Goal: Information Seeking & Learning: Learn about a topic

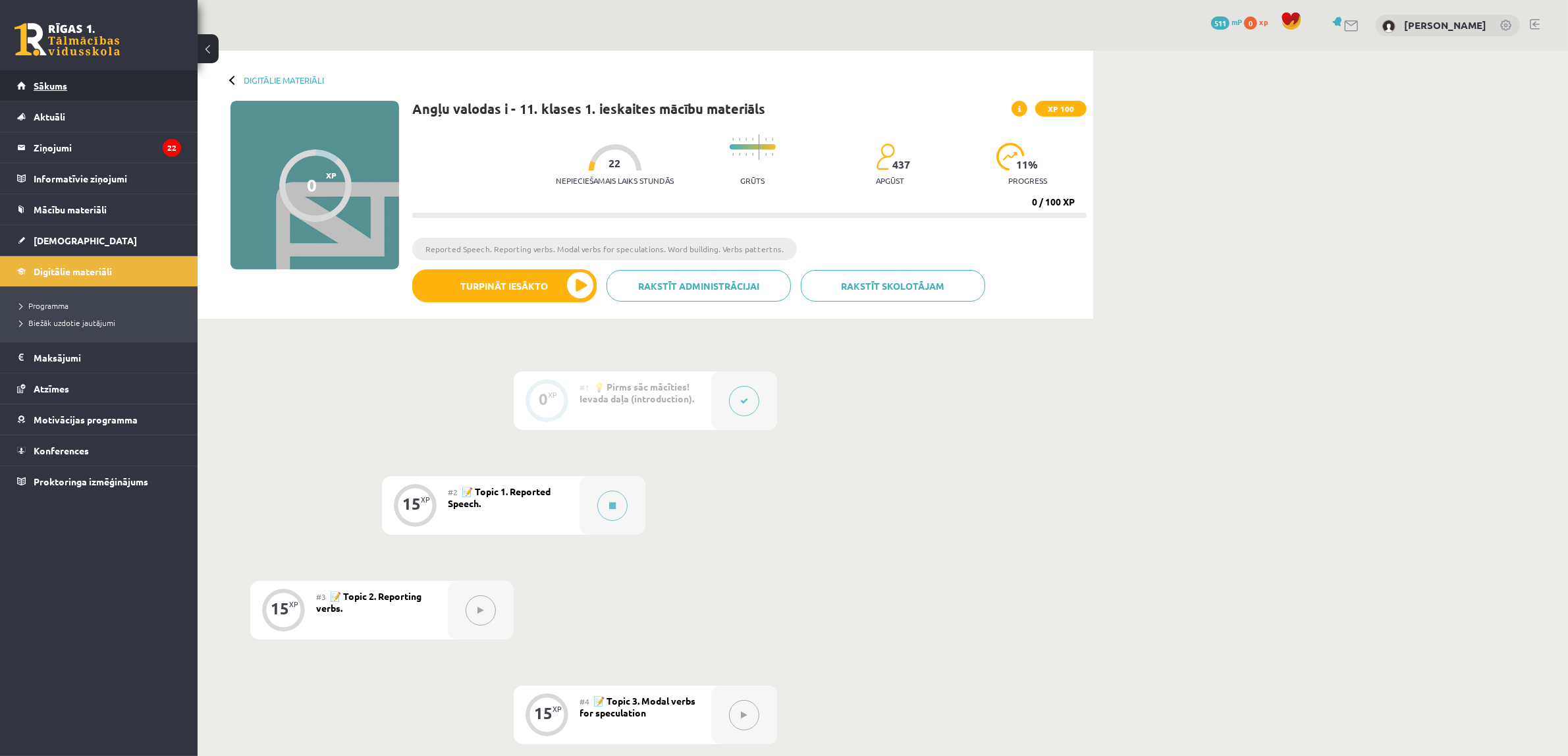
click at [82, 79] on link "Sākums" at bounding box center [99, 85] width 164 height 30
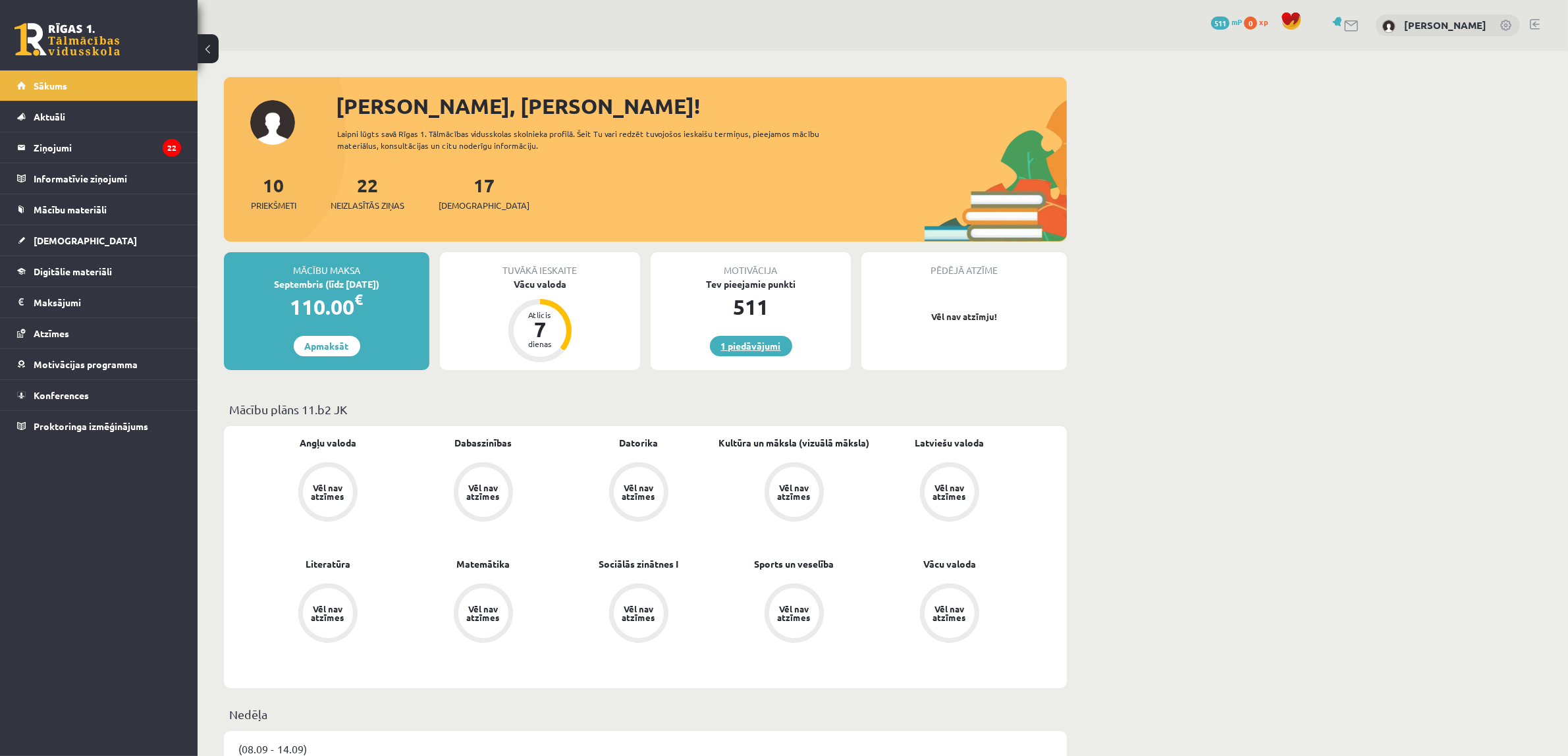
click at [759, 353] on link "1 piedāvājumi" at bounding box center [751, 345] width 82 height 20
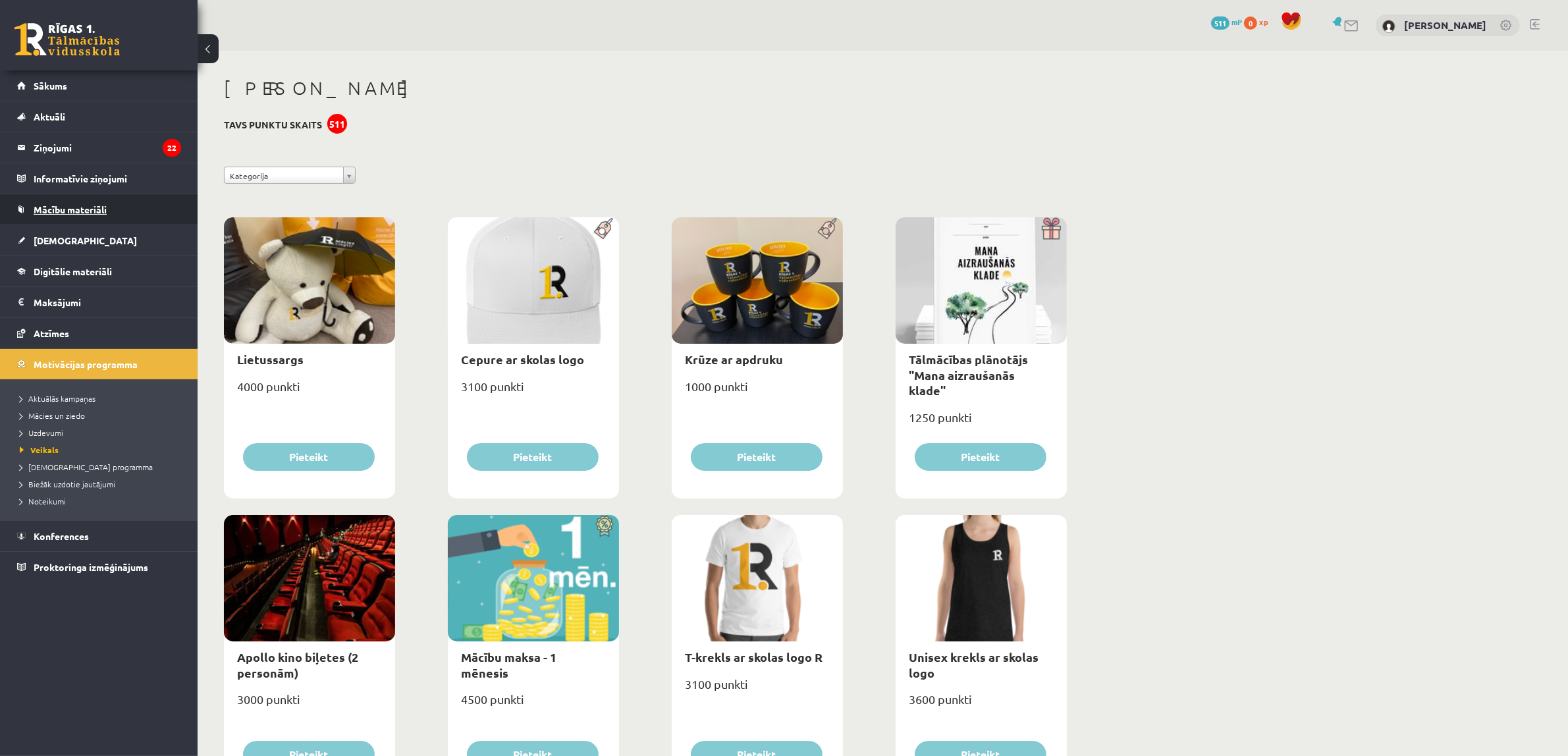
click at [134, 219] on link "Mācību materiāli" at bounding box center [99, 209] width 164 height 30
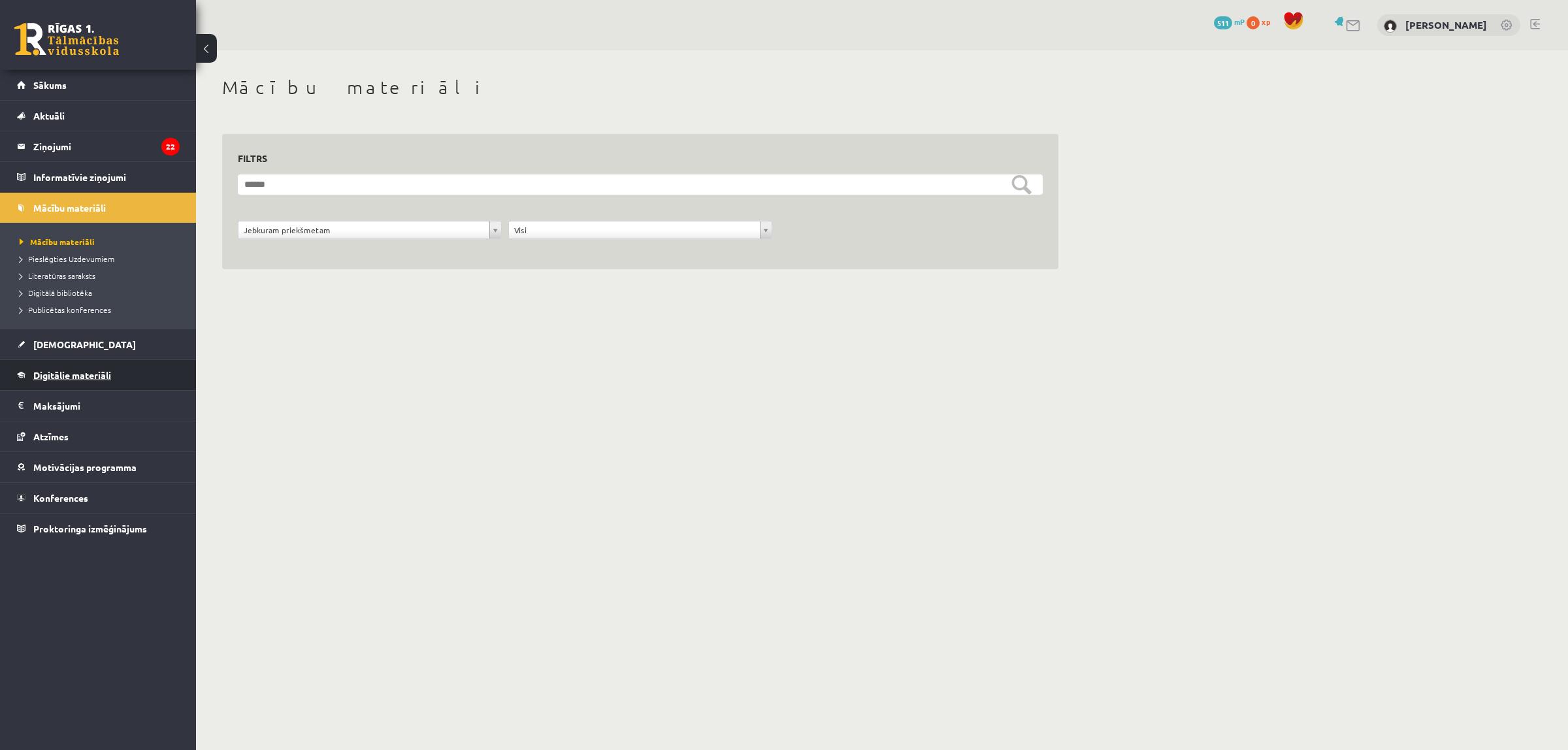
click at [109, 365] on link "Digitālie materiāli" at bounding box center [98, 375] width 163 height 30
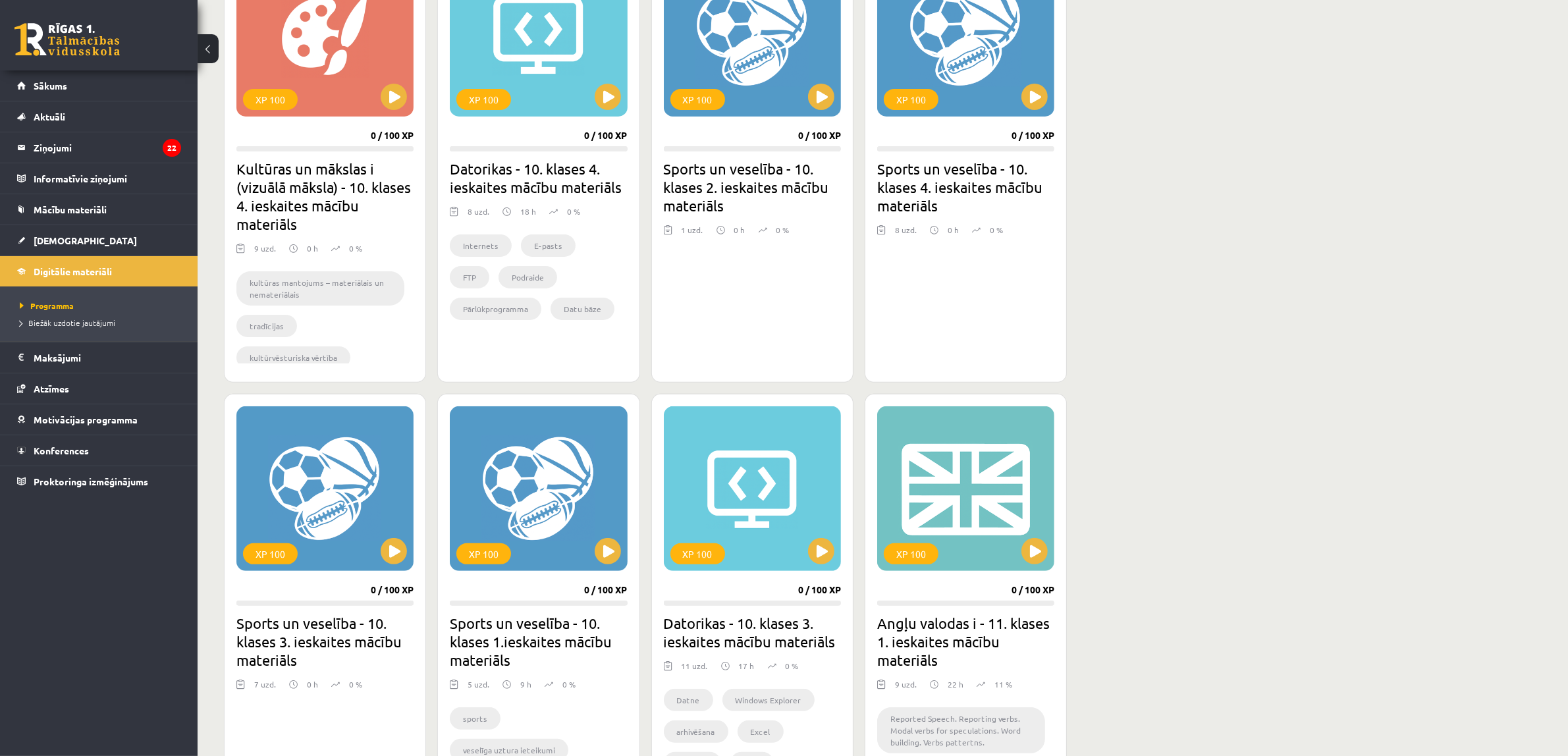
scroll to position [494, 0]
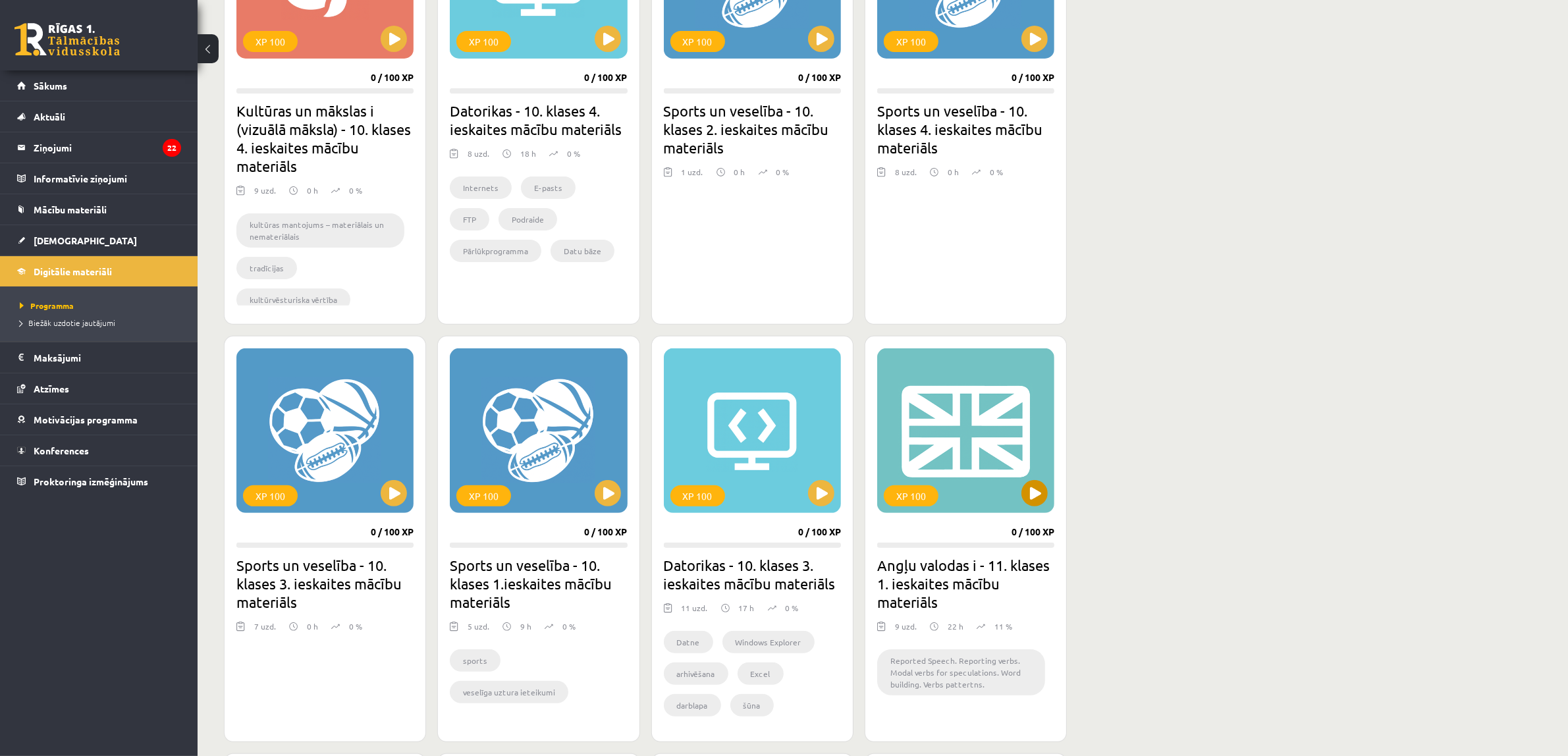
click at [946, 439] on div "XP 100" at bounding box center [966, 431] width 177 height 165
click at [1013, 495] on div "XP 100" at bounding box center [966, 431] width 177 height 165
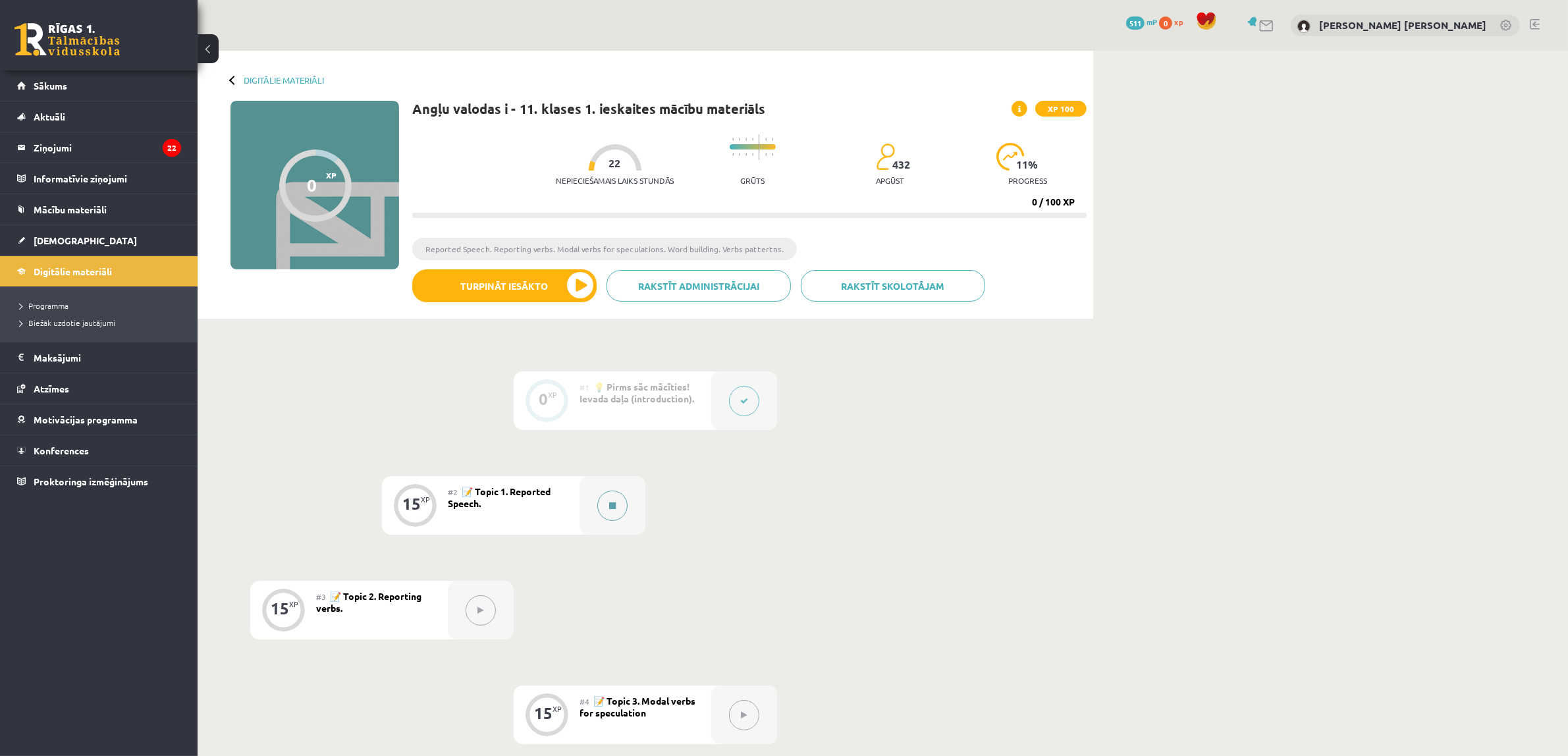
click at [604, 508] on button at bounding box center [612, 506] width 30 height 30
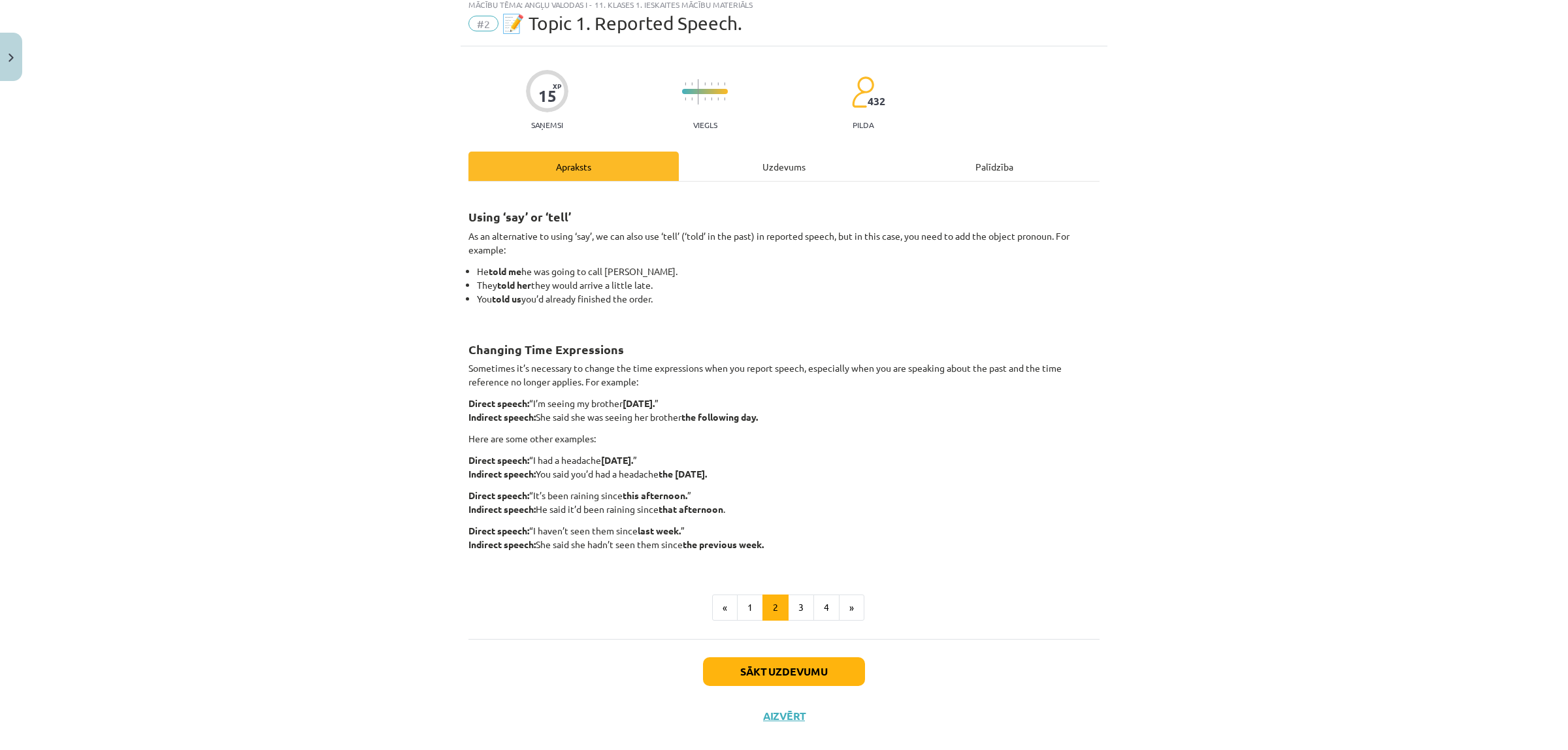
scroll to position [60, 0]
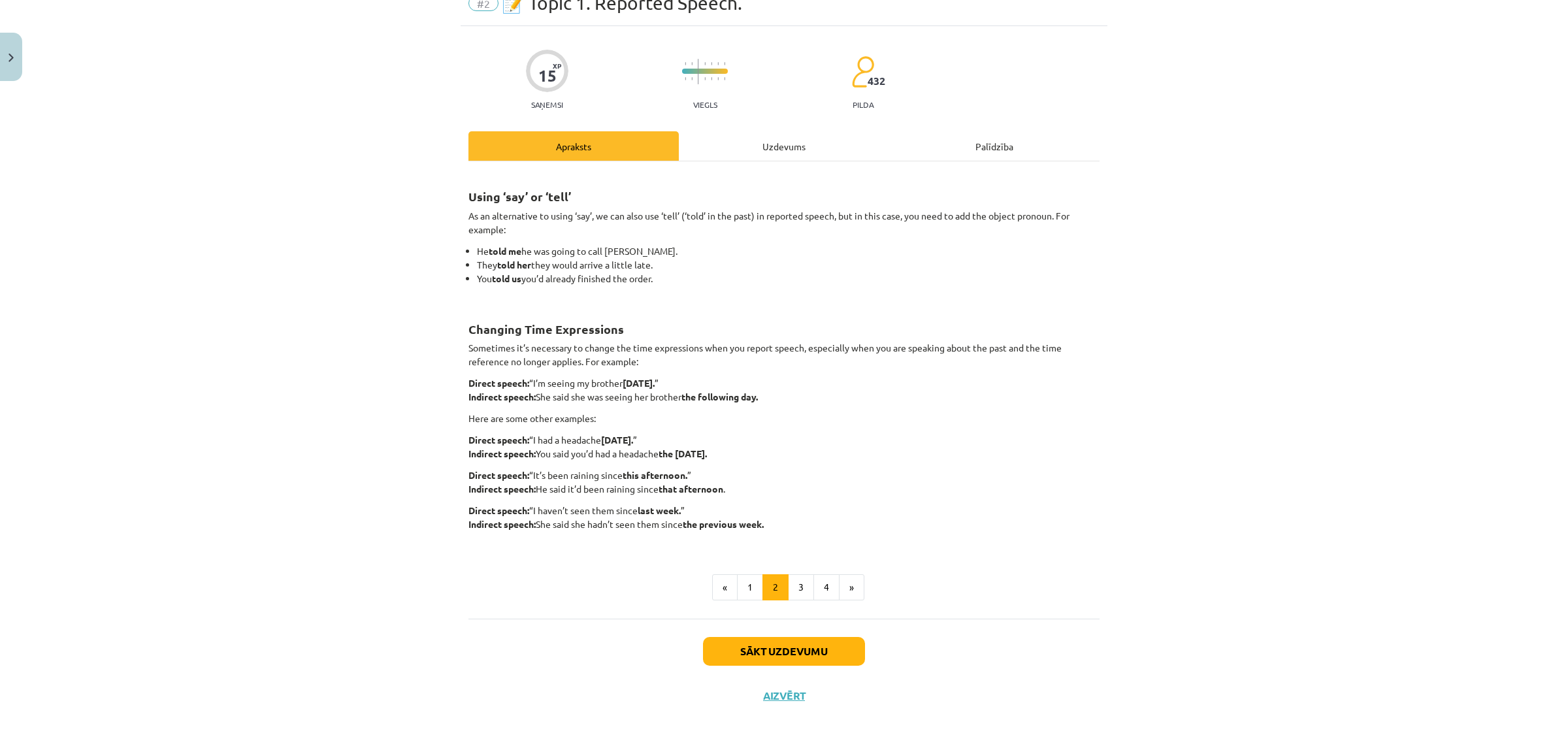
click at [743, 141] on div "Uzdevums" at bounding box center [784, 146] width 211 height 29
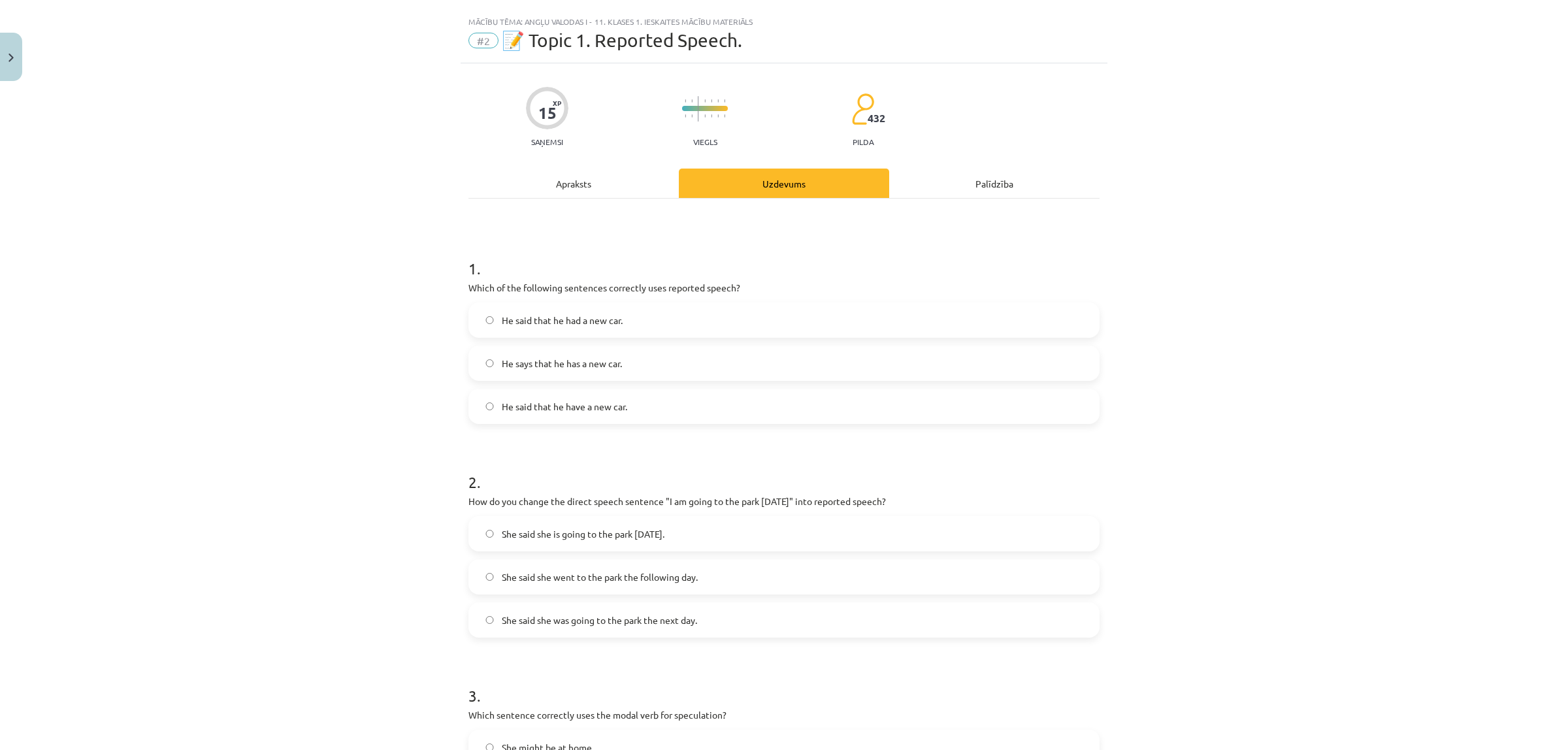
scroll to position [0, 0]
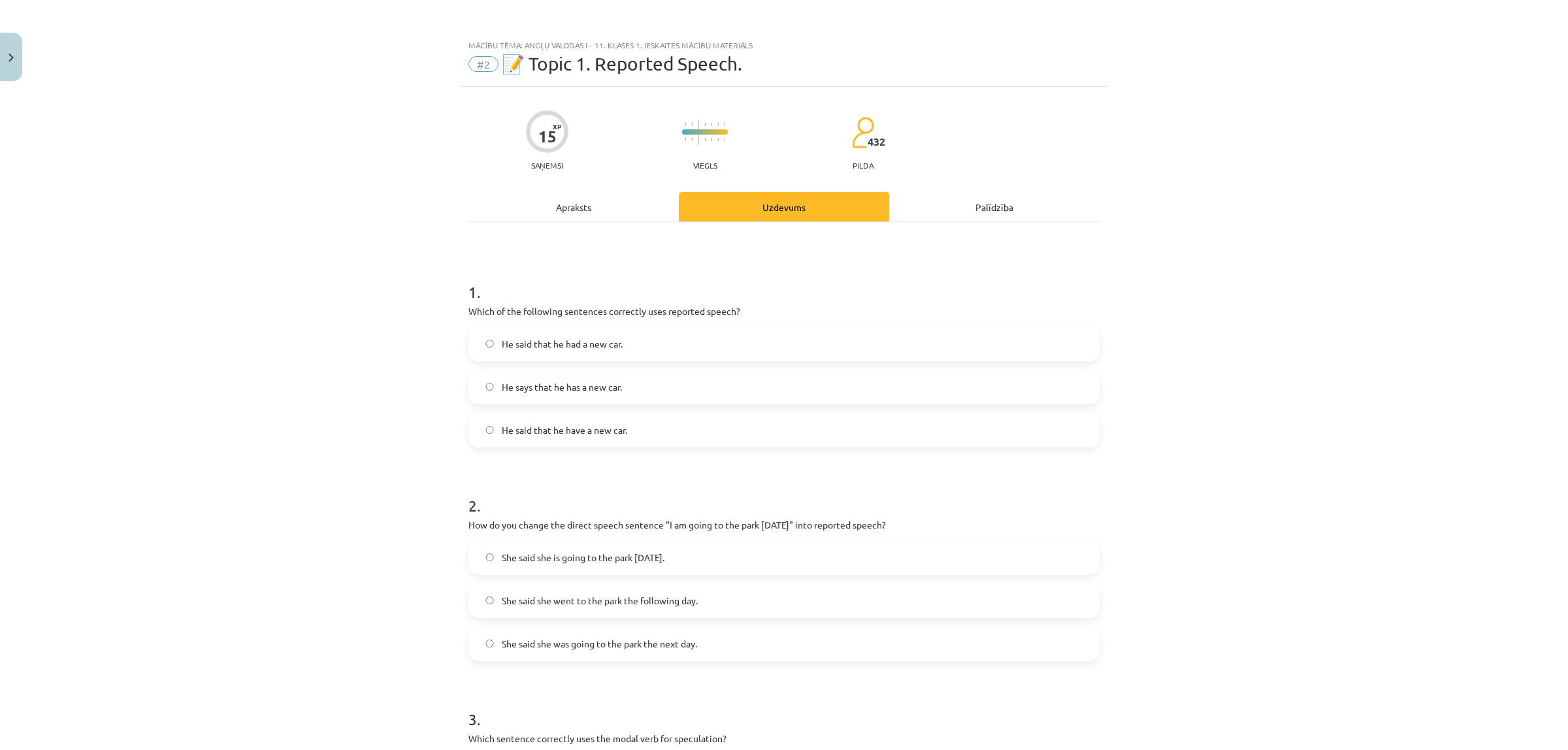
click at [626, 209] on div "Apraksts" at bounding box center [574, 207] width 211 height 29
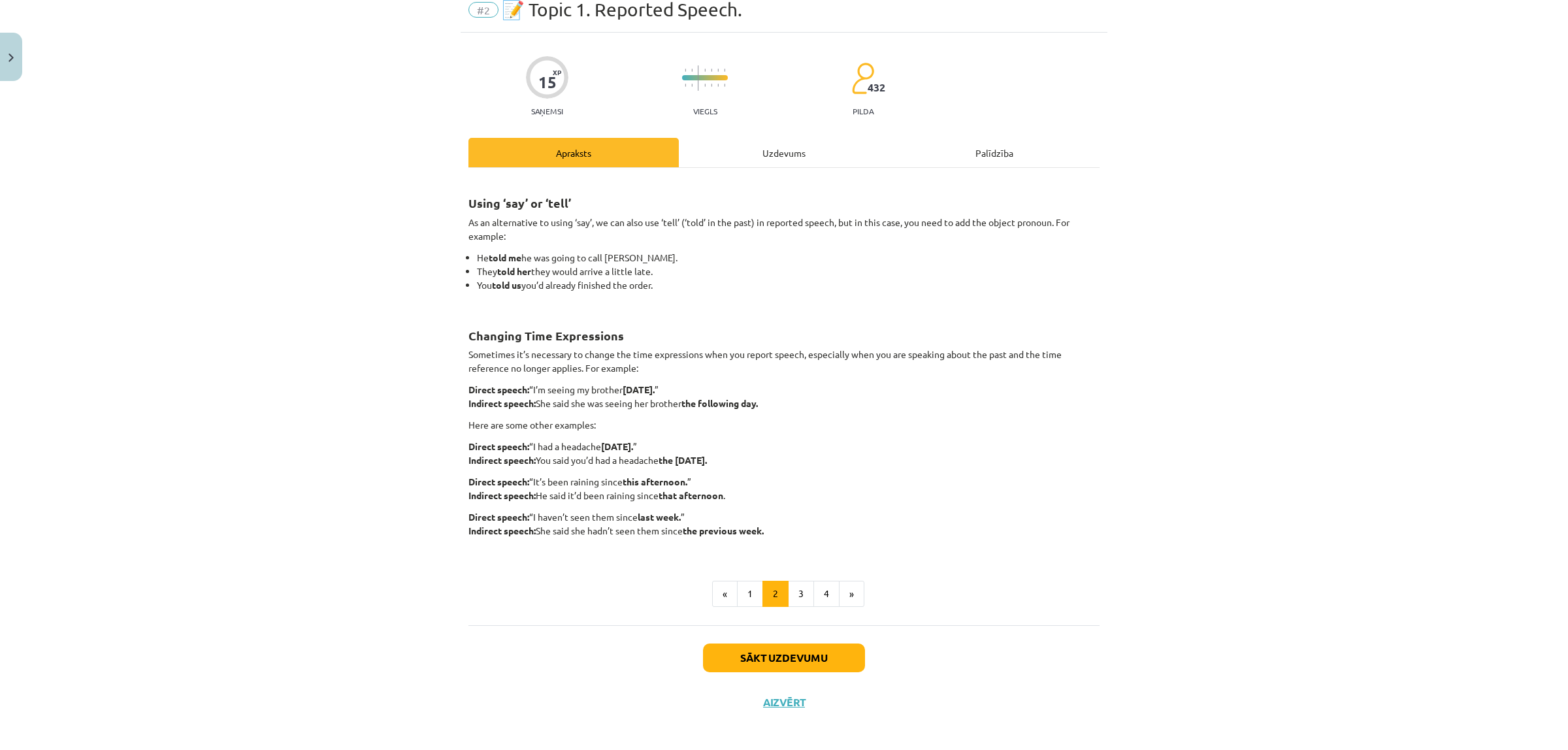
scroll to position [60, 0]
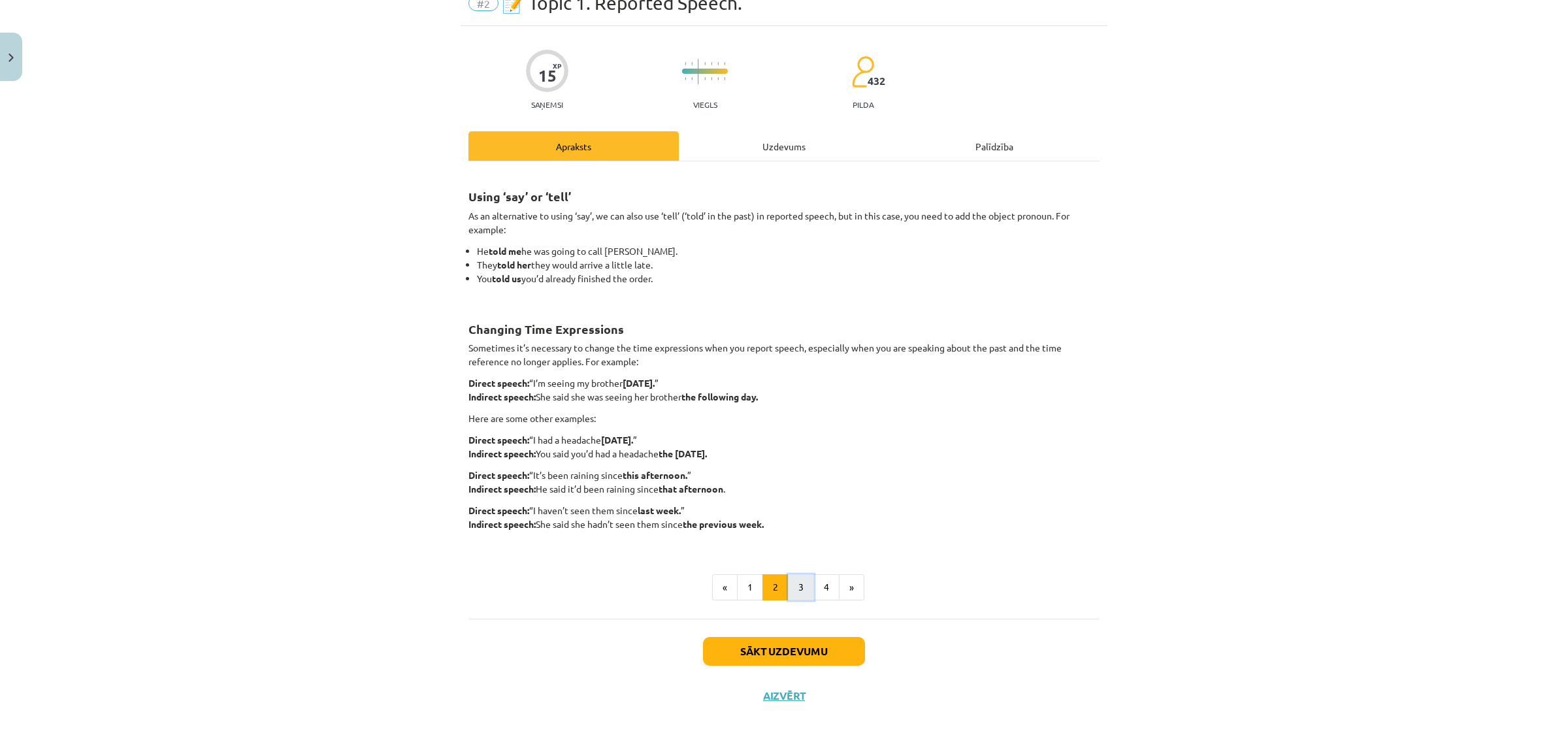
click at [795, 589] on button "3" at bounding box center [801, 587] width 26 height 26
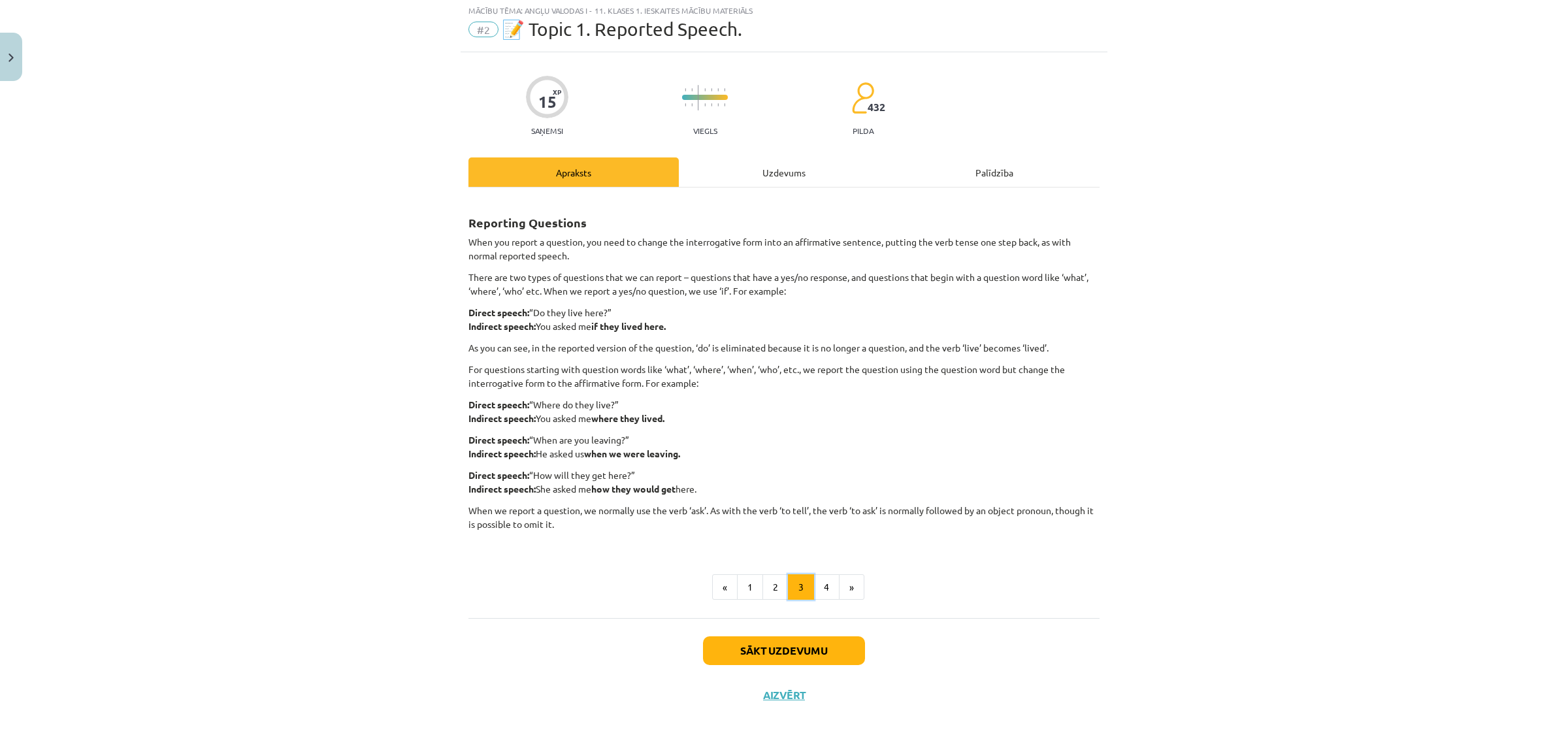
scroll to position [35, 0]
click at [813, 593] on button "4" at bounding box center [826, 587] width 26 height 26
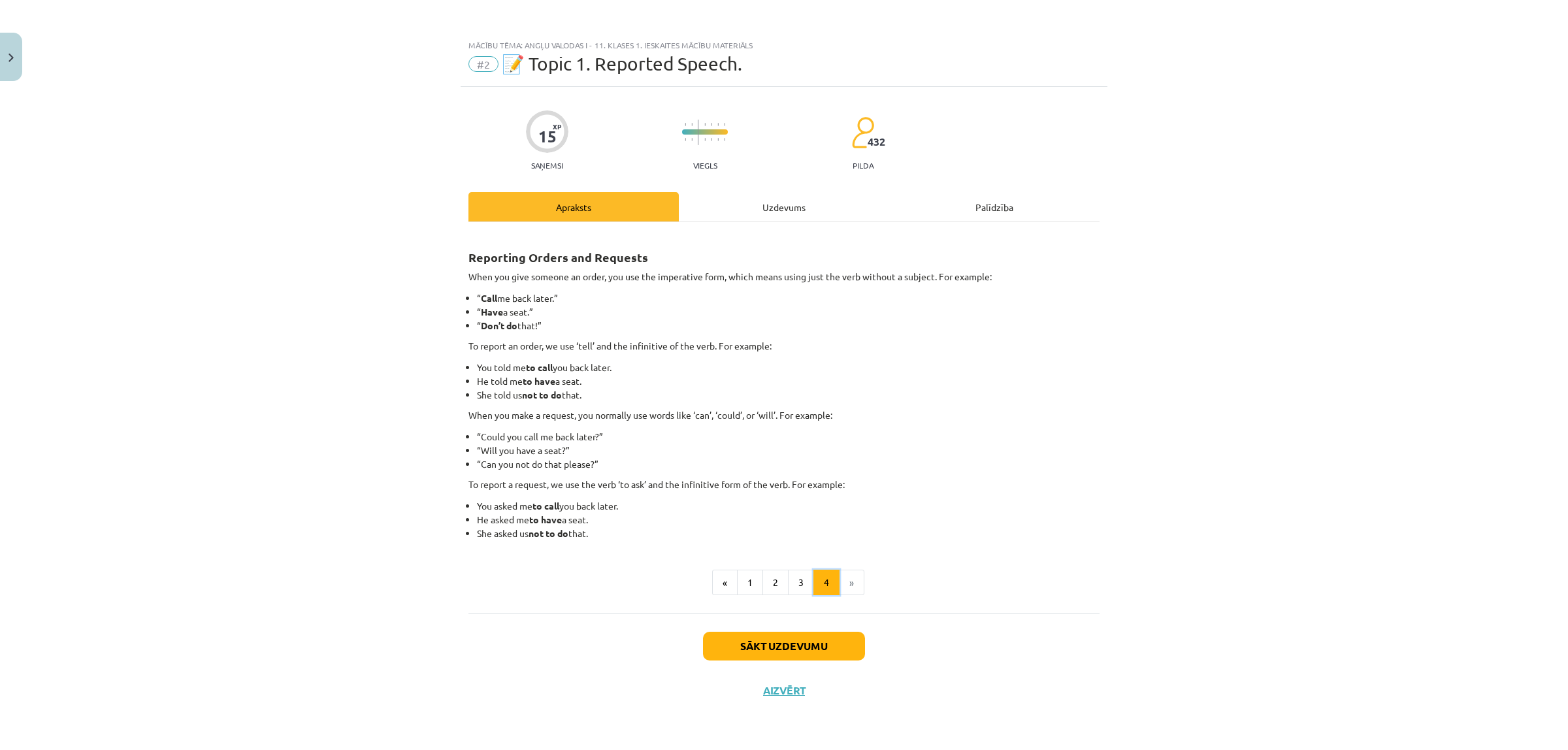
scroll to position [0, 0]
click at [735, 207] on div "Uzdevums" at bounding box center [784, 207] width 211 height 29
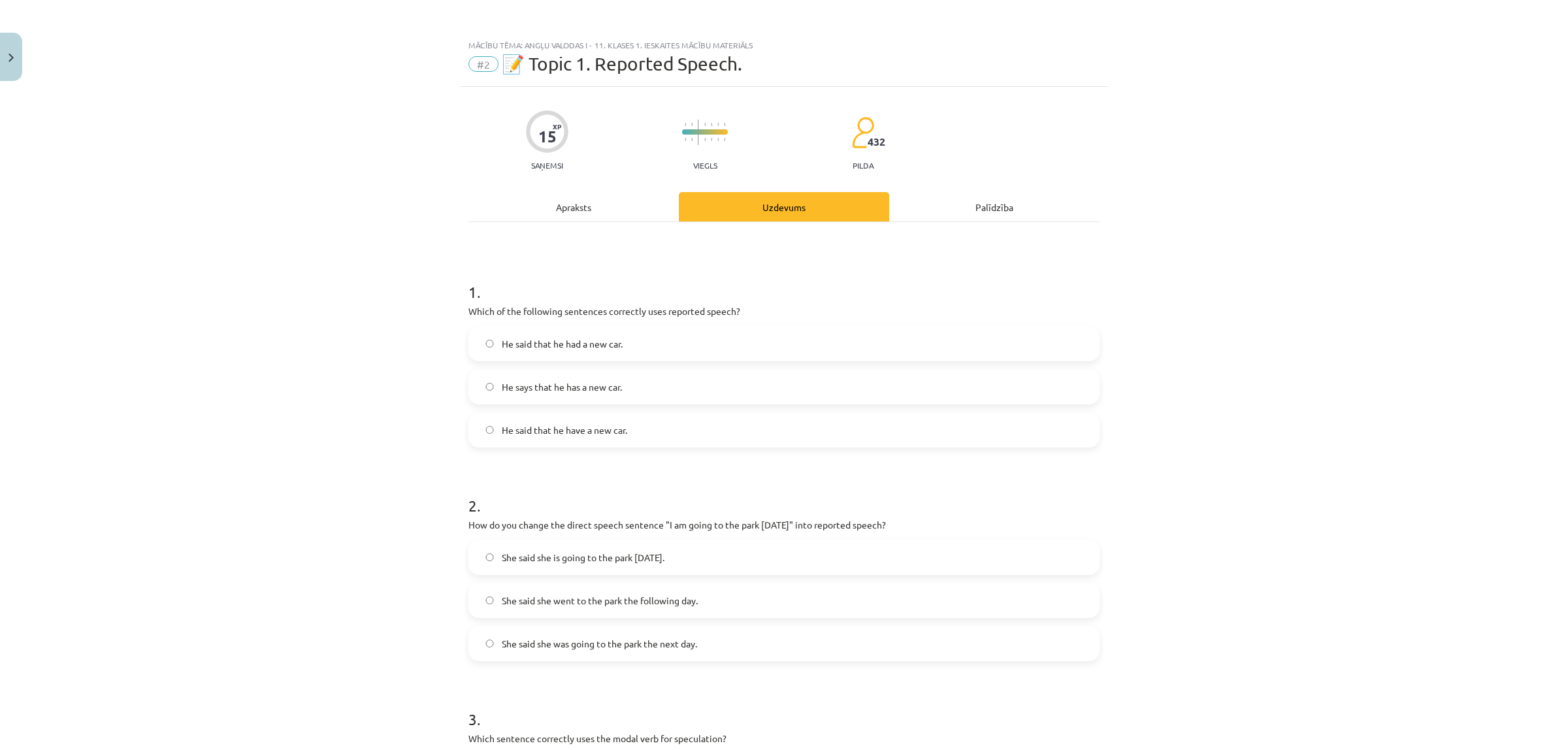
click at [627, 388] on label "He says that he has a new car." at bounding box center [784, 387] width 628 height 32
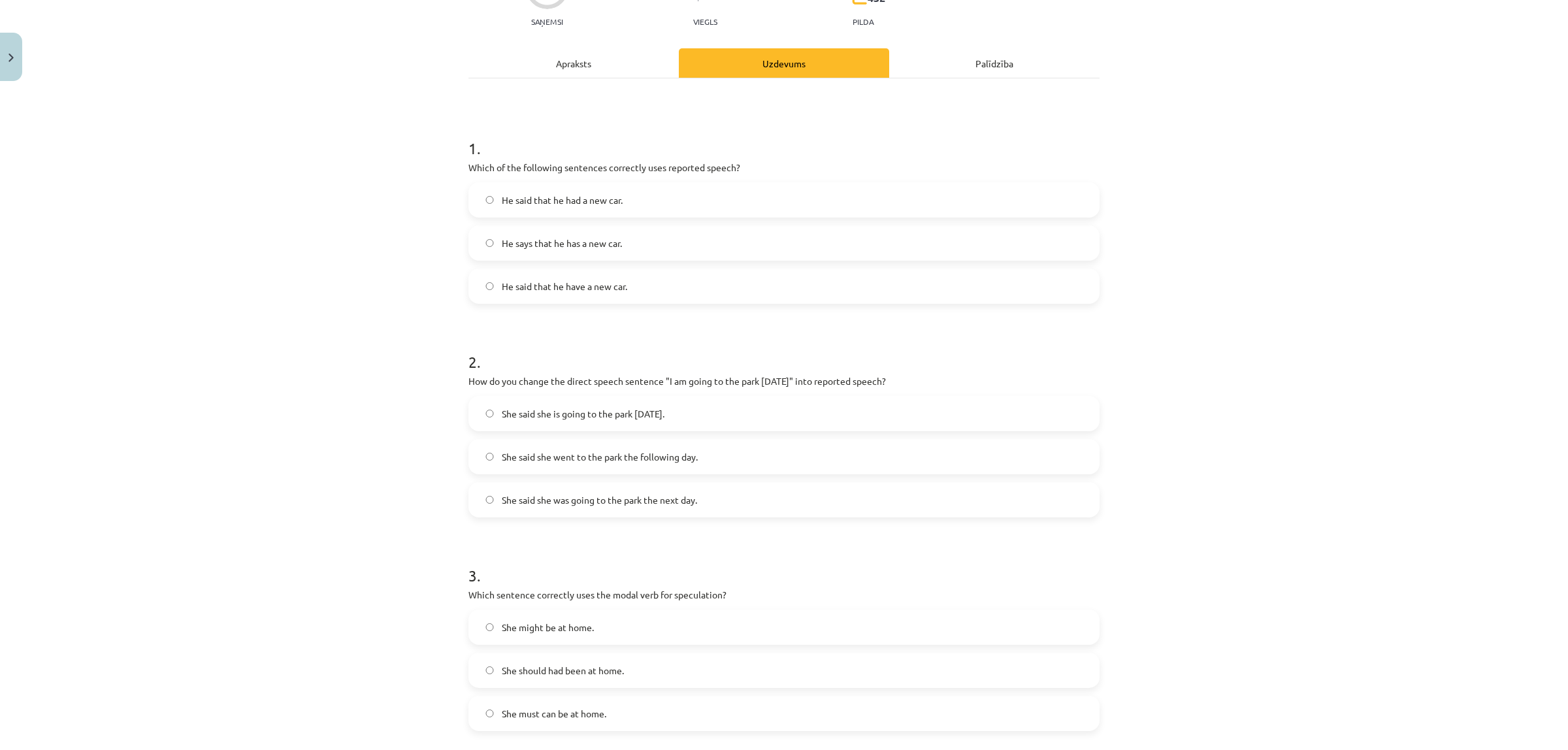
scroll to position [164, 0]
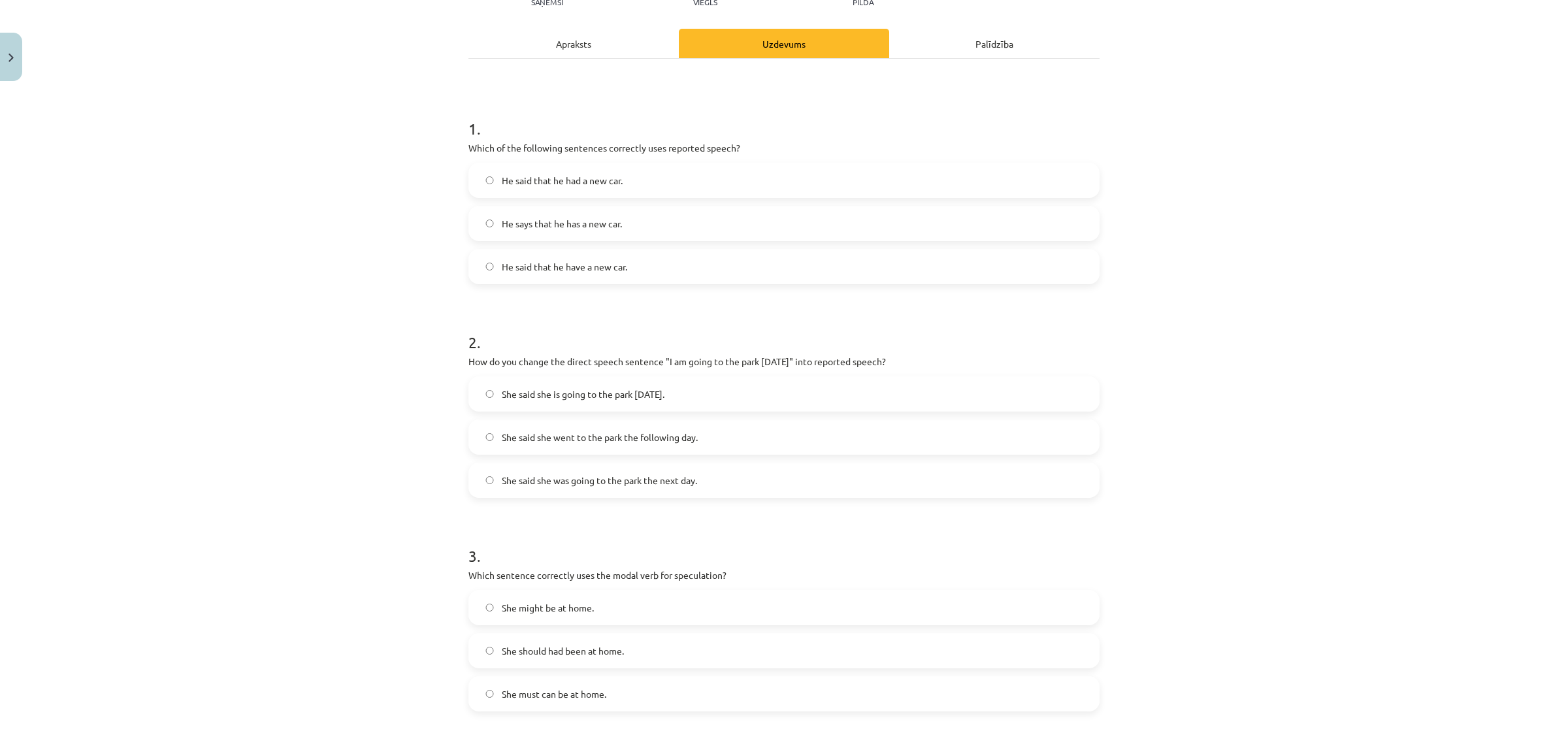
click at [516, 390] on span "She said she is going to the park tomorrow." at bounding box center [583, 394] width 163 height 14
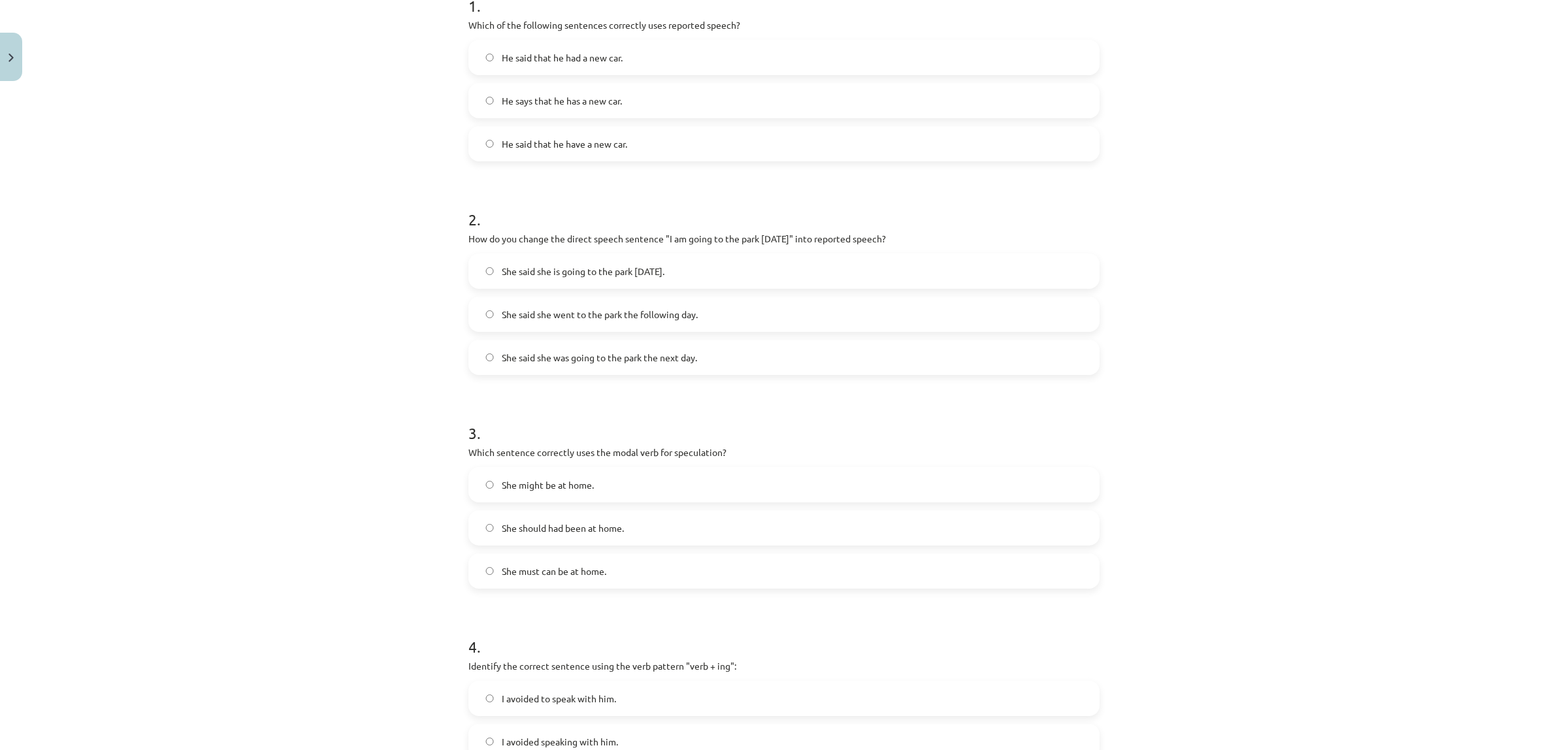
scroll to position [327, 0]
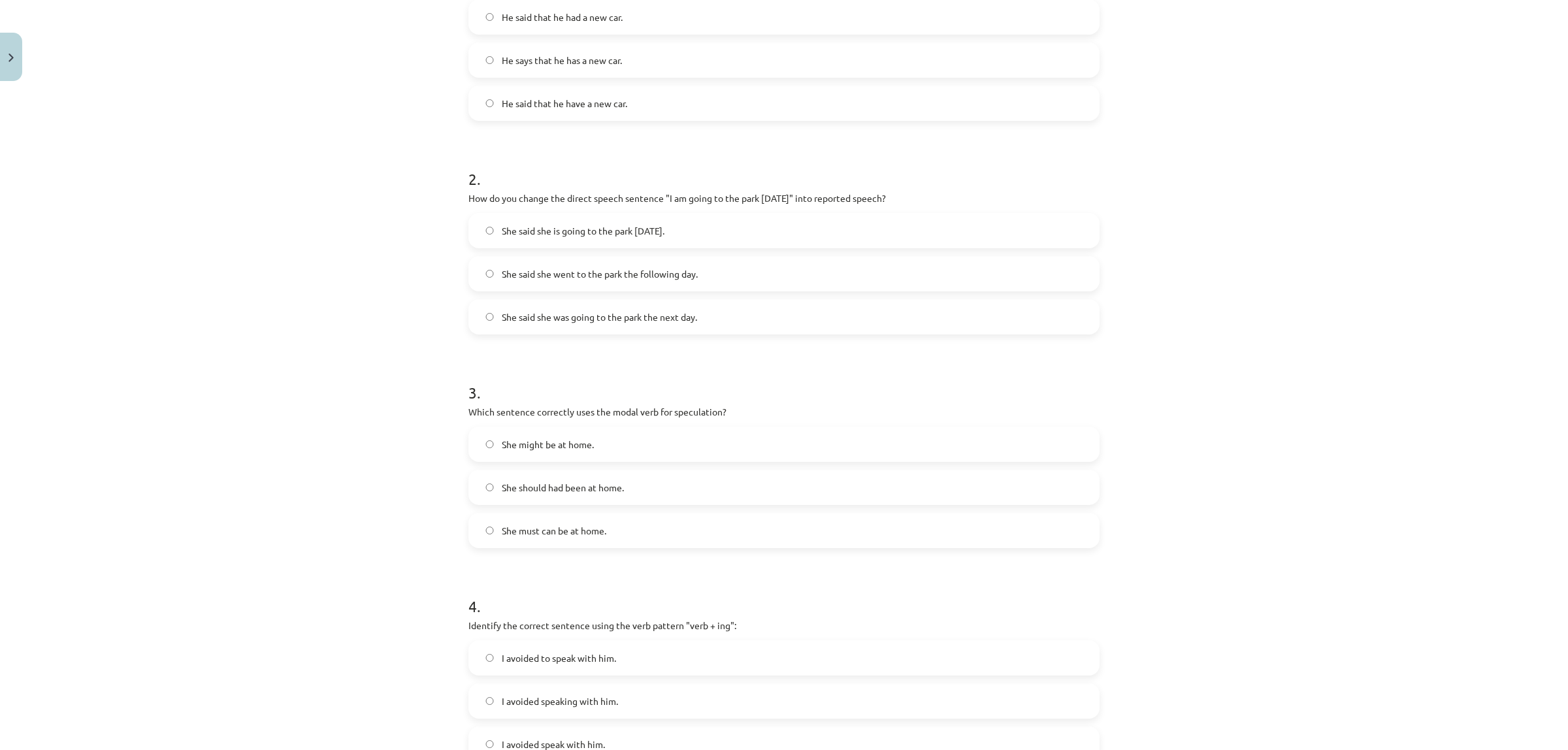
click at [488, 452] on label "She might be at home." at bounding box center [784, 444] width 628 height 32
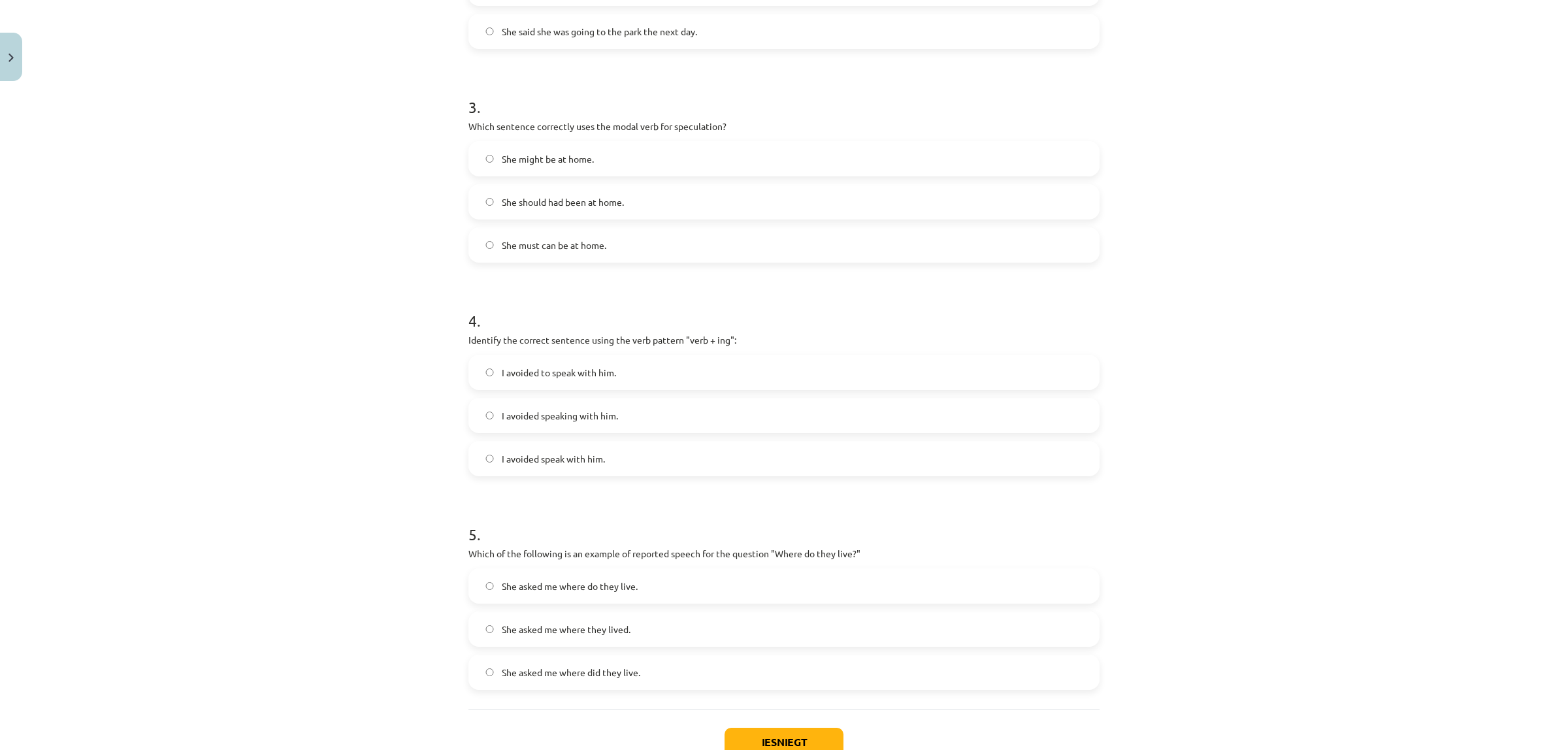
scroll to position [653, 0]
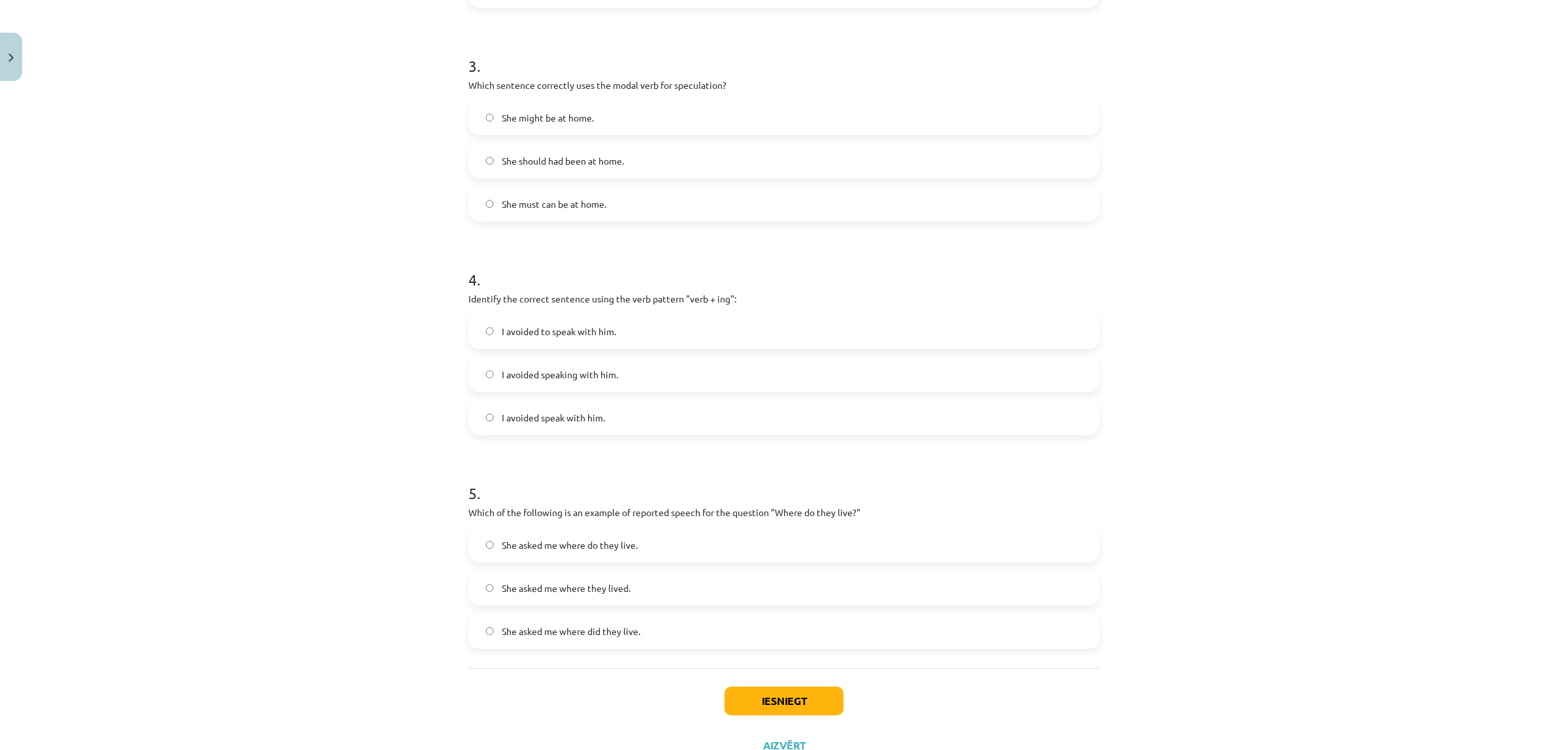
click at [566, 383] on label "I avoided speaking with him." at bounding box center [784, 374] width 628 height 32
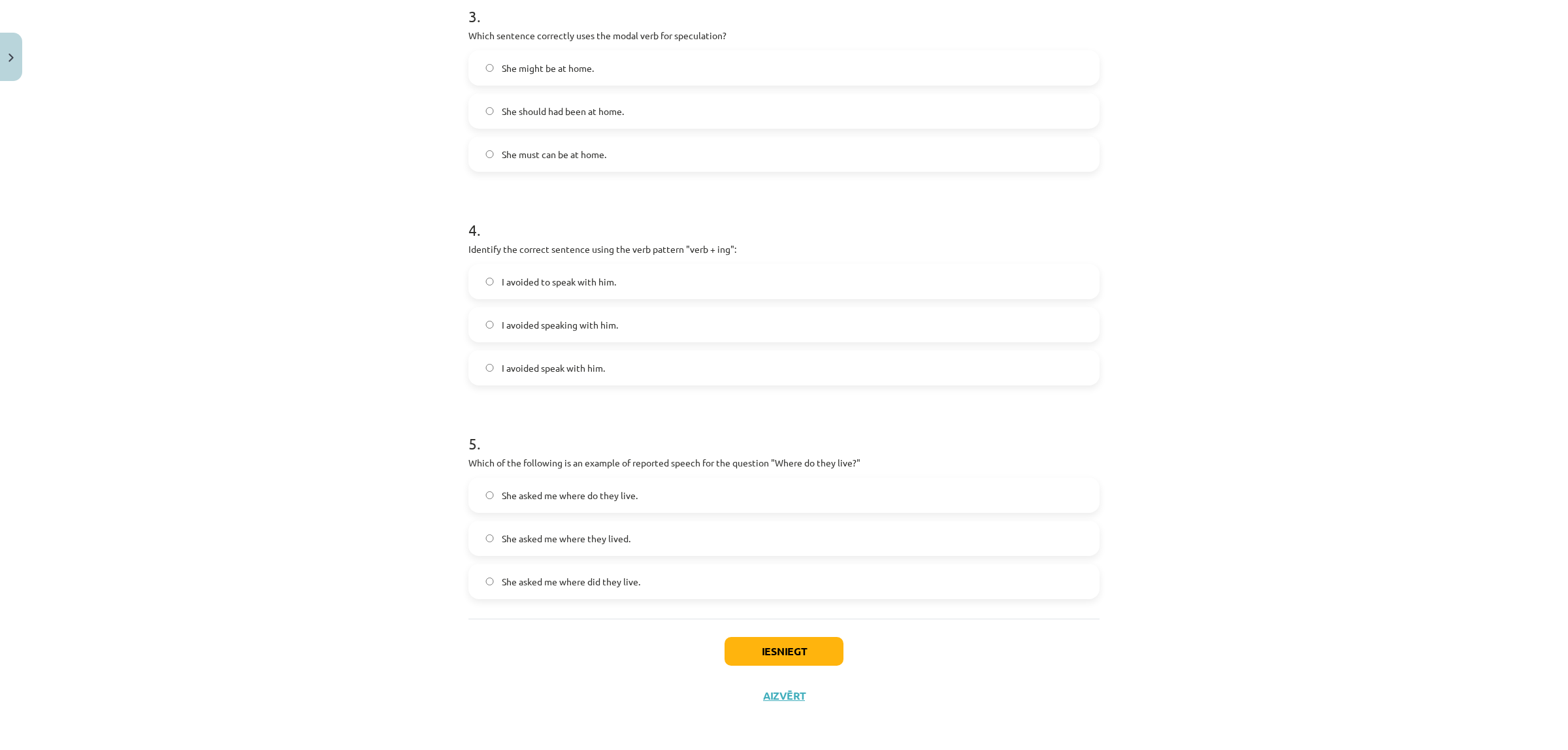
click at [629, 494] on span "She asked me where do they live." at bounding box center [569, 495] width 136 height 14
click at [781, 649] on button "Iesniegt" at bounding box center [784, 651] width 119 height 29
click at [804, 655] on button "Iesniegt" at bounding box center [784, 651] width 119 height 29
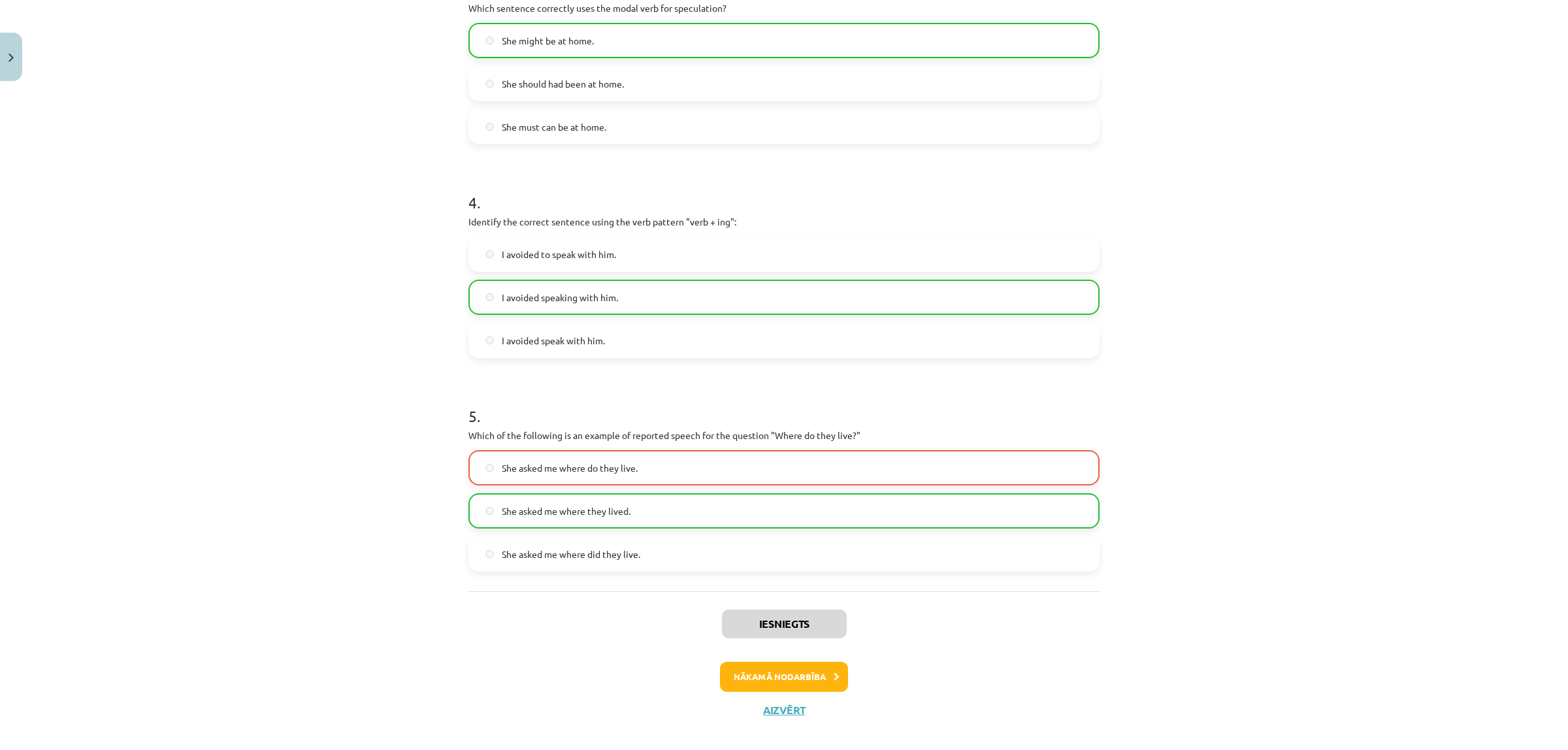
scroll to position [745, 0]
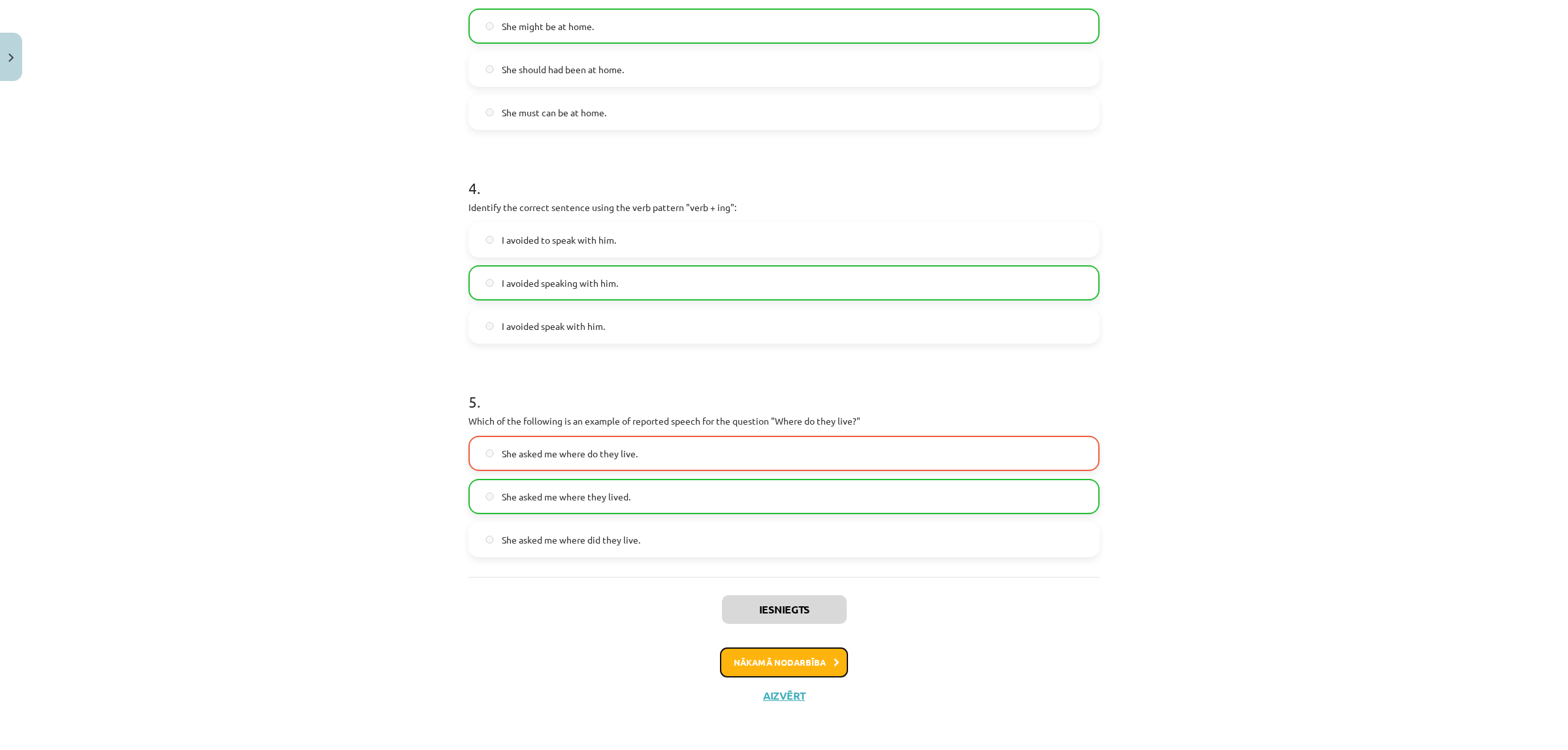
click at [820, 673] on button "Nākamā nodarbība" at bounding box center [784, 662] width 128 height 30
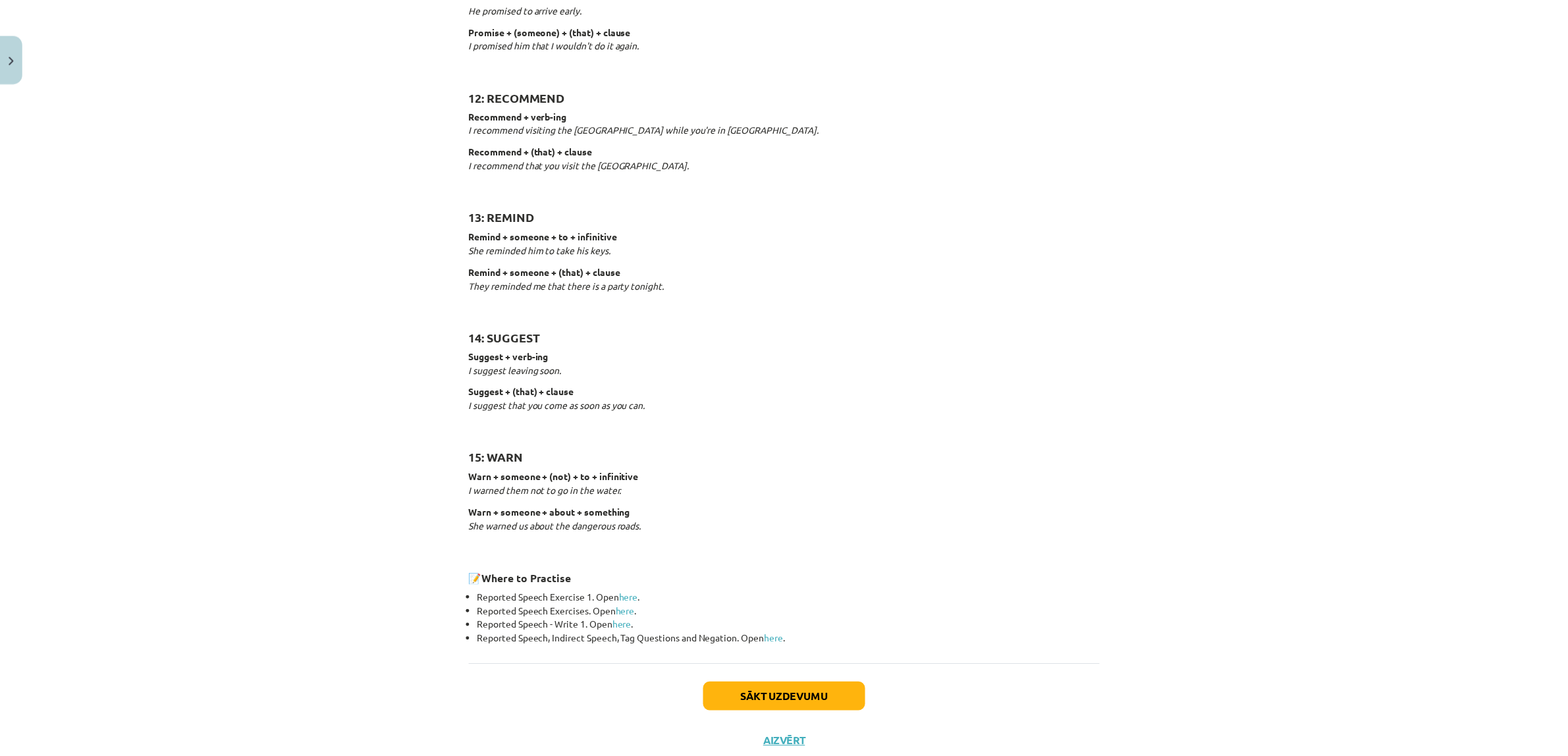
scroll to position [1786, 0]
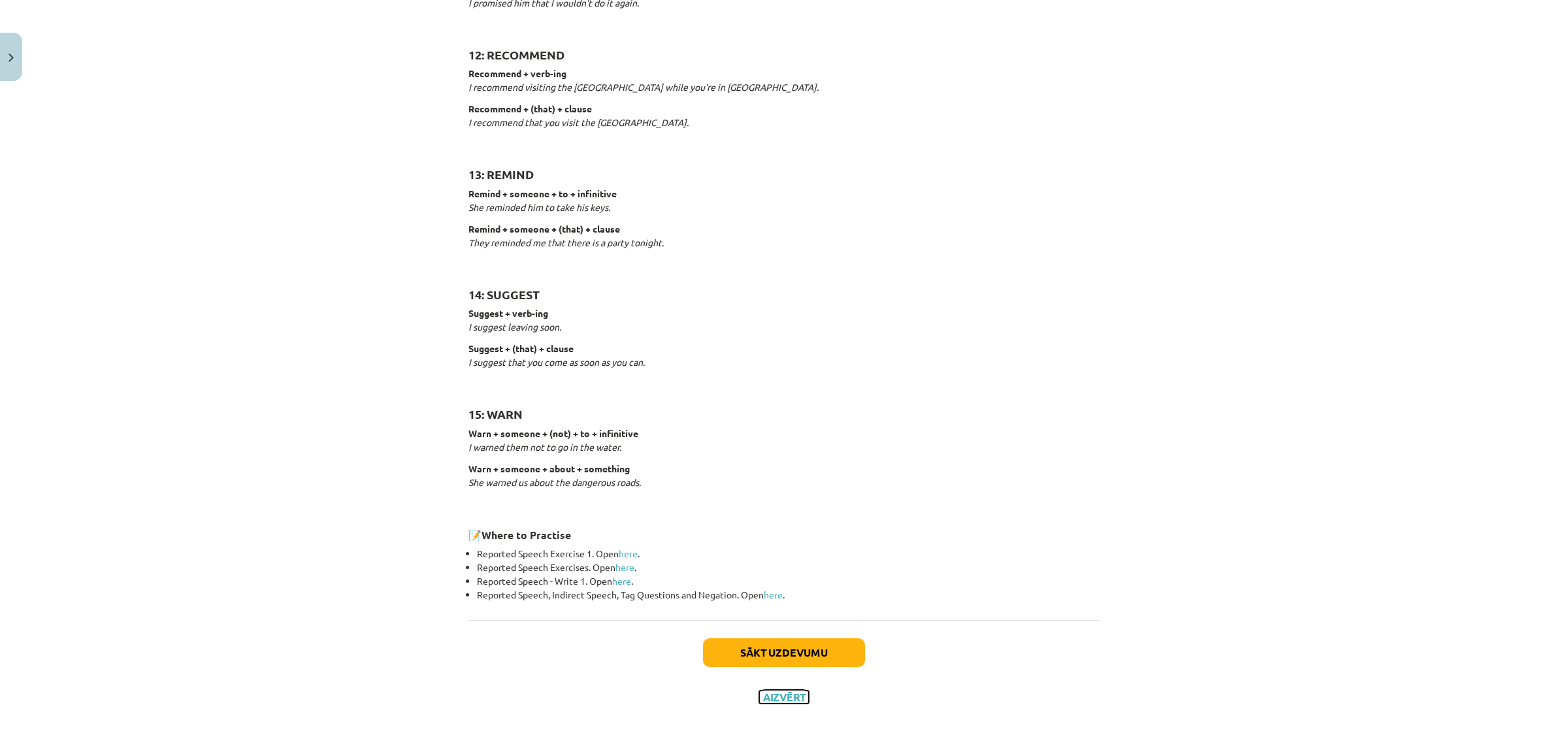
click at [763, 700] on button "Aizvērt" at bounding box center [784, 698] width 49 height 13
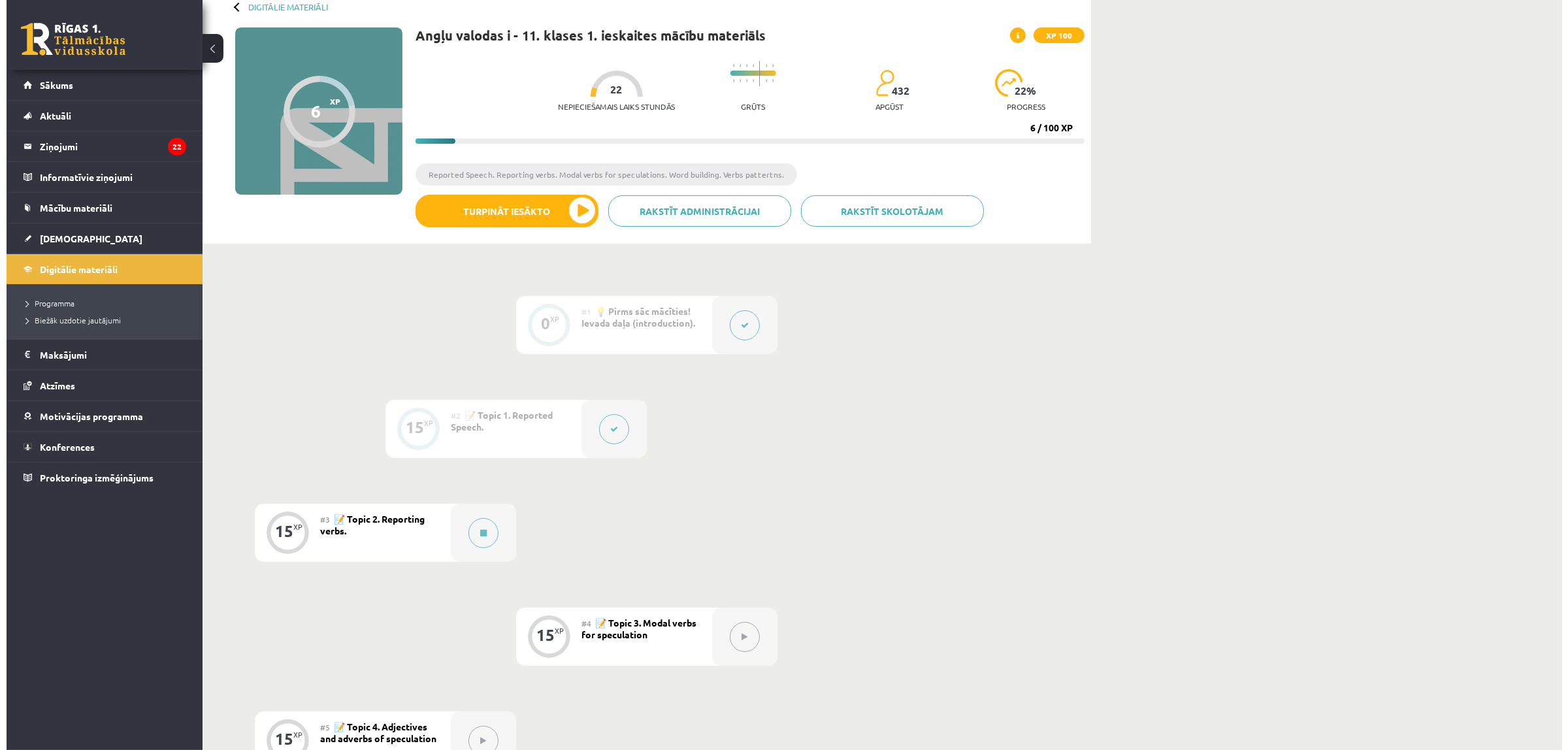
scroll to position [0, 0]
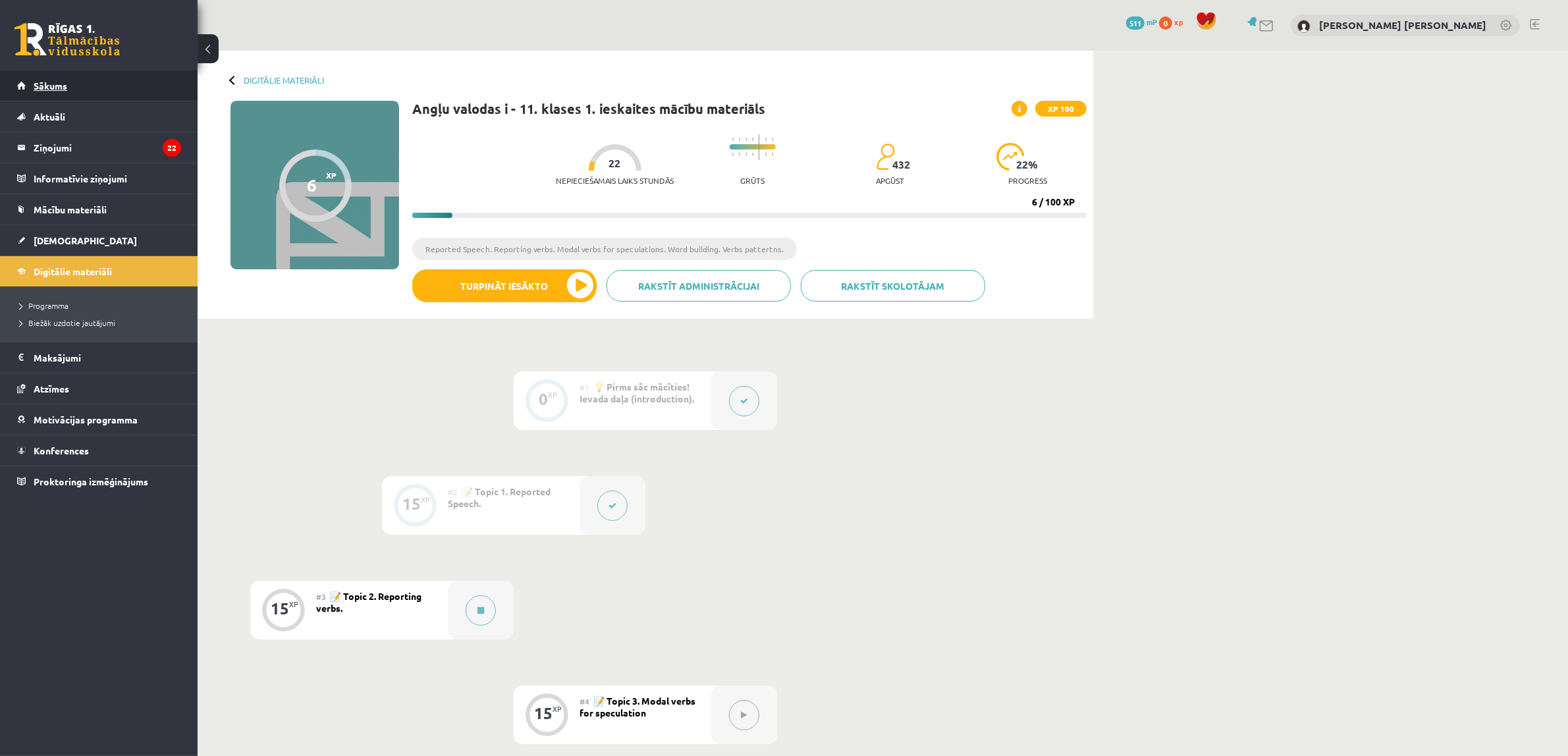
click at [127, 88] on link "Sākums" at bounding box center [99, 85] width 164 height 30
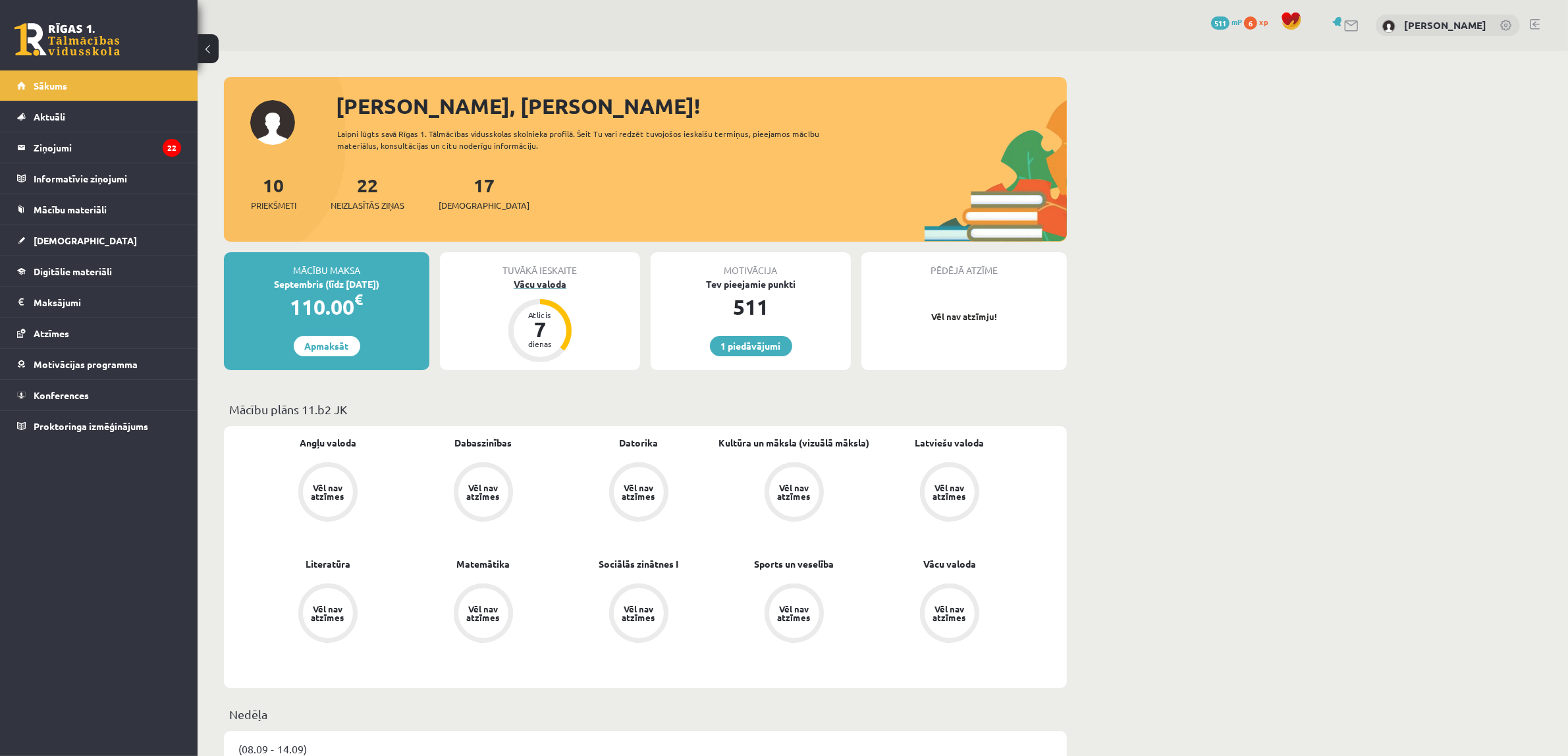
click at [527, 287] on div "Vācu valoda" at bounding box center [540, 284] width 200 height 14
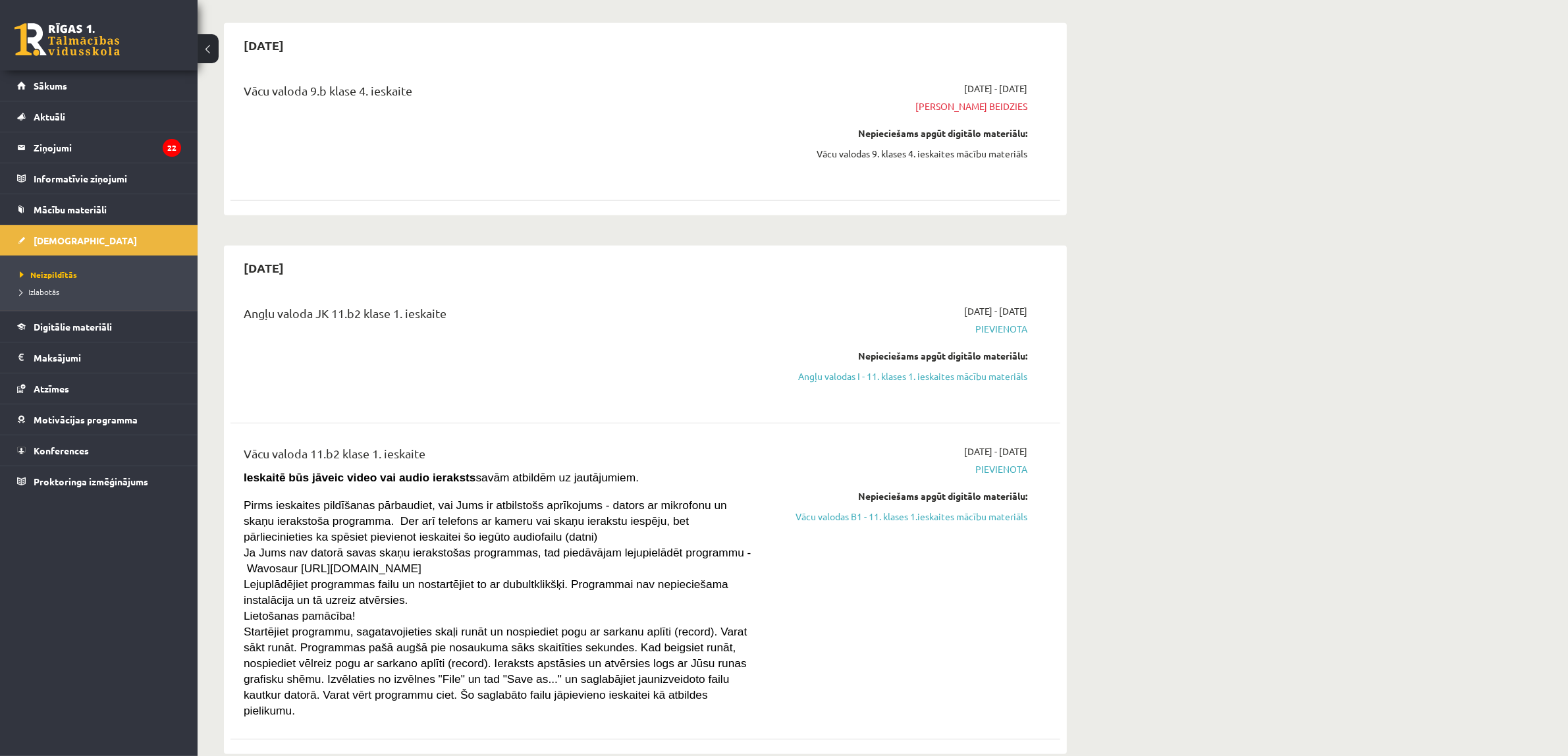
scroll to position [824, 0]
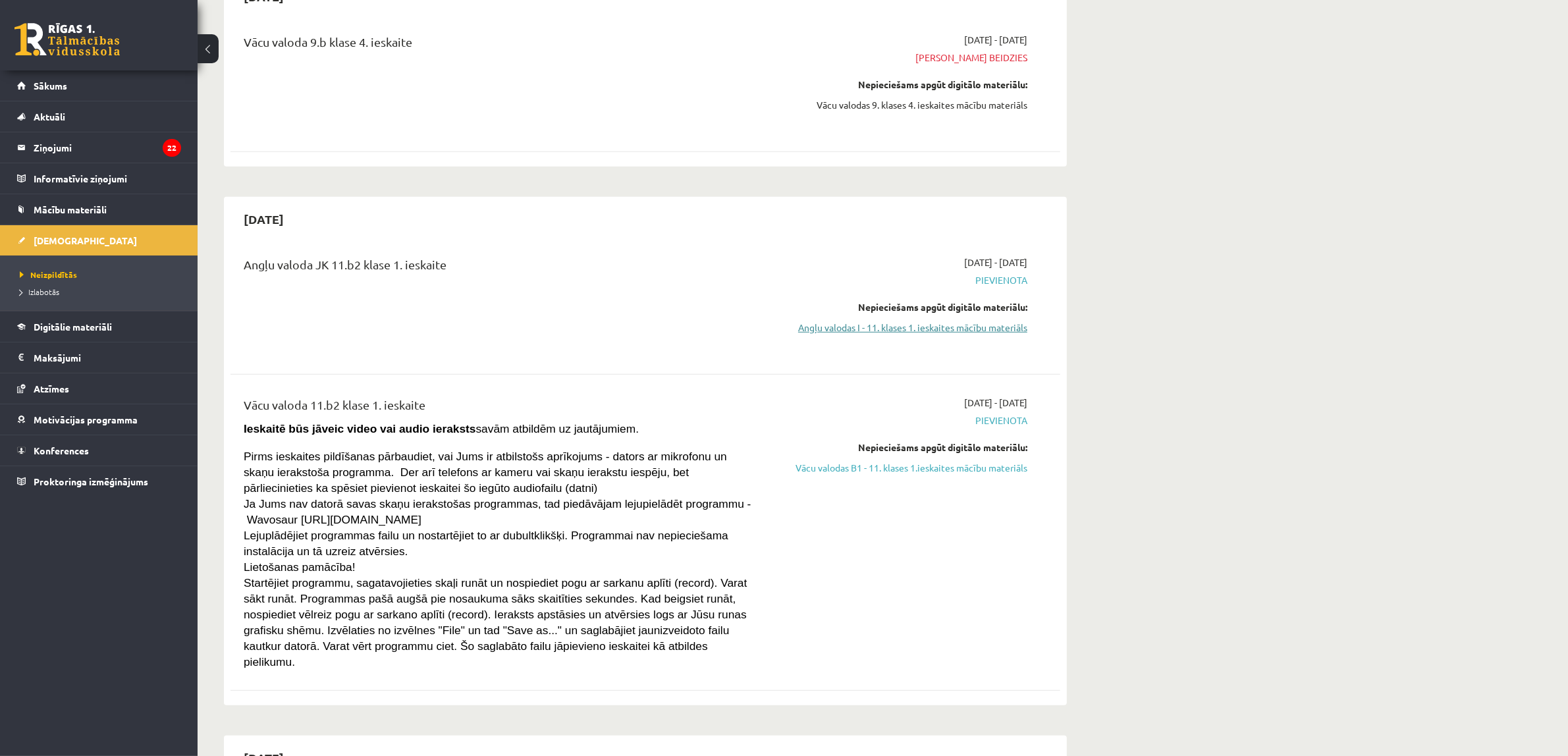
click at [883, 331] on link "Angļu valodas I - 11. klases 1. ieskaites mācību materiāls" at bounding box center [903, 328] width 248 height 14
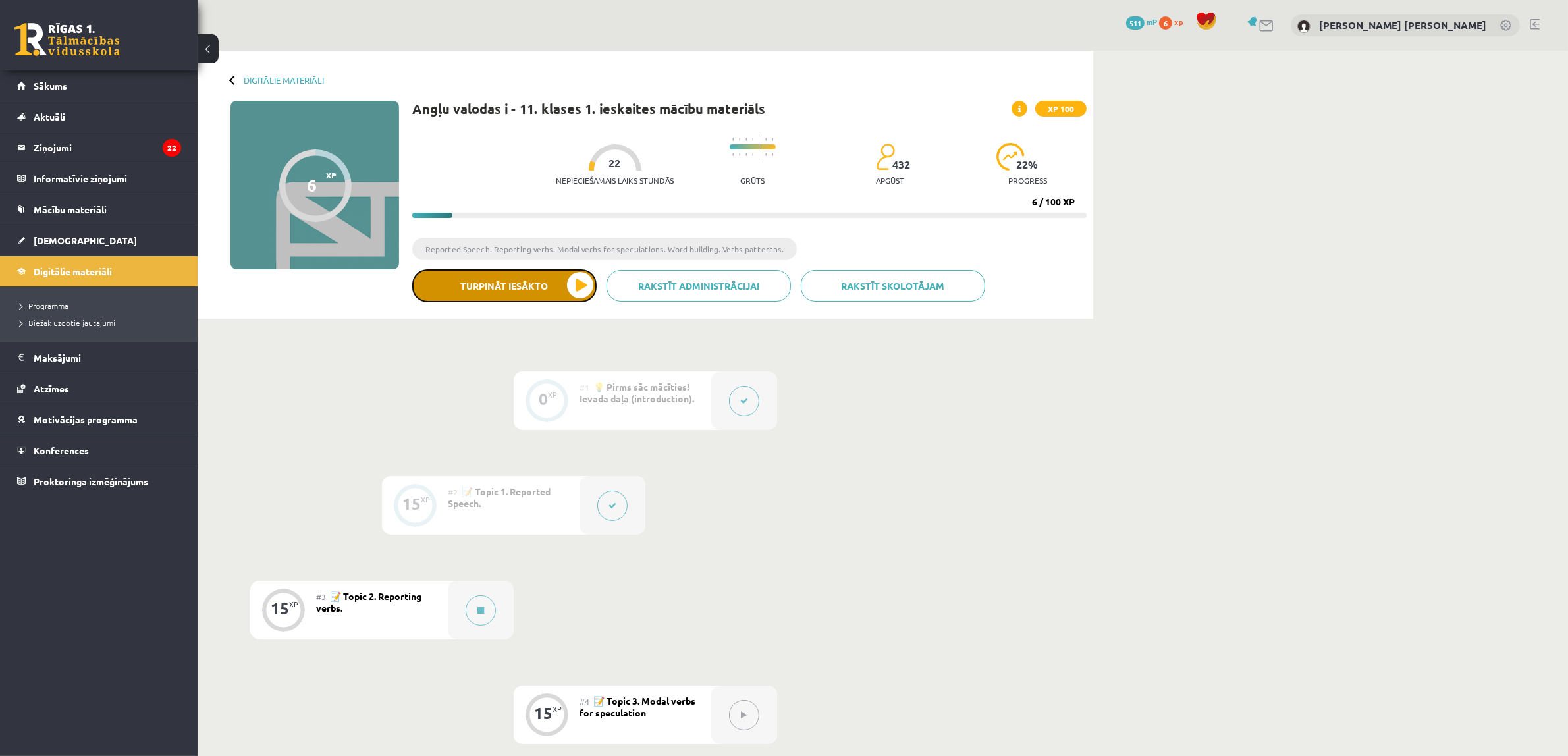
click at [563, 284] on button "Turpināt iesākto" at bounding box center [504, 286] width 184 height 33
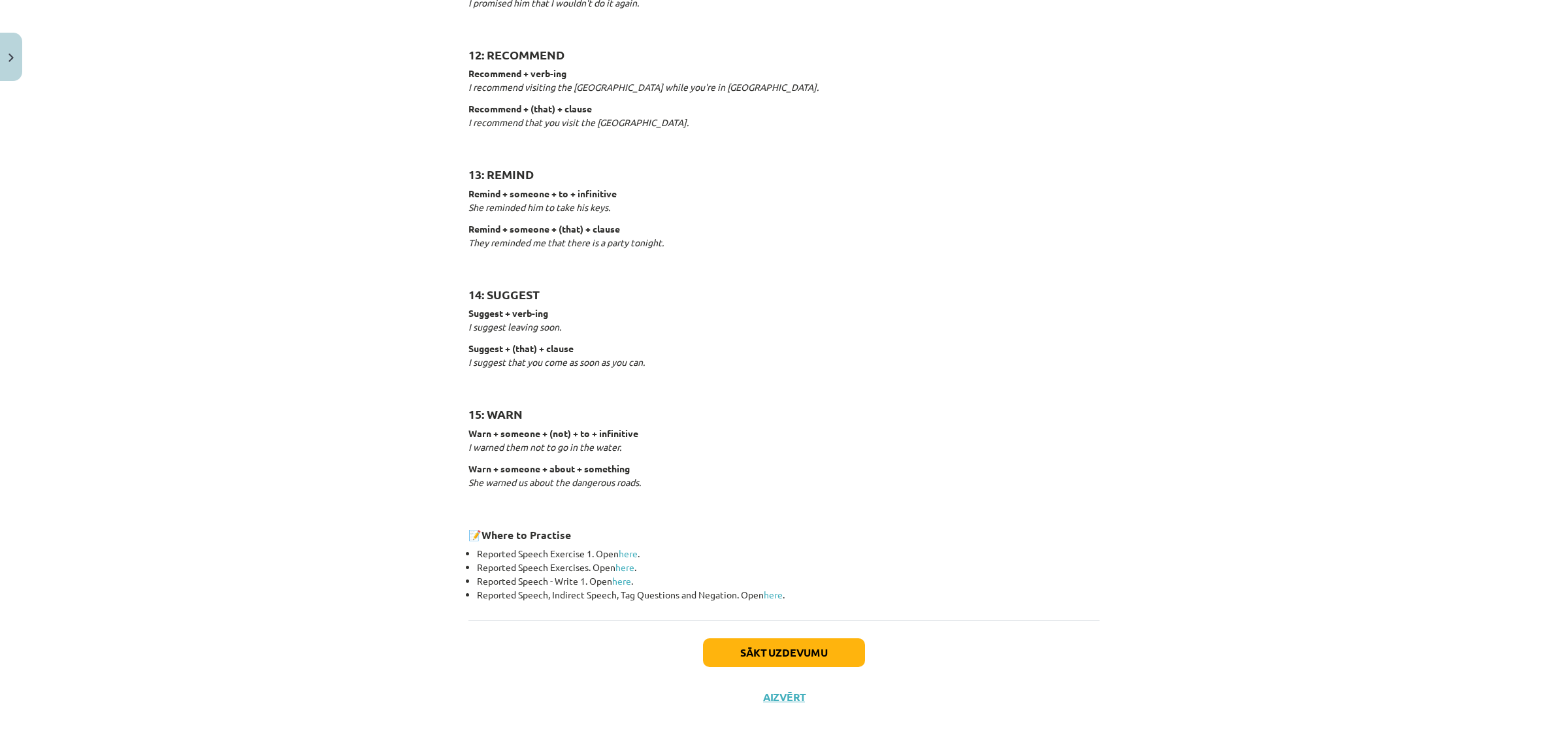
scroll to position [1772, 0]
click at [625, 553] on link "here" at bounding box center [628, 553] width 19 height 12
click at [802, 656] on button "Sākt uzdevumu" at bounding box center [784, 653] width 162 height 29
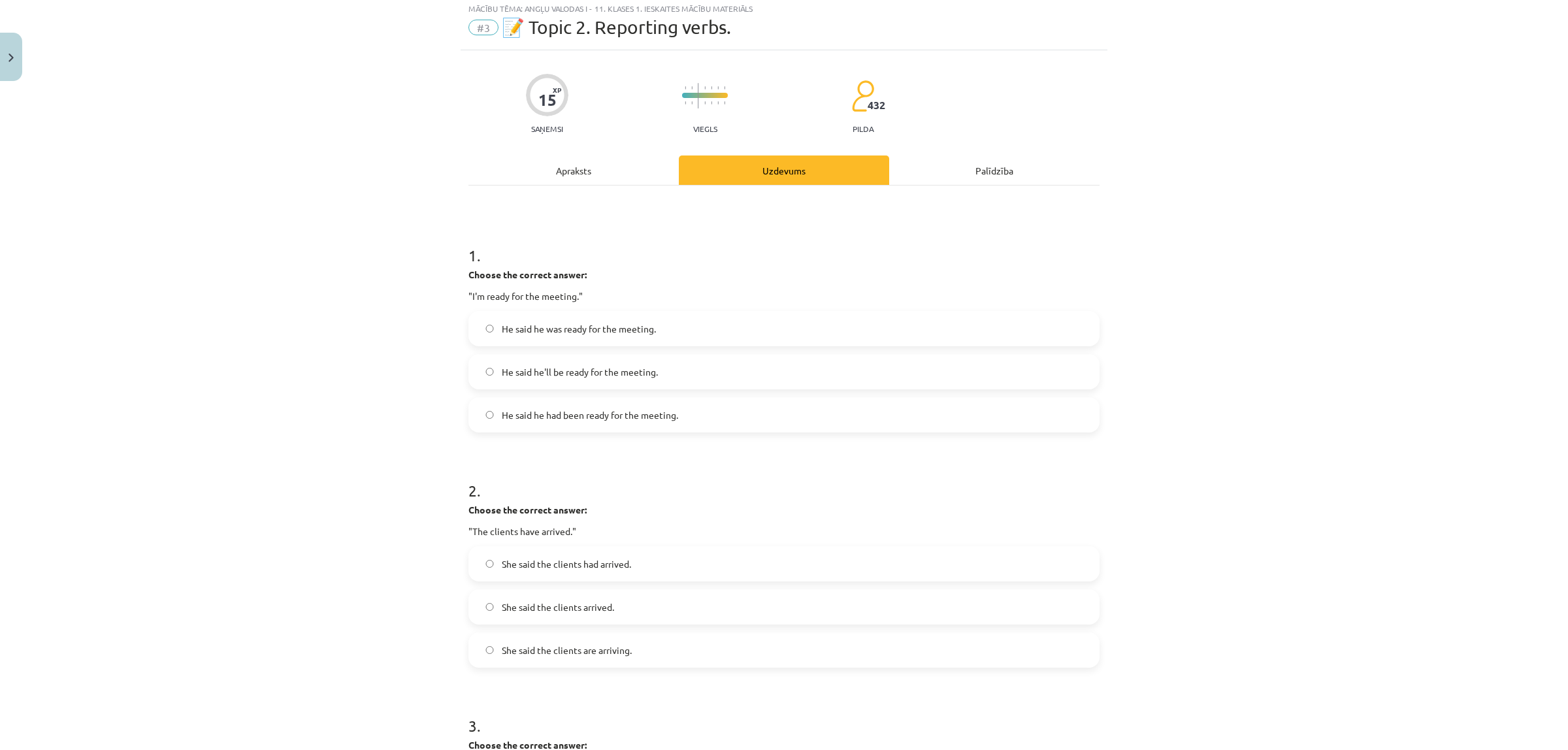
scroll to position [32, 0]
click at [595, 327] on span "He said he was ready for the meeting." at bounding box center [578, 333] width 154 height 14
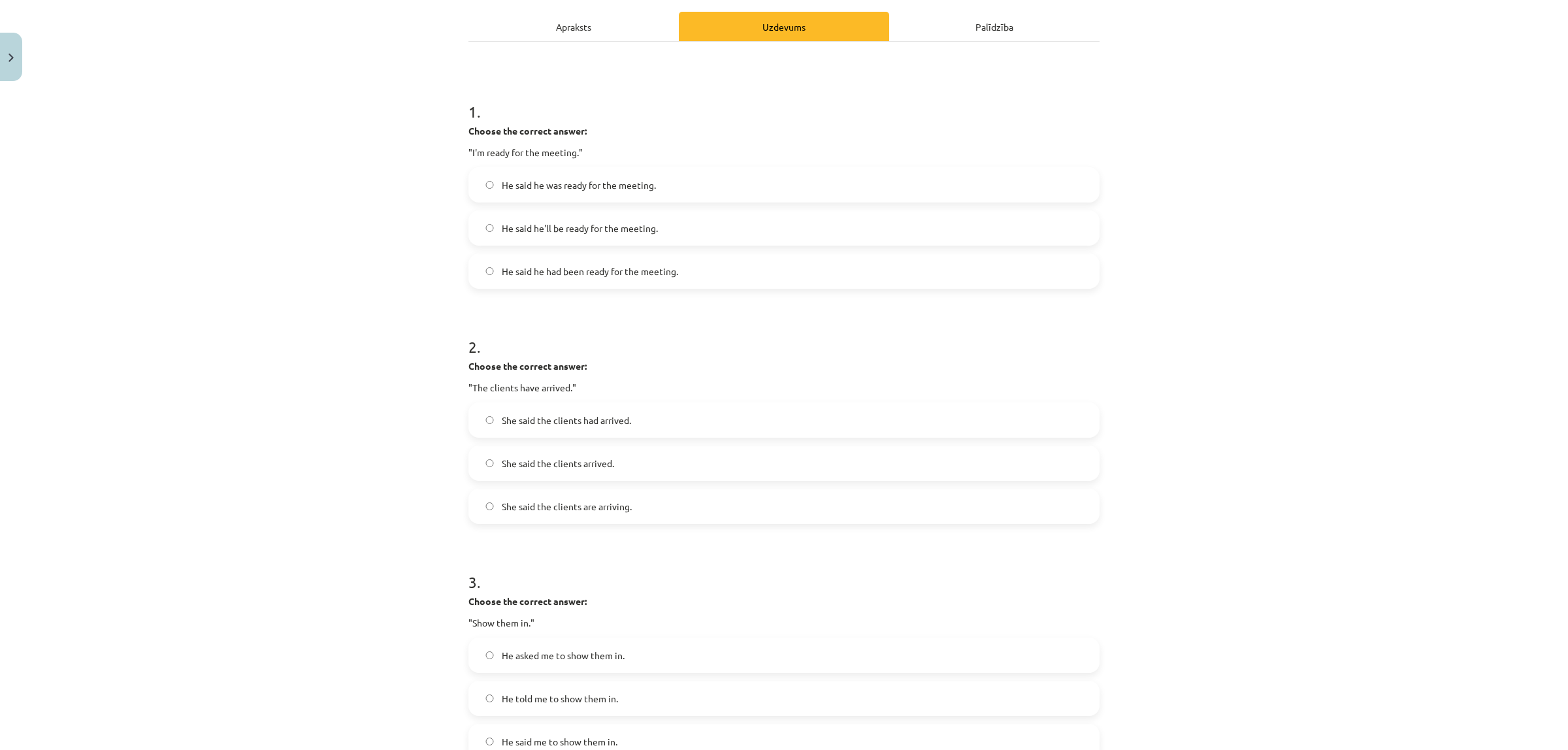
scroll to position [196, 0]
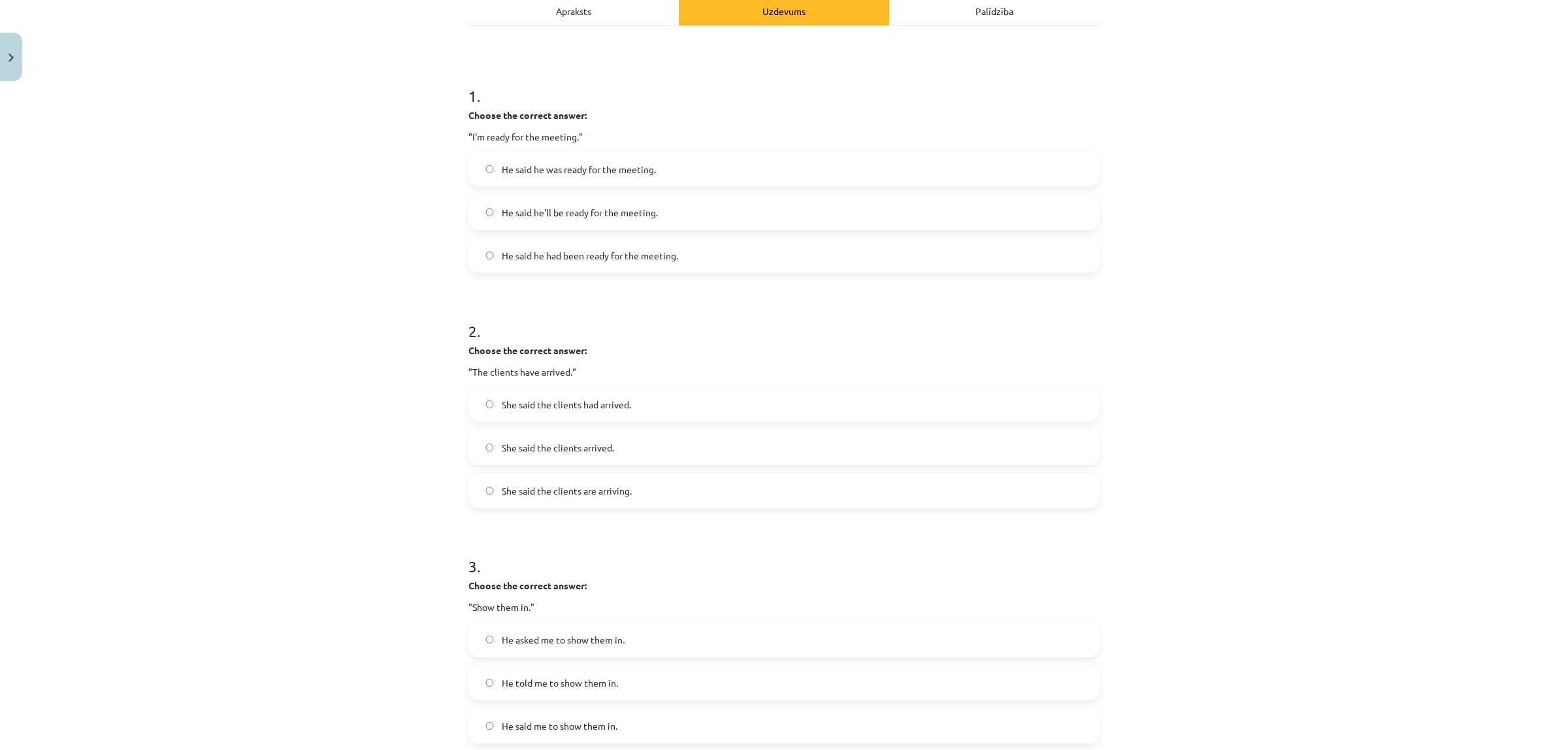
click at [622, 404] on span "She said the clients had arrived." at bounding box center [566, 404] width 130 height 14
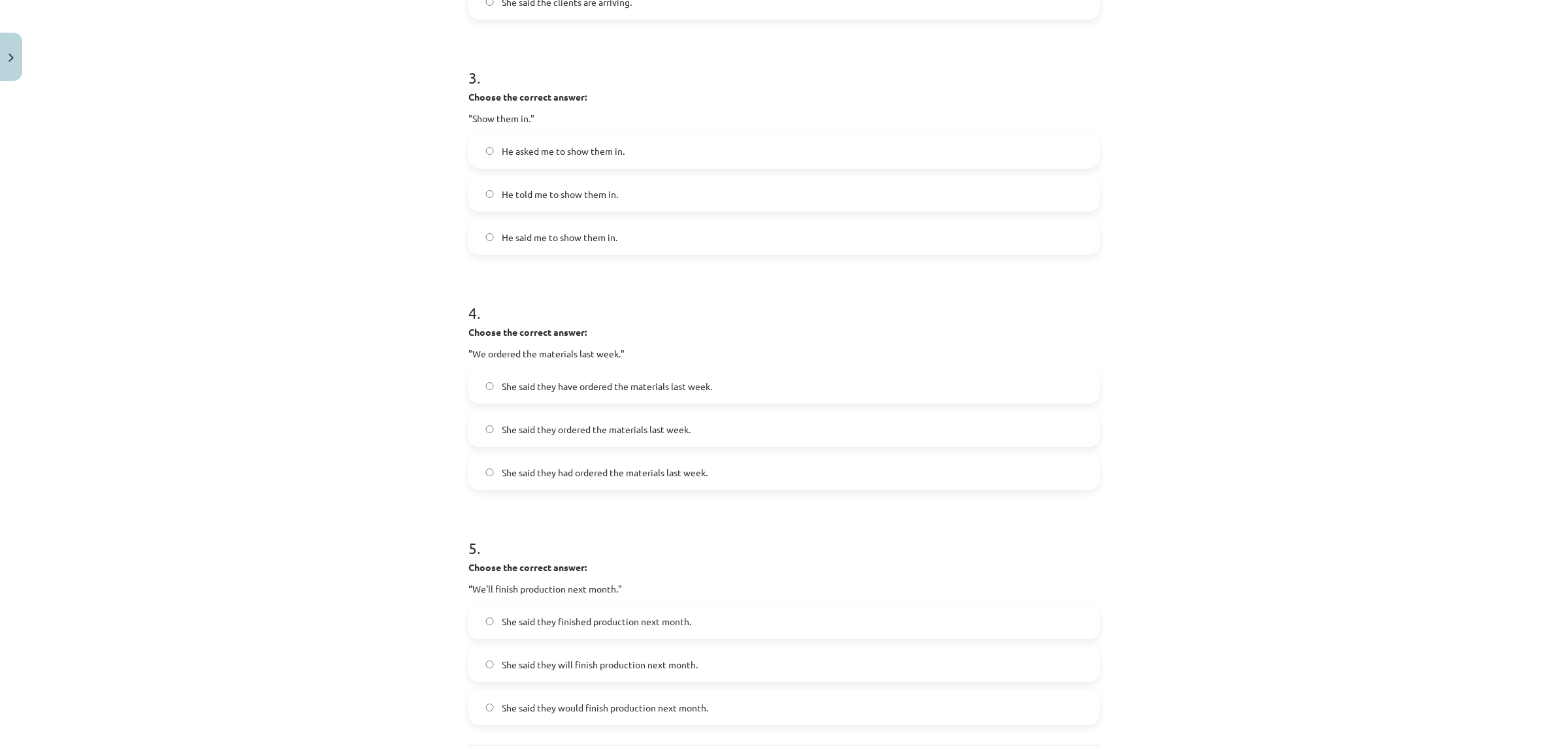
scroll to position [648, 0]
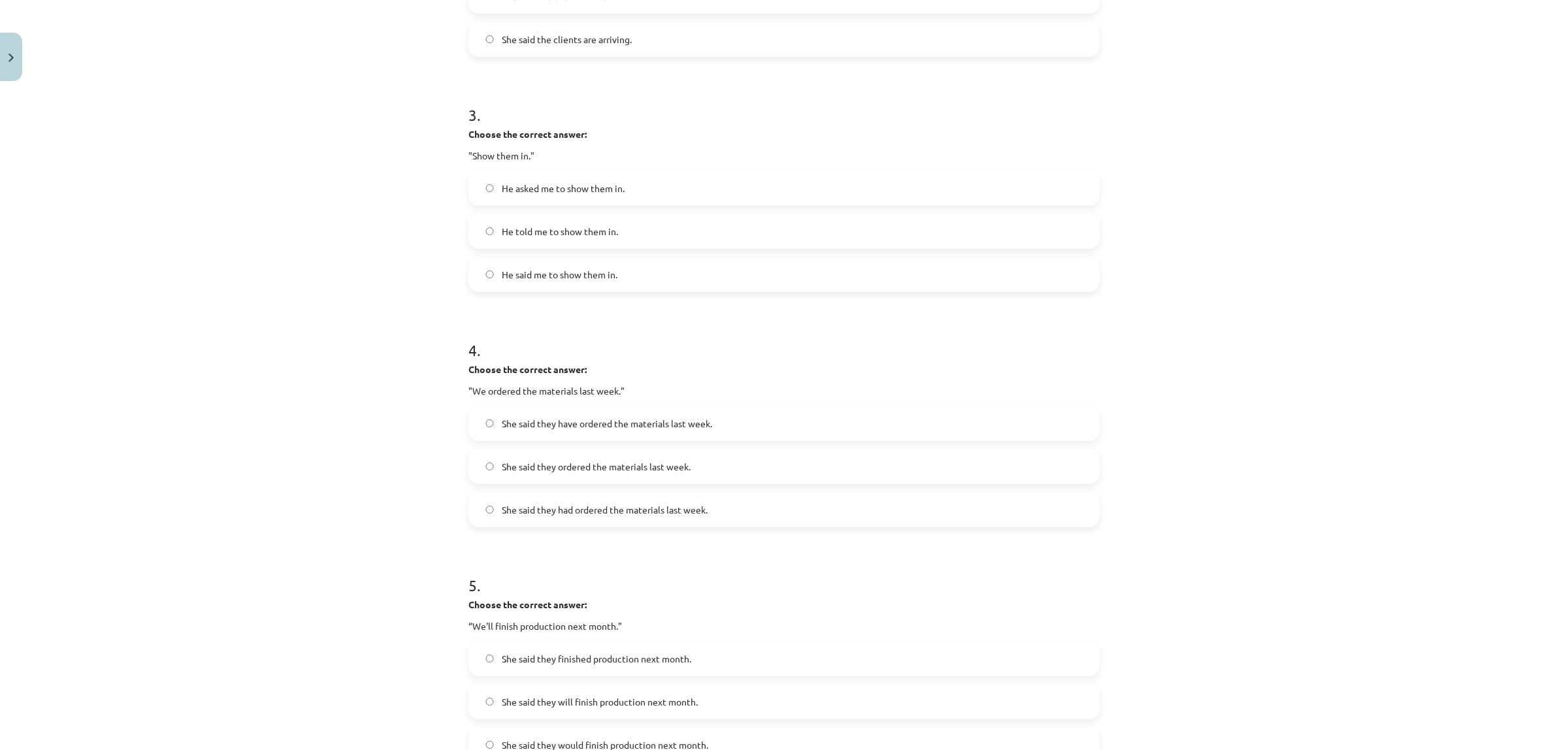
click at [527, 499] on label "She said they had ordered the materials last week." at bounding box center [784, 510] width 628 height 32
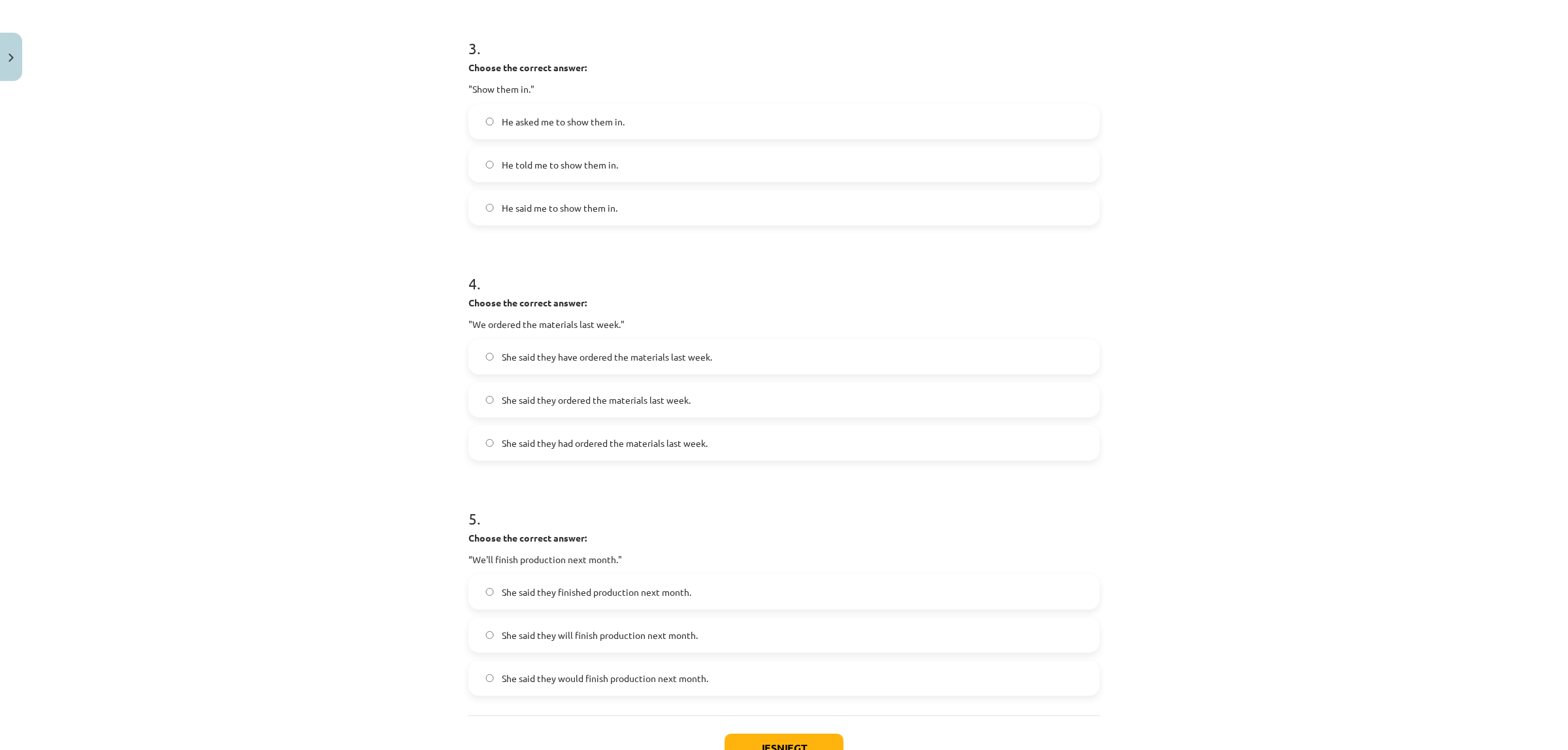
scroll to position [811, 0]
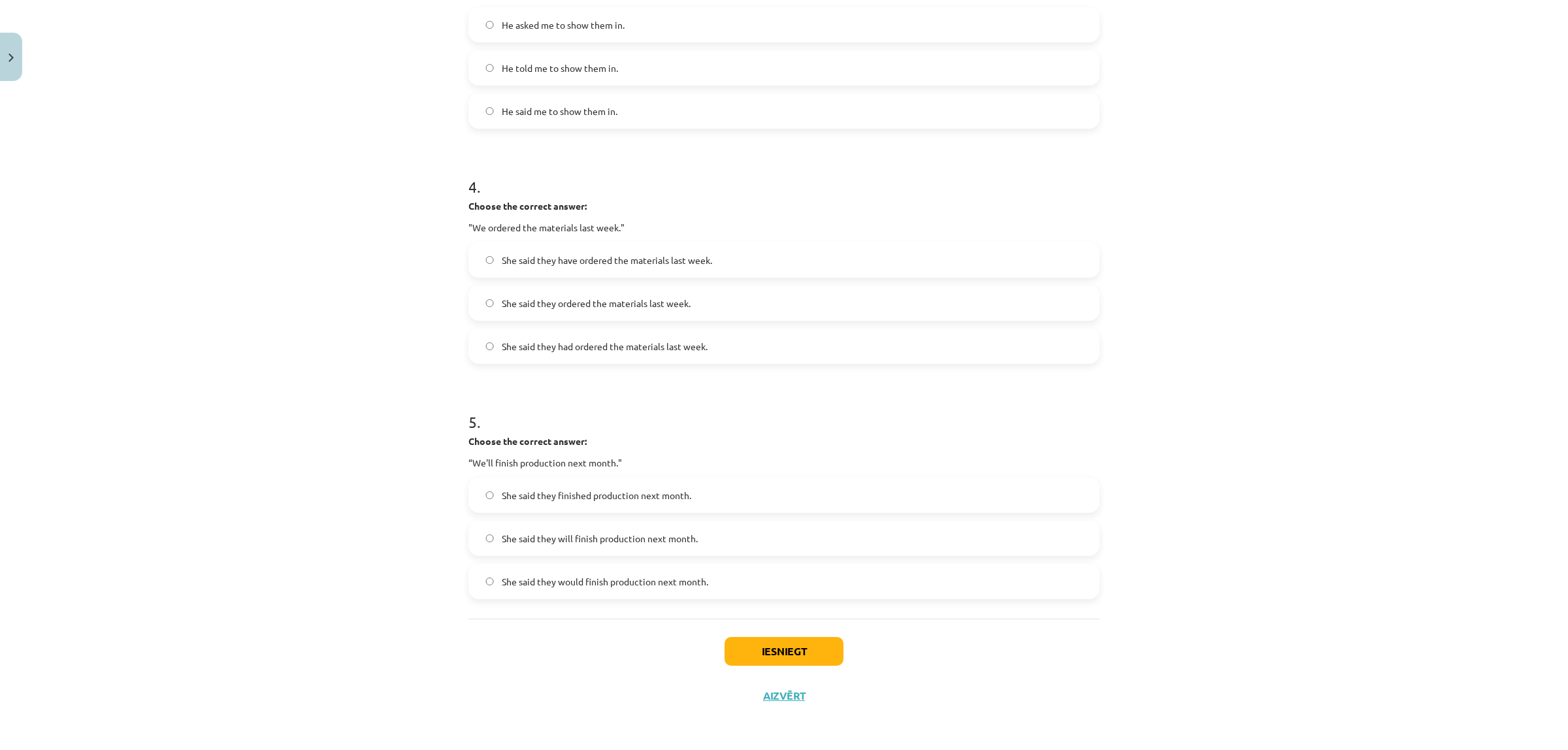
click at [563, 590] on label "She said they would finish production next month." at bounding box center [784, 581] width 628 height 32
click at [749, 652] on button "Iesniegt" at bounding box center [784, 651] width 119 height 29
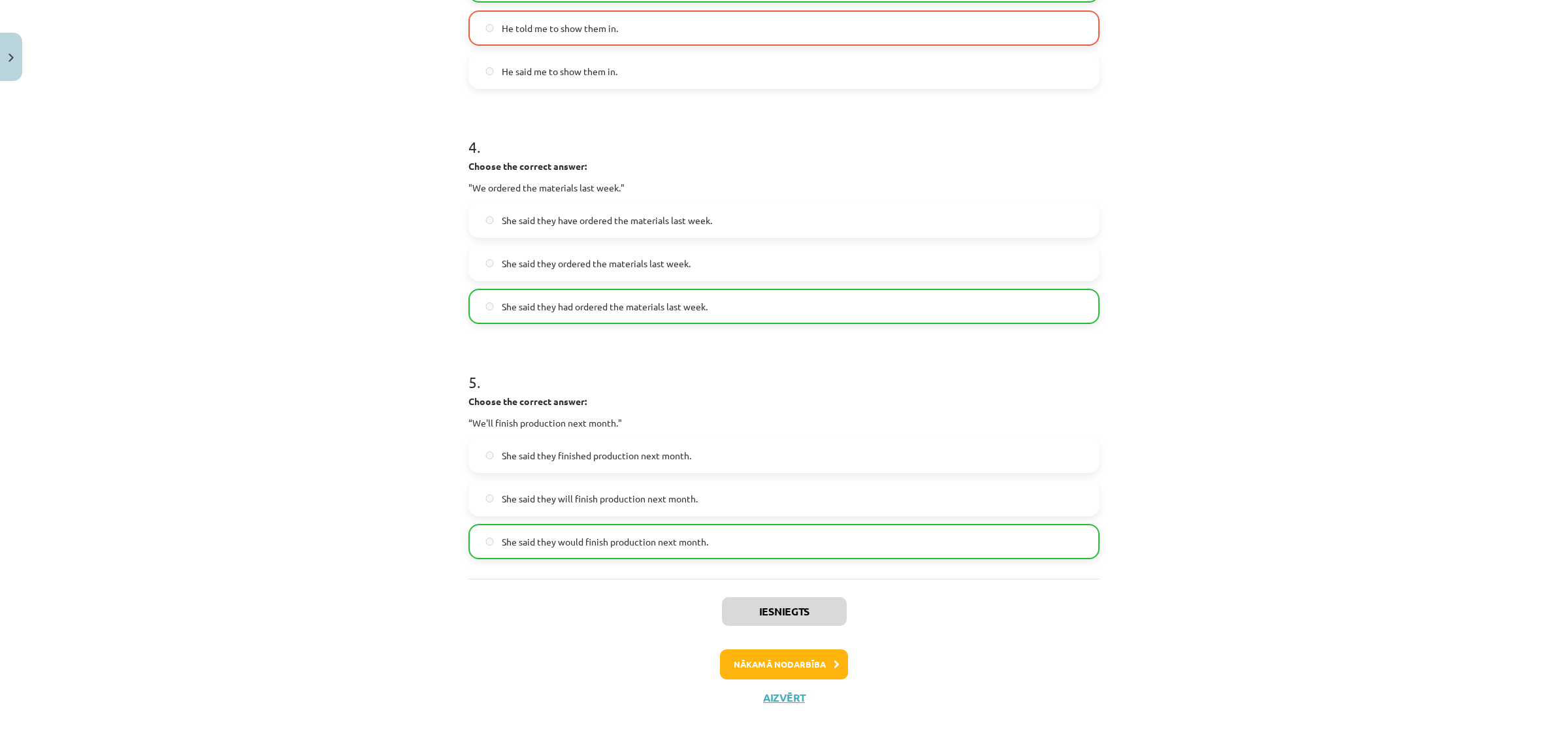
scroll to position [853, 0]
click at [812, 667] on button "Nākamā nodarbība" at bounding box center [784, 662] width 128 height 30
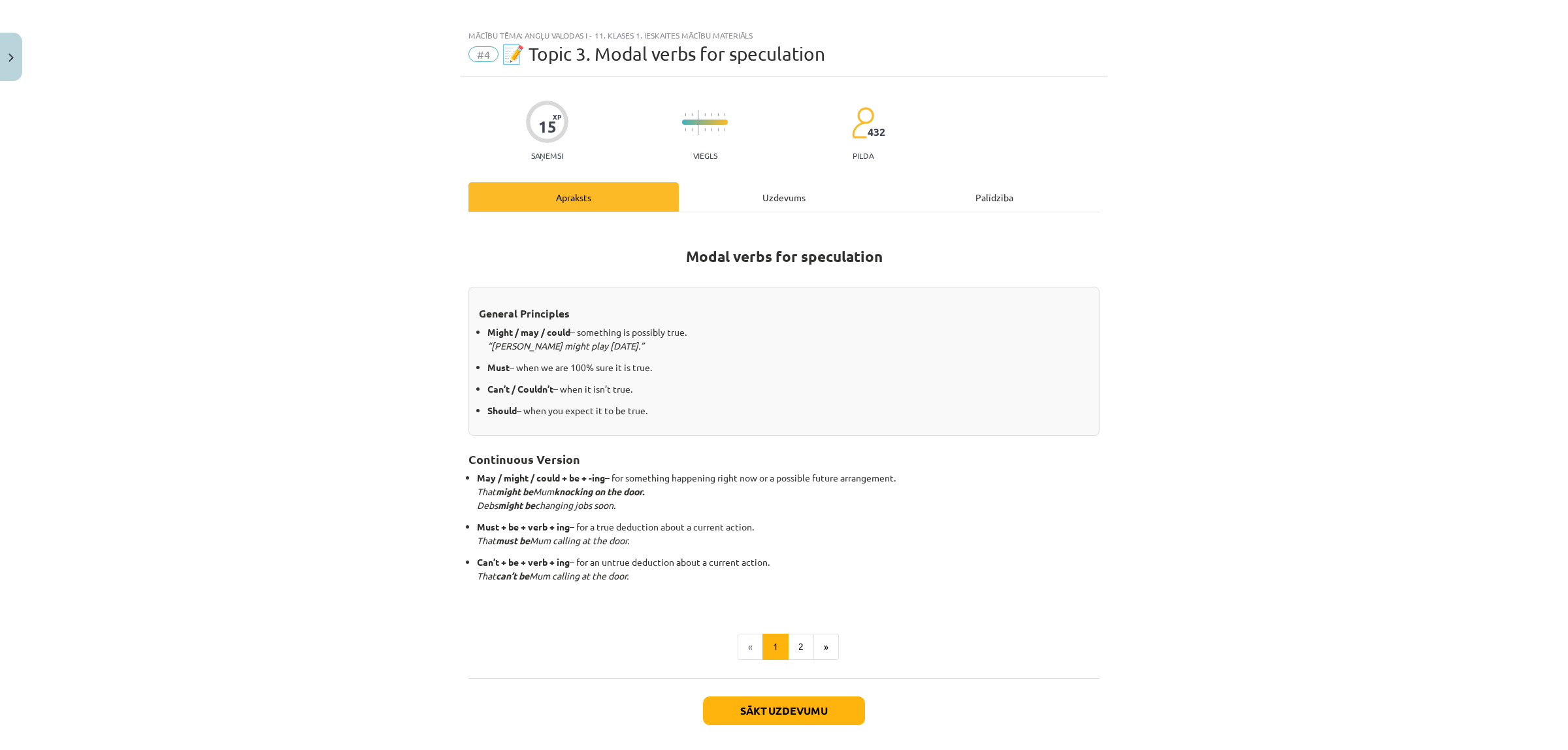
scroll to position [0, 0]
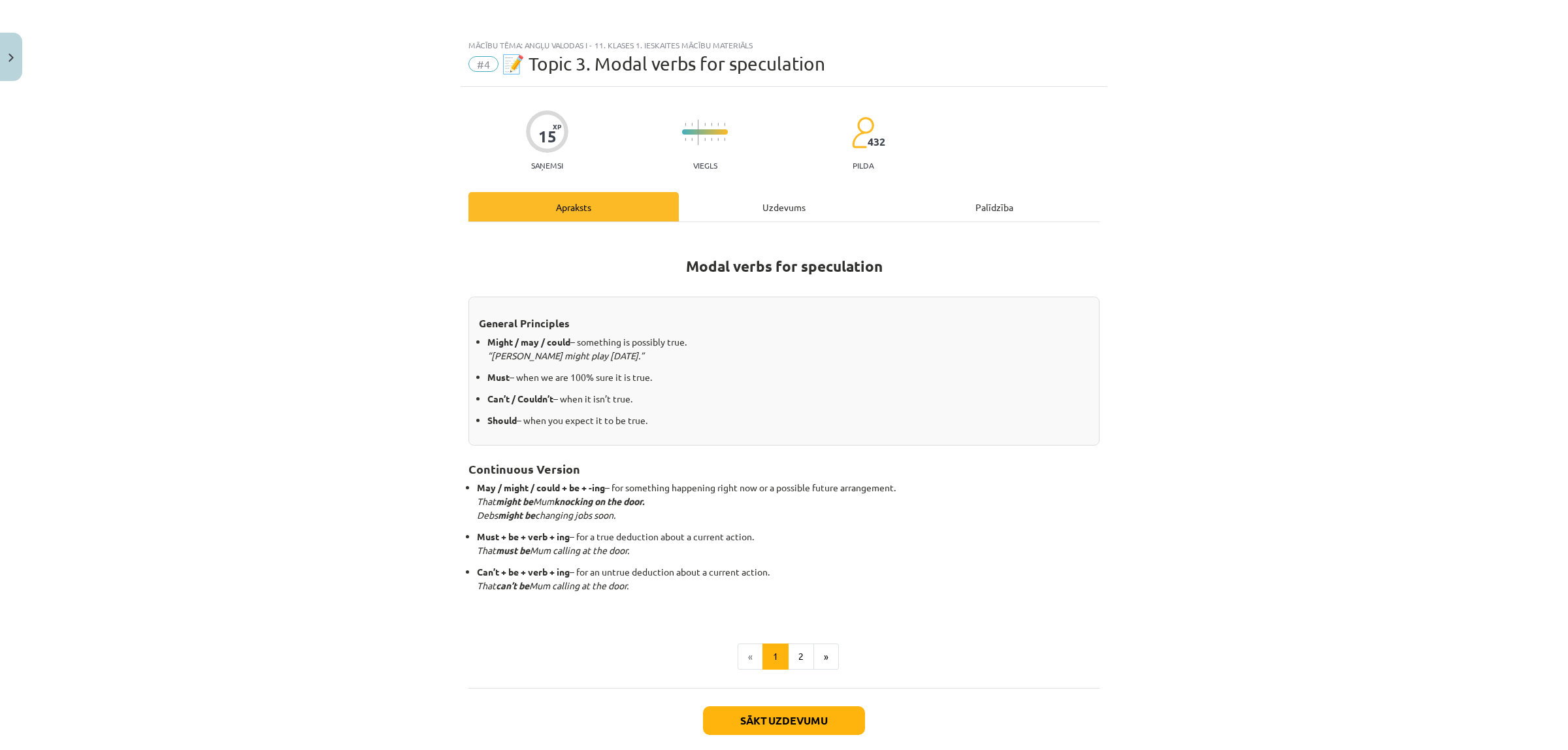
click at [770, 216] on div "Uzdevums" at bounding box center [784, 207] width 211 height 29
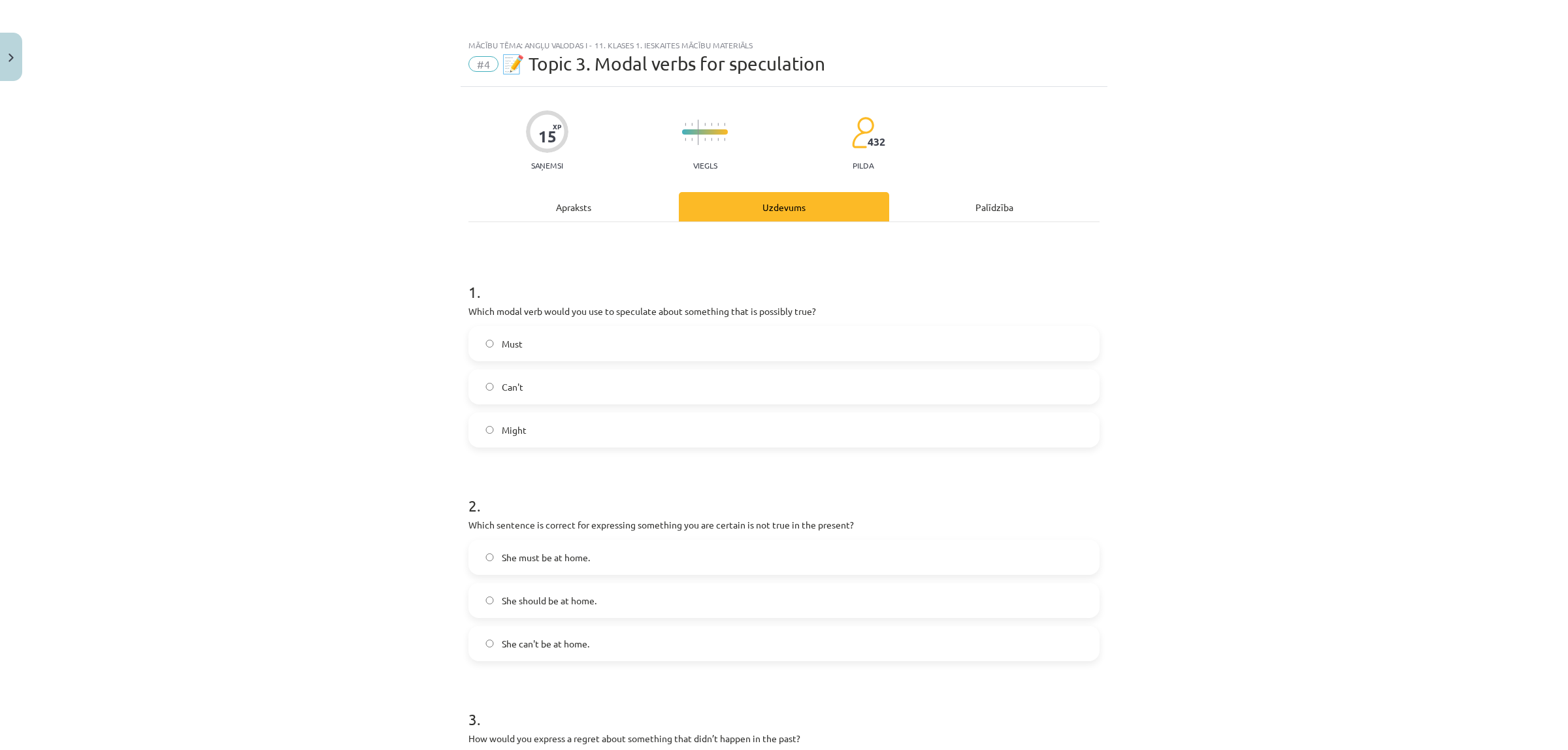
scroll to position [32, 0]
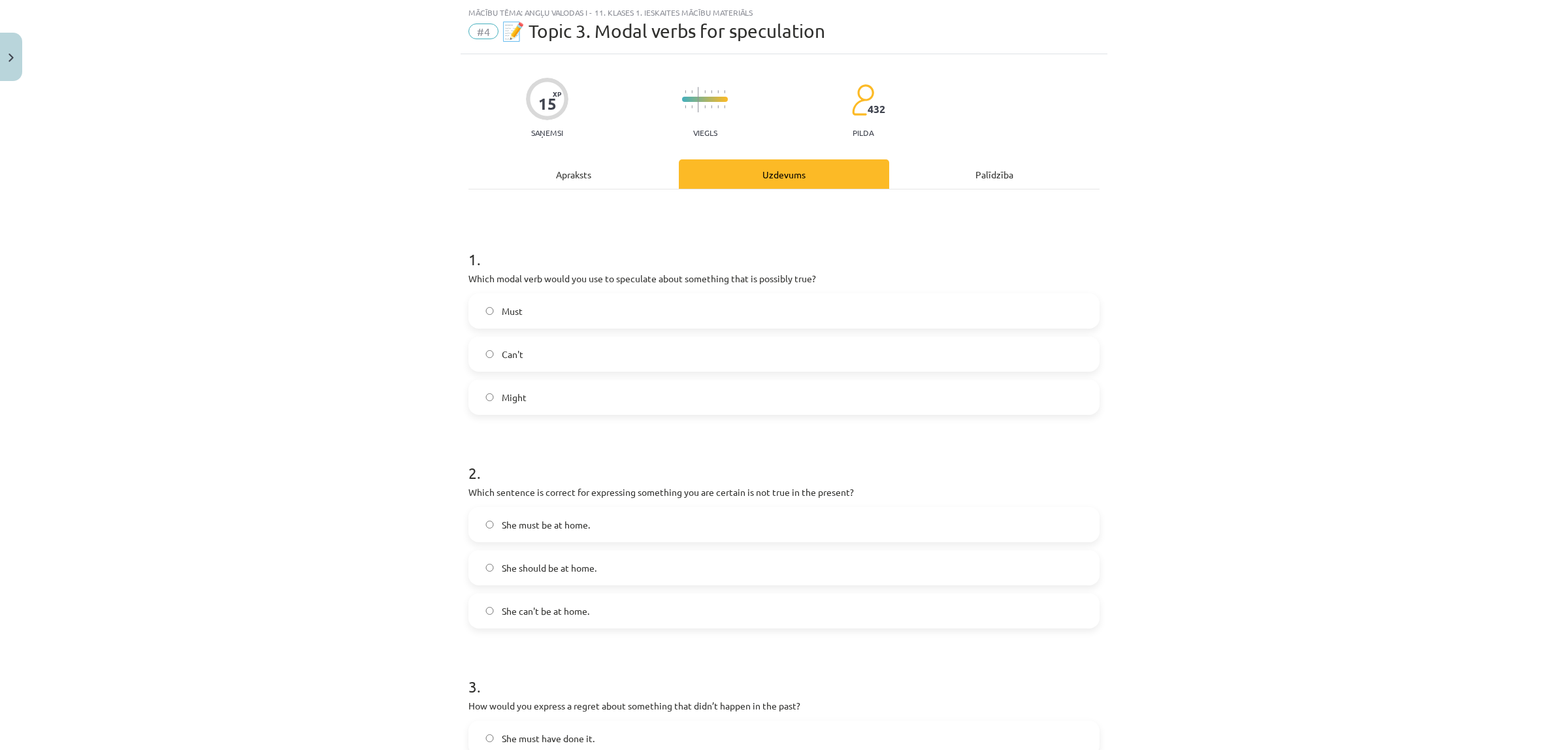
click at [627, 176] on div "Apraksts" at bounding box center [574, 174] width 211 height 29
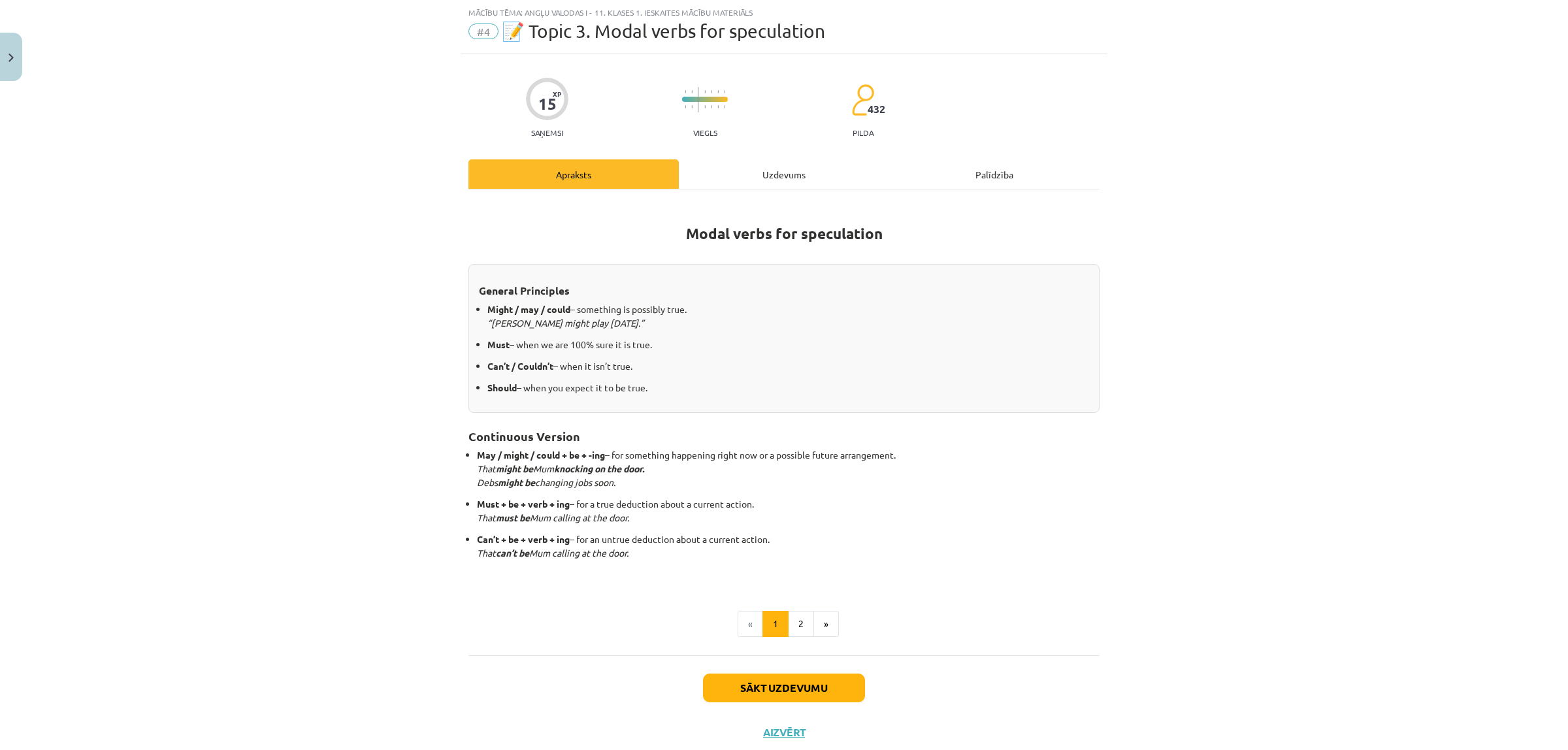
drag, startPoint x: 749, startPoint y: 177, endPoint x: 739, endPoint y: 177, distance: 10.0
click at [749, 176] on div "Uzdevums" at bounding box center [784, 174] width 211 height 29
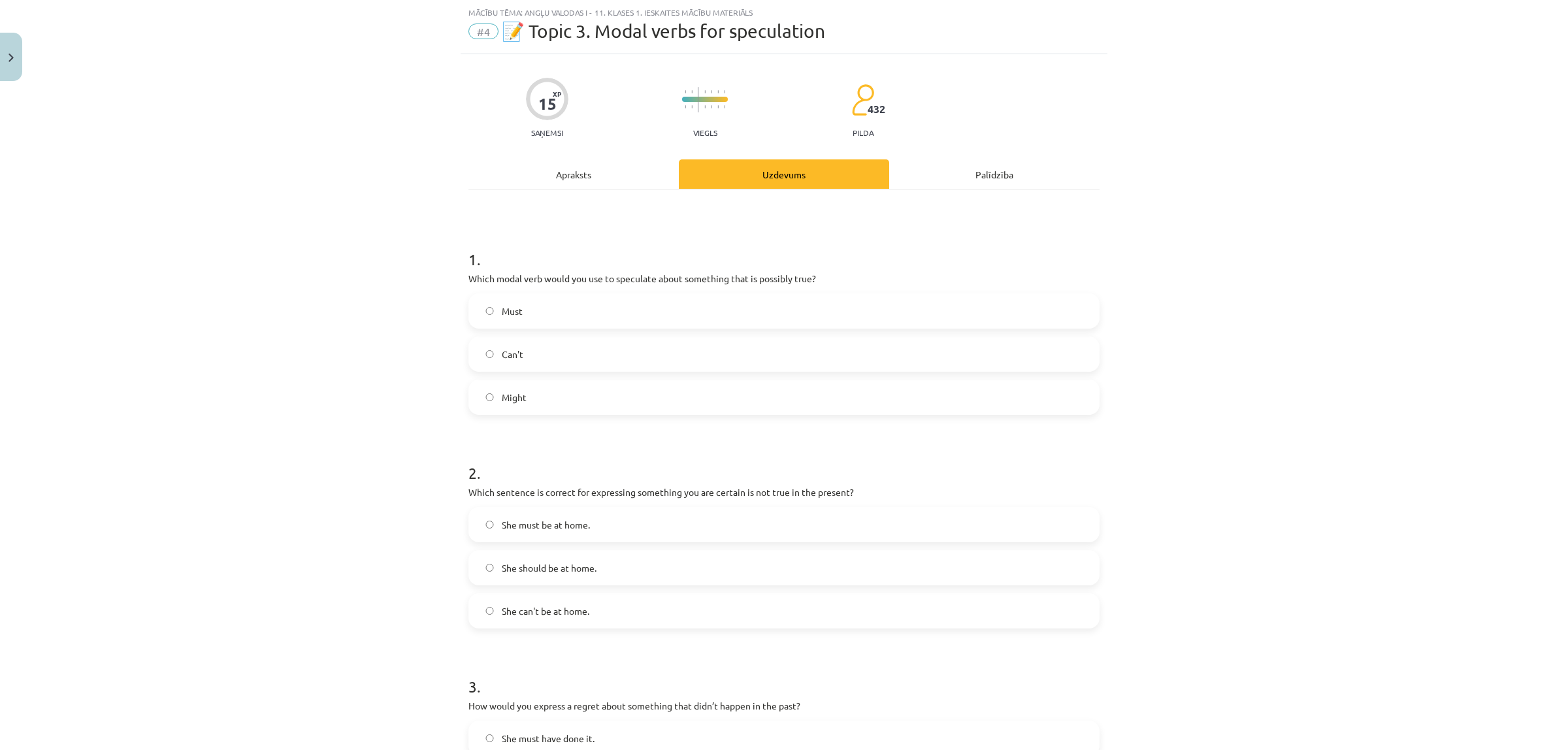
click at [526, 390] on label "Might" at bounding box center [784, 397] width 628 height 32
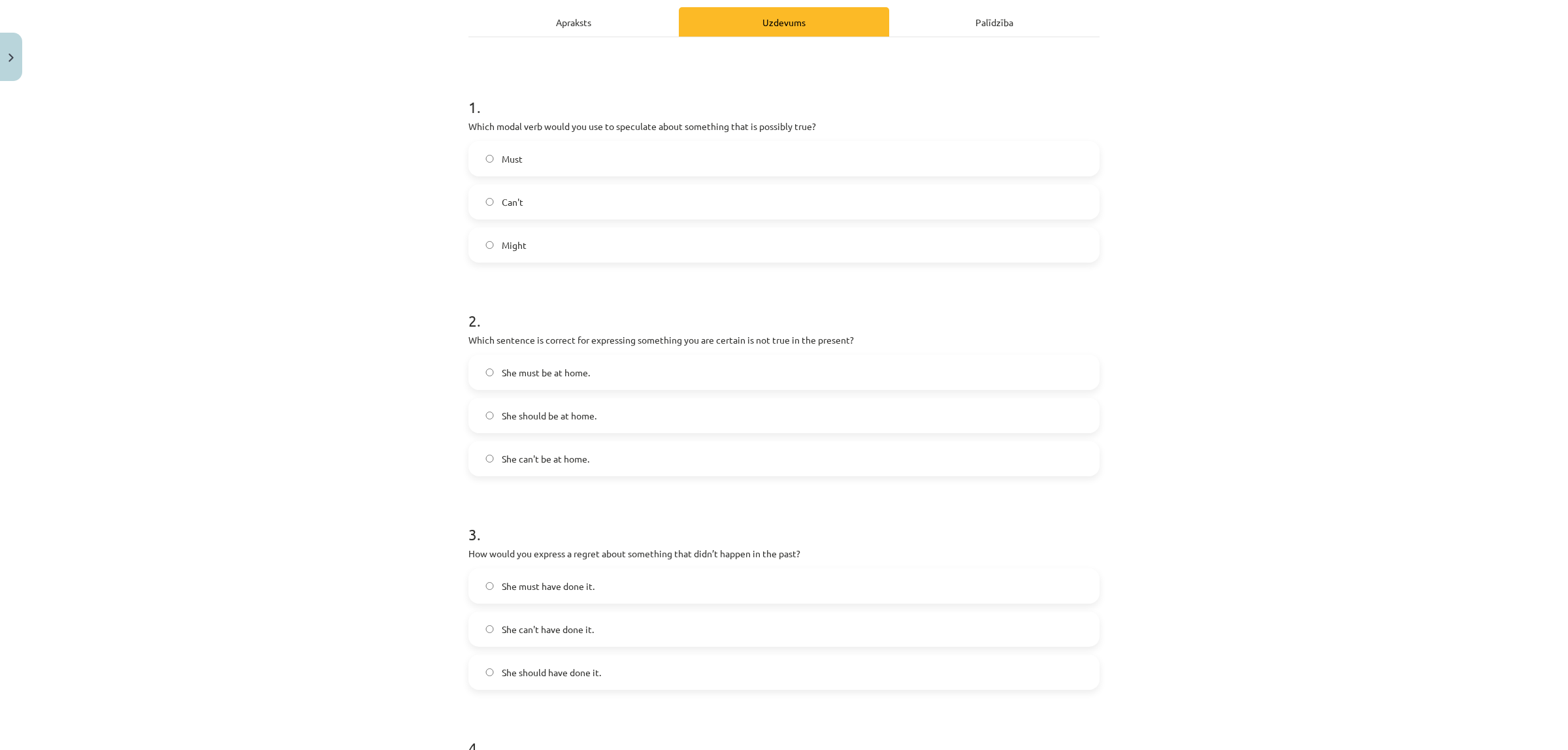
scroll to position [196, 0]
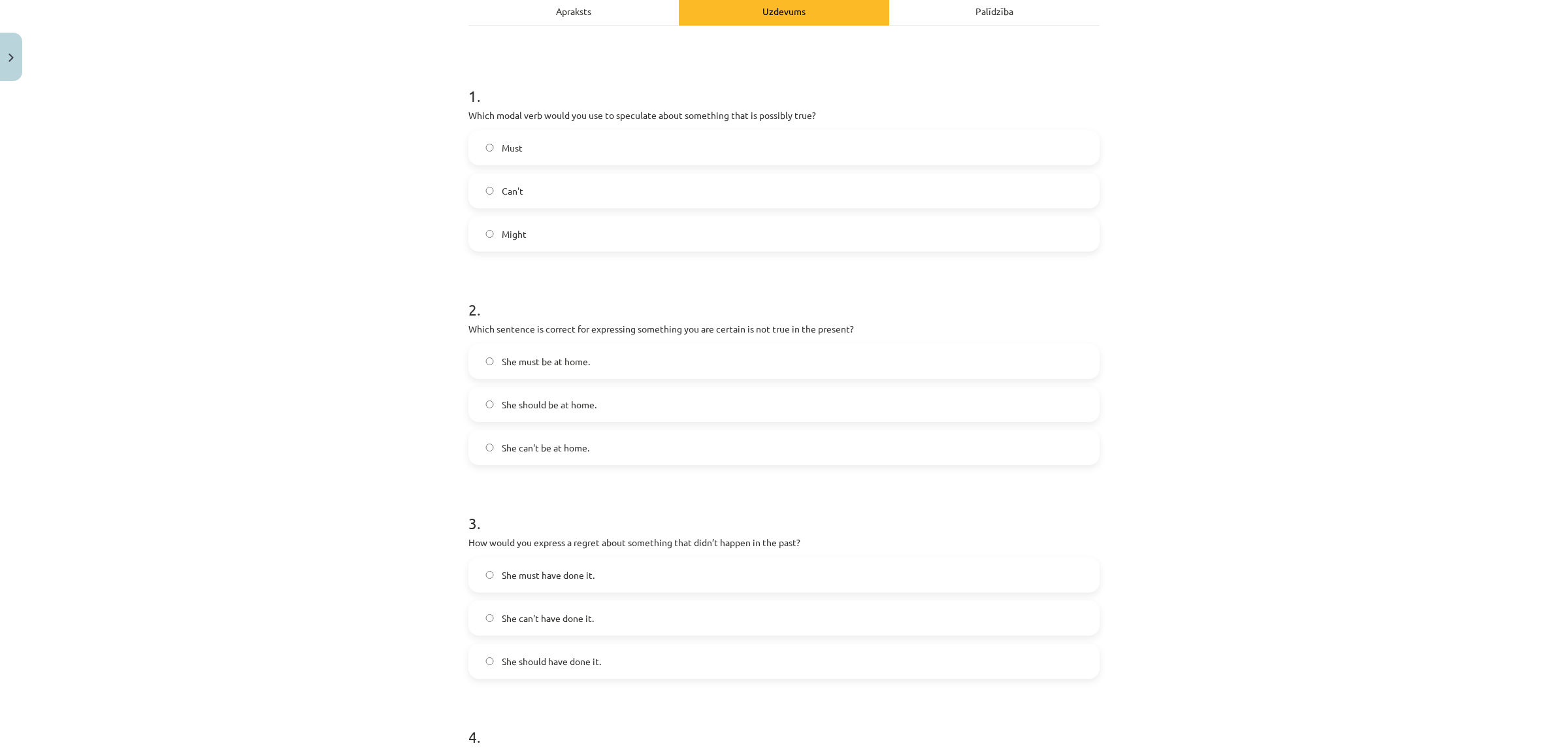
click at [631, 5] on div "Apraksts" at bounding box center [574, 11] width 211 height 29
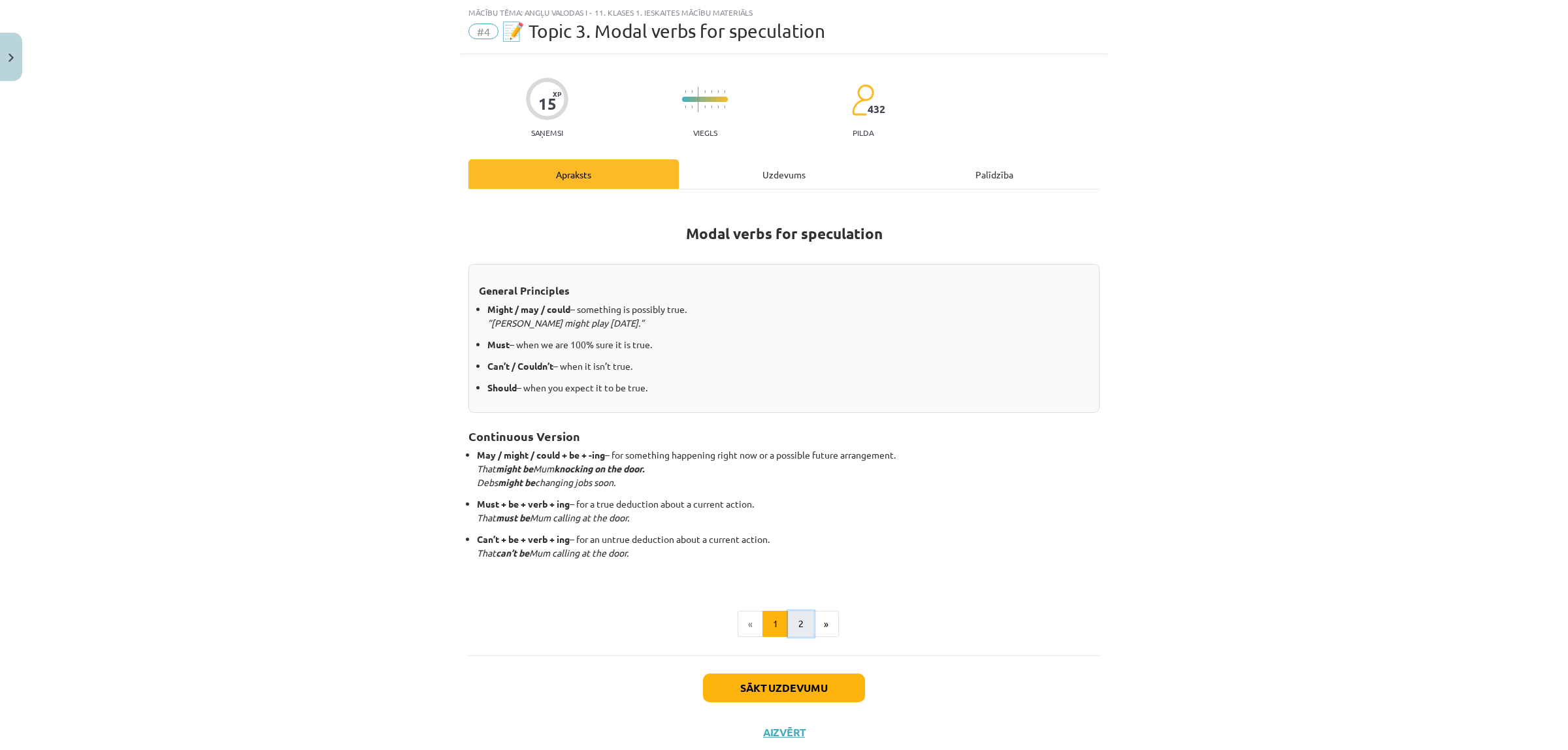
click at [798, 628] on button "2" at bounding box center [801, 623] width 26 height 26
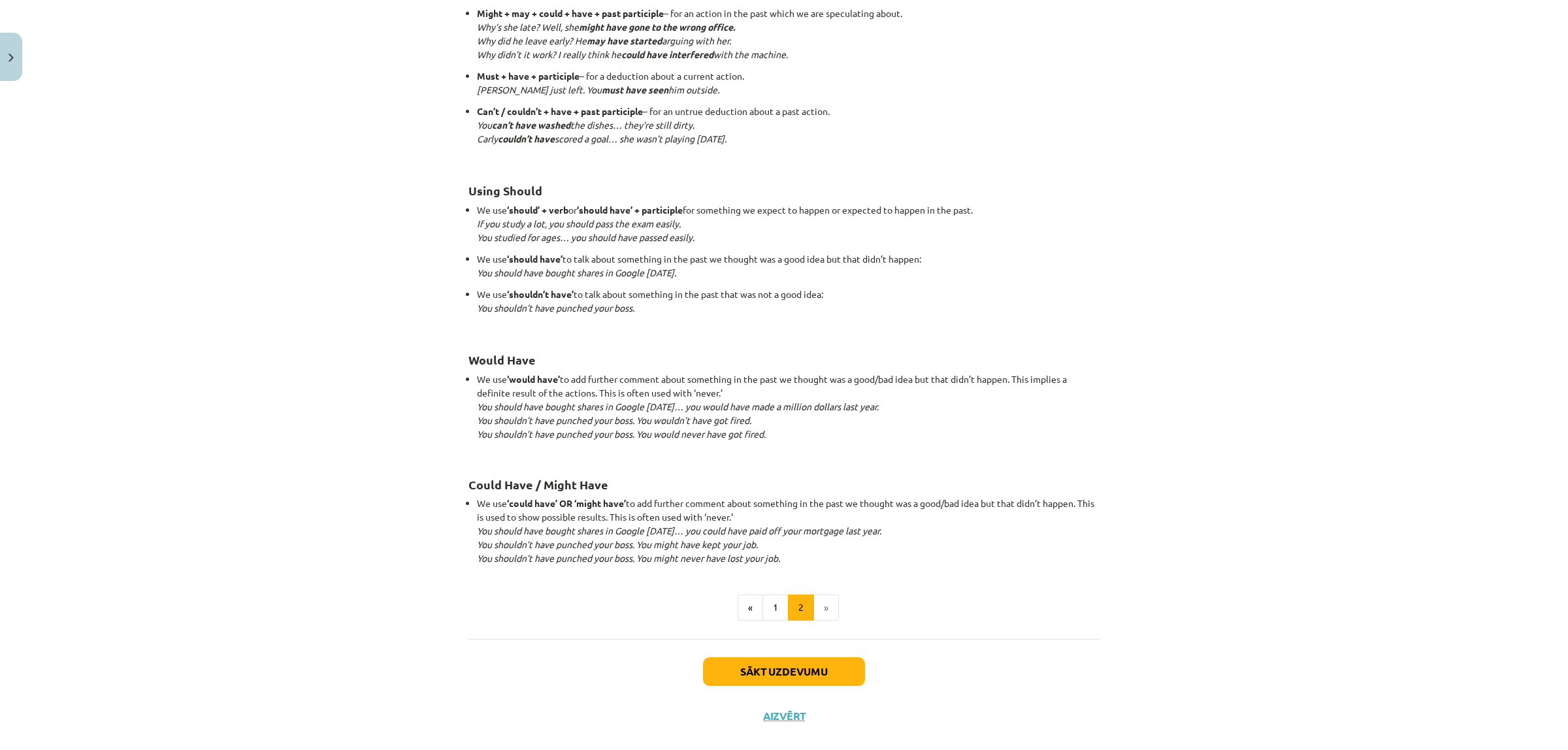
scroll to position [1008, 0]
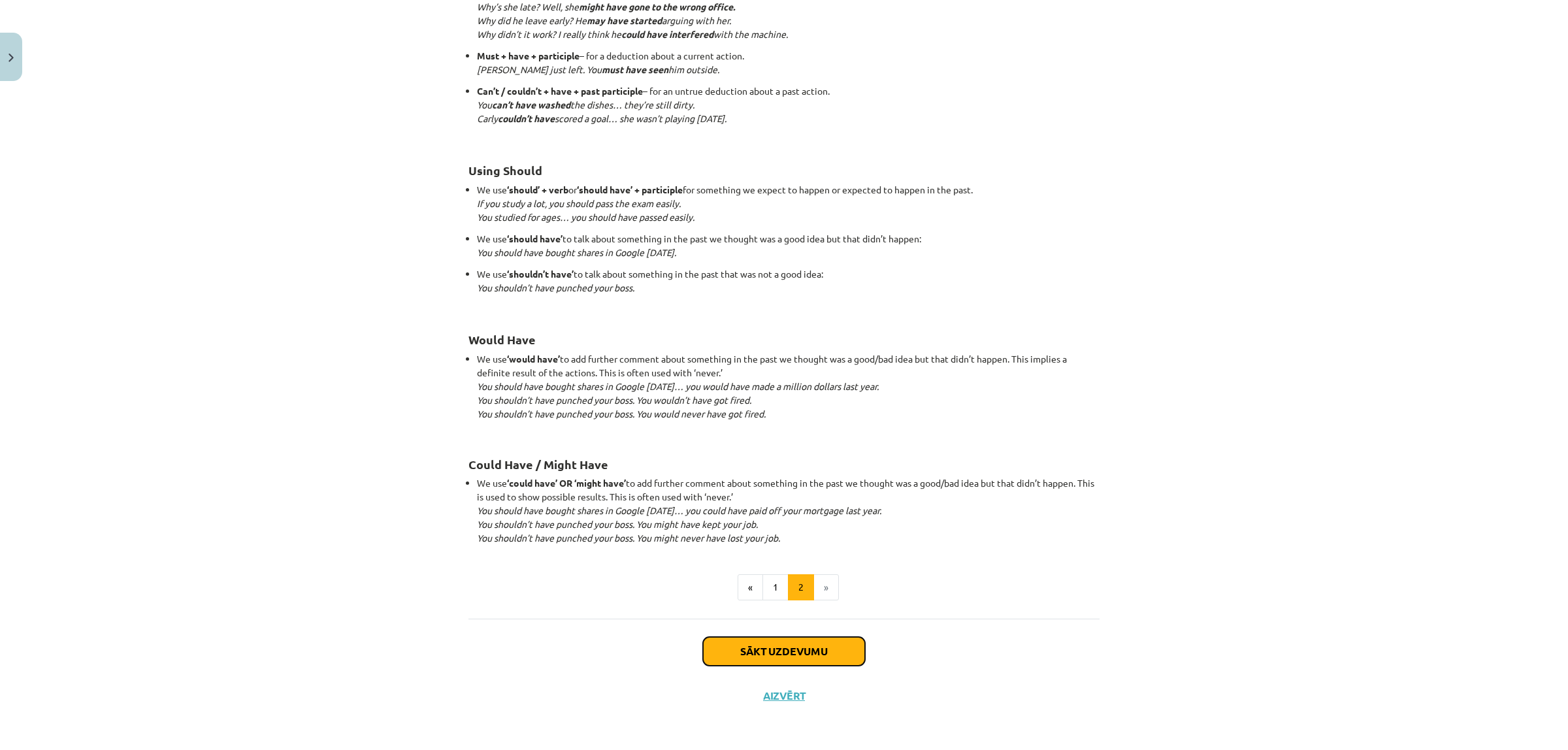
click at [814, 651] on button "Sākt uzdevumu" at bounding box center [784, 651] width 162 height 29
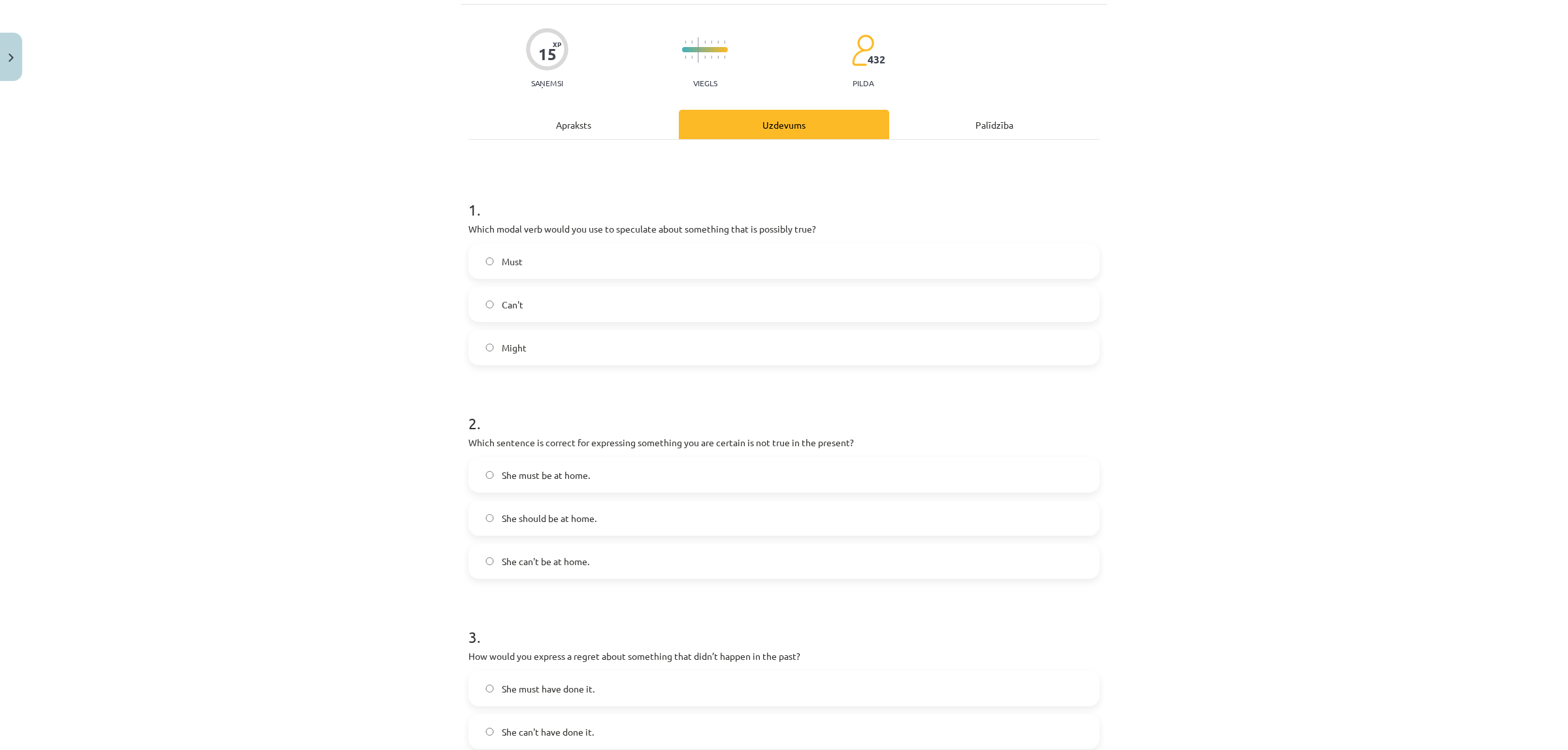
scroll to position [82, 0]
click at [546, 126] on div "Apraksts" at bounding box center [574, 125] width 211 height 29
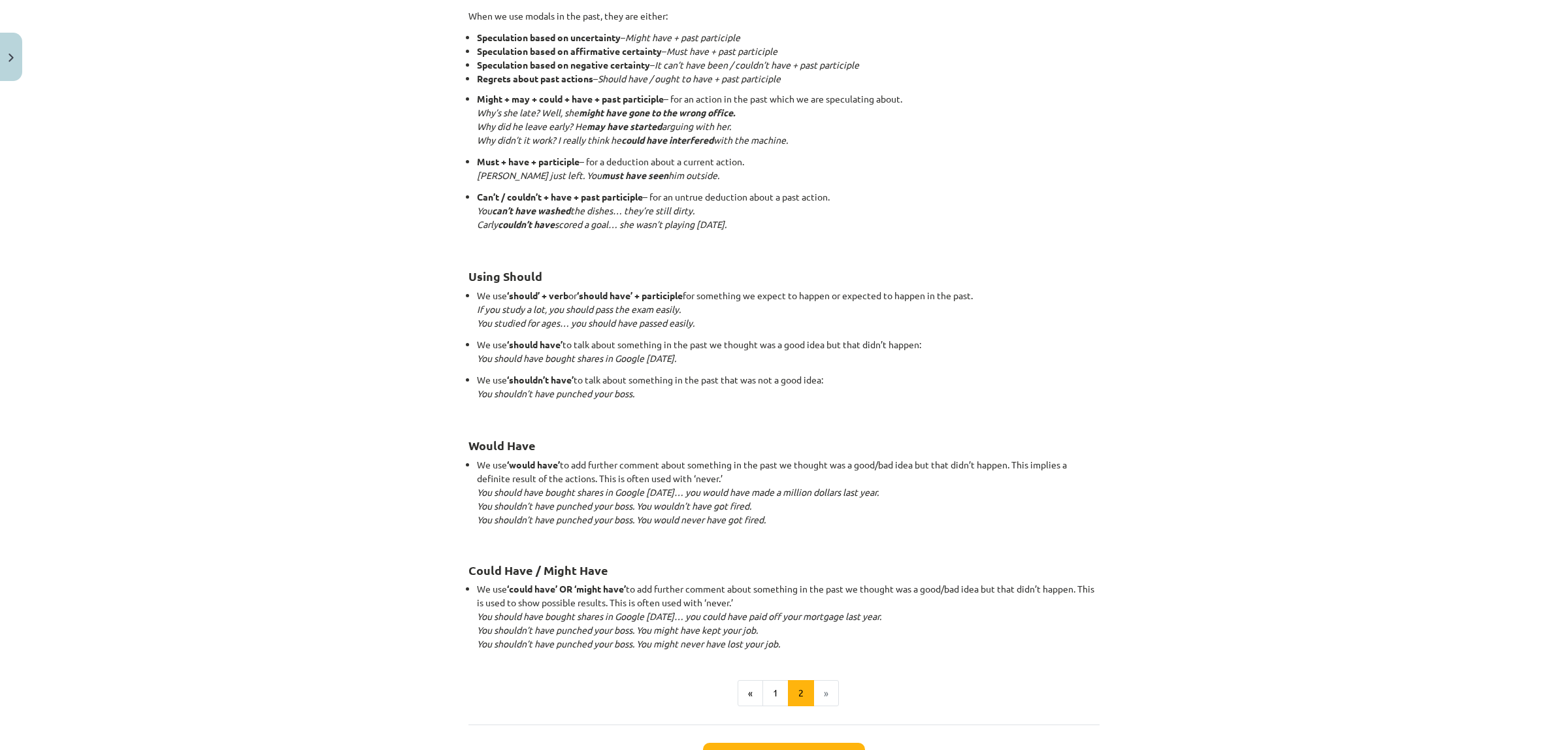
scroll to position [1007, 0]
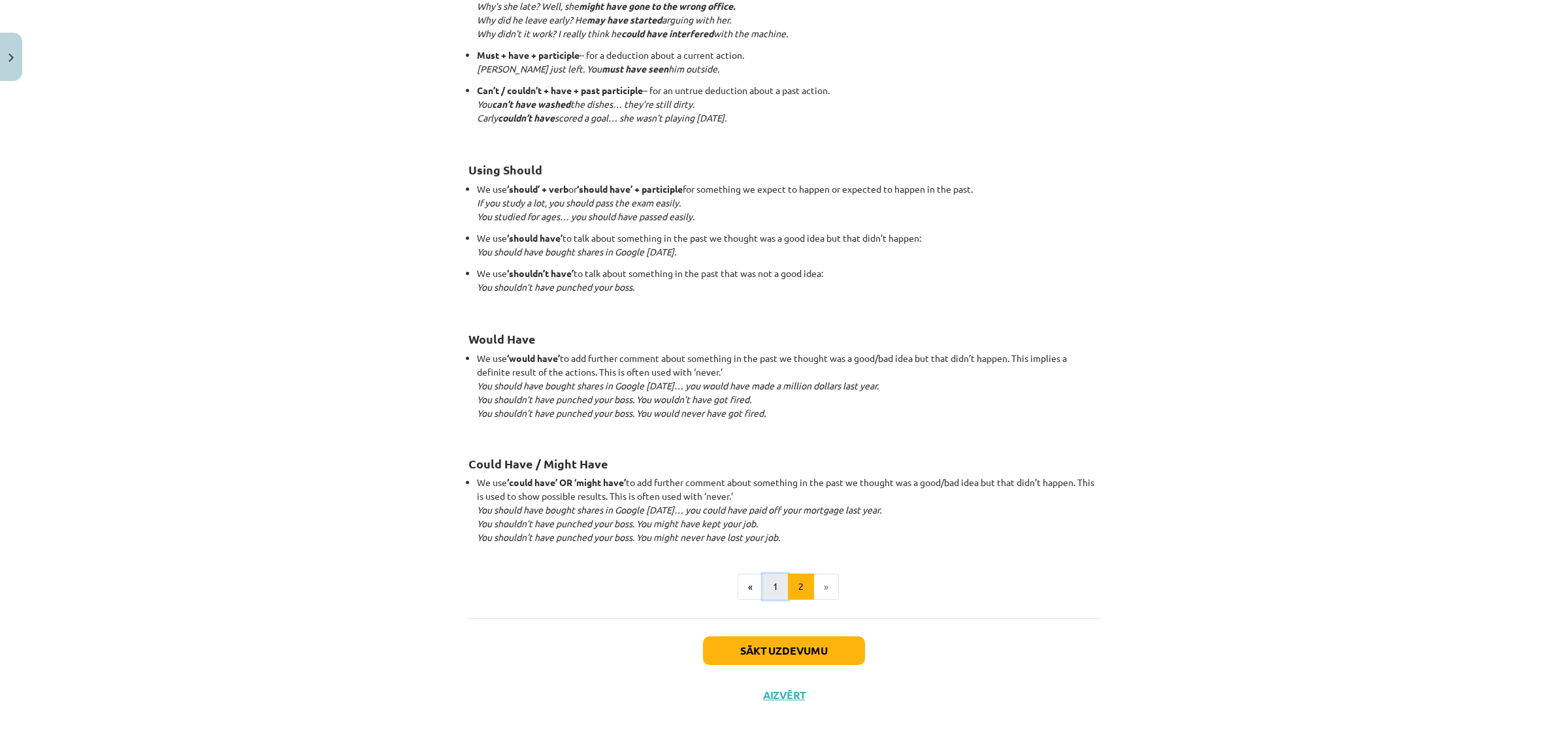
click at [768, 593] on button "1" at bounding box center [775, 586] width 26 height 26
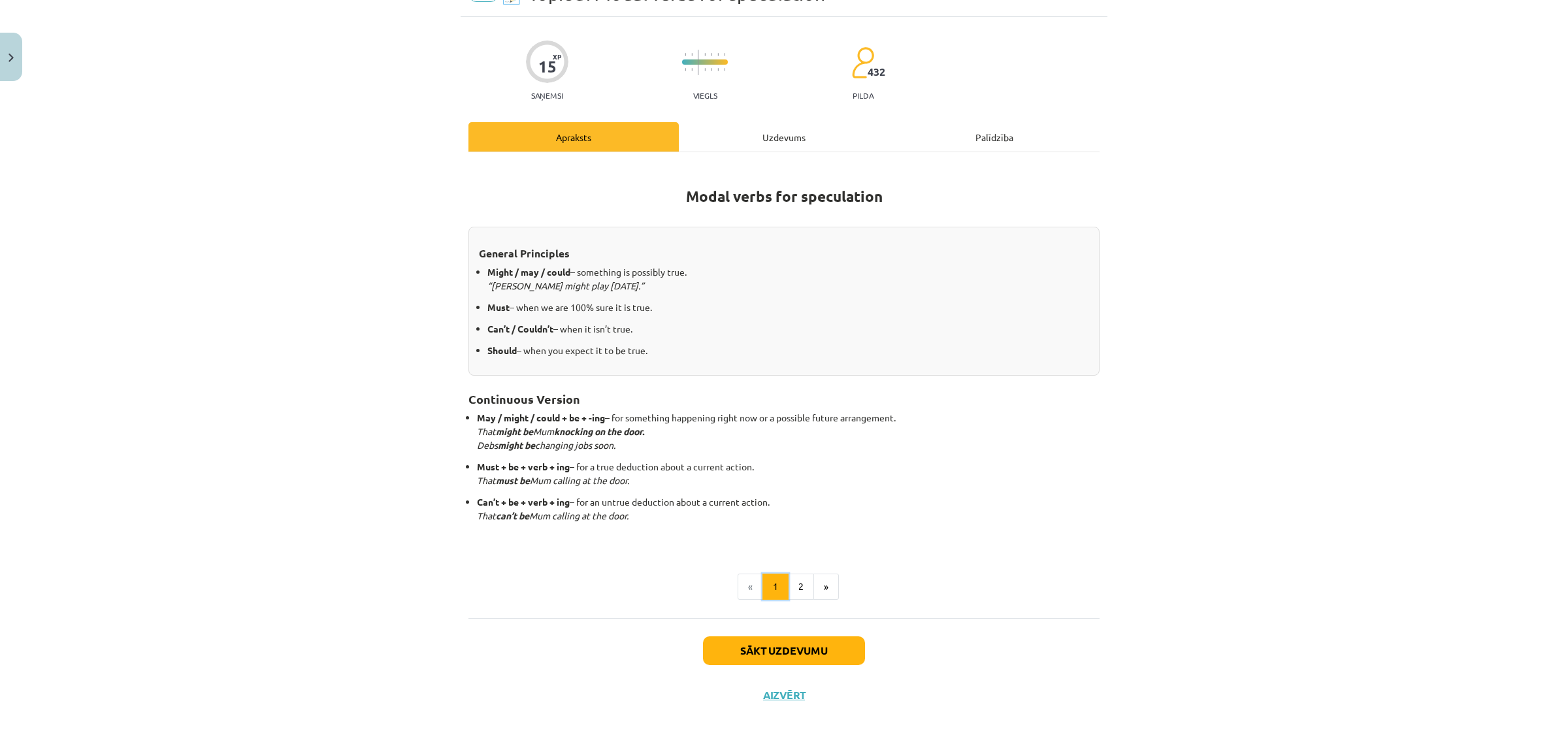
scroll to position [69, 0]
click at [717, 129] on div "Uzdevums" at bounding box center [784, 138] width 211 height 29
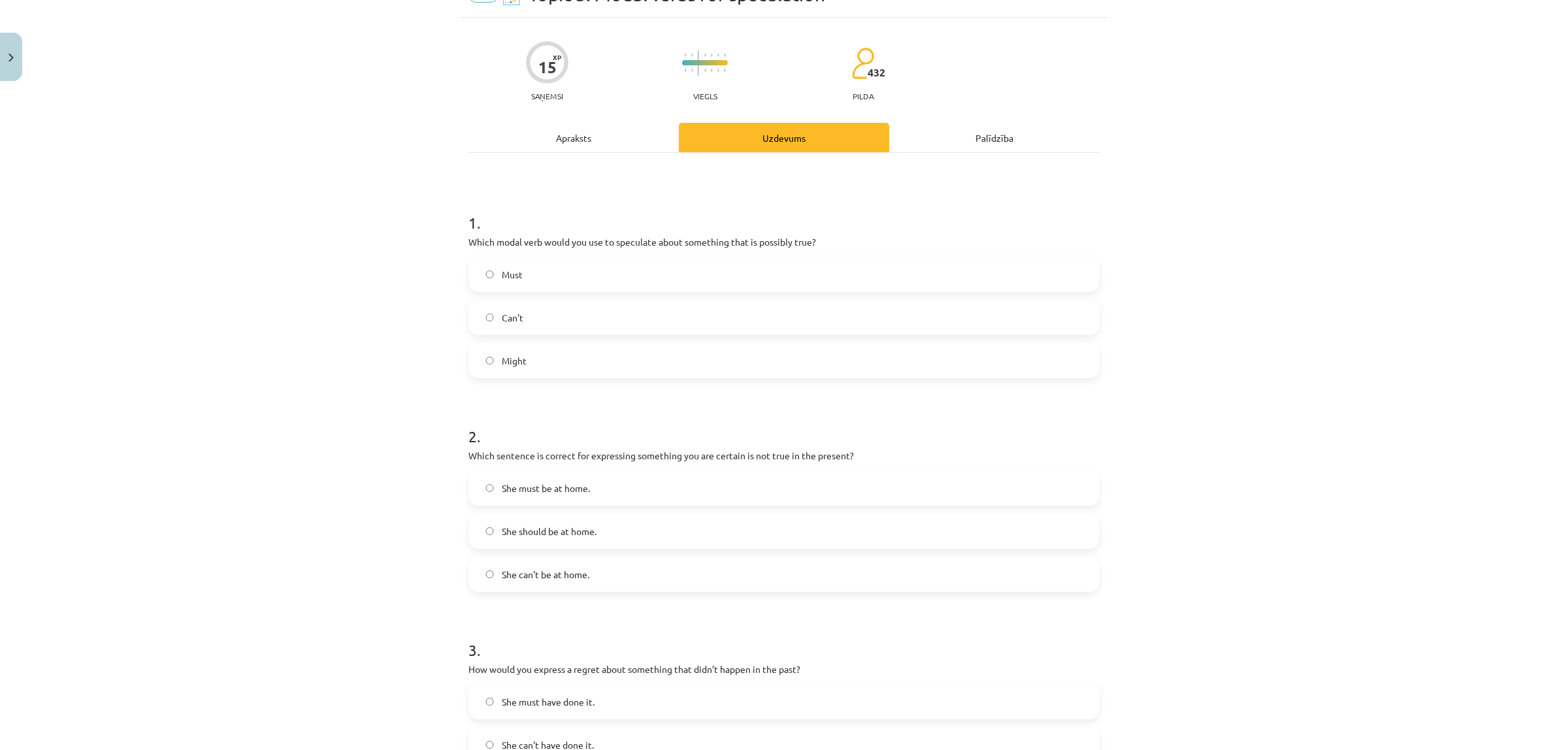
scroll to position [32, 0]
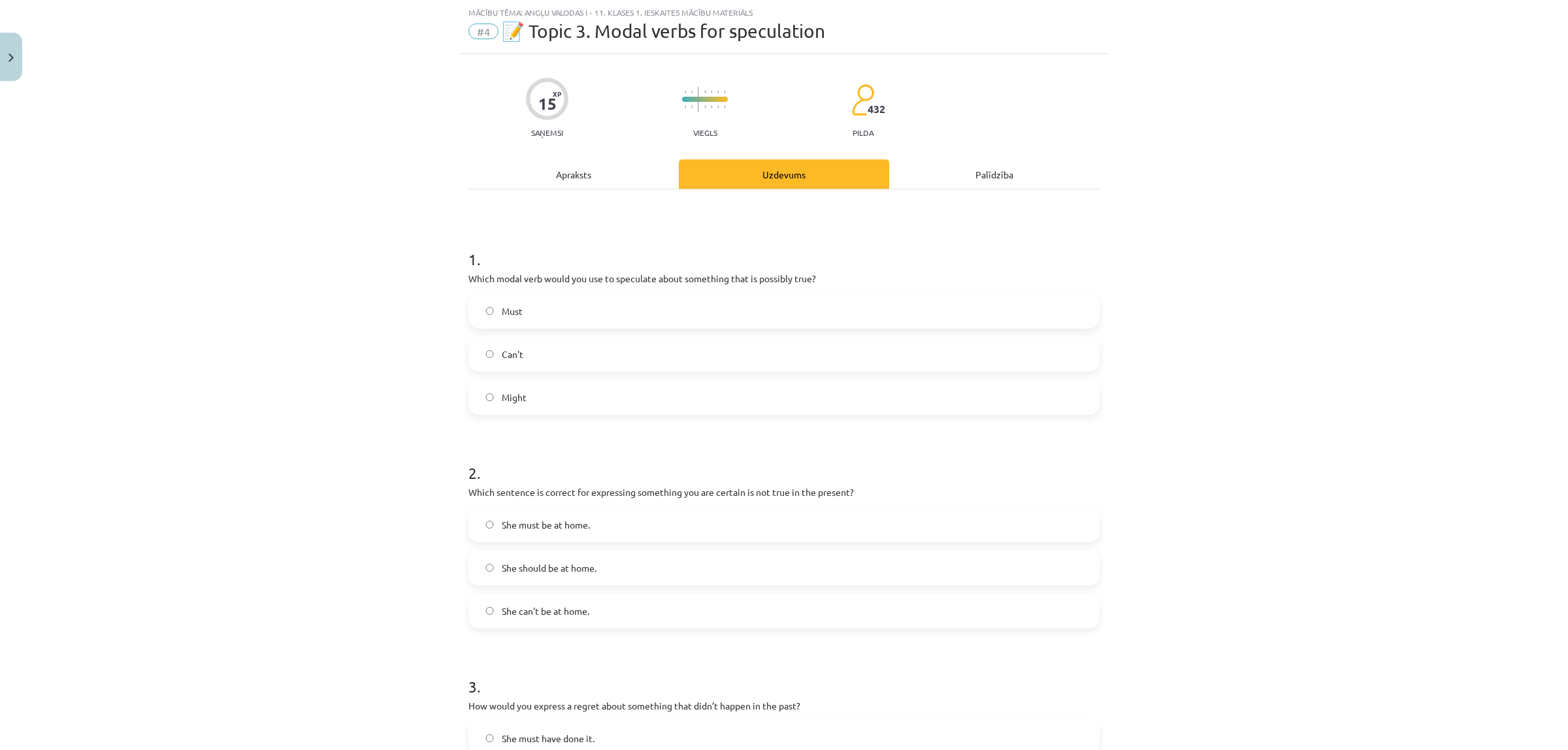
click at [563, 621] on label "She can't be at home." at bounding box center [784, 611] width 628 height 32
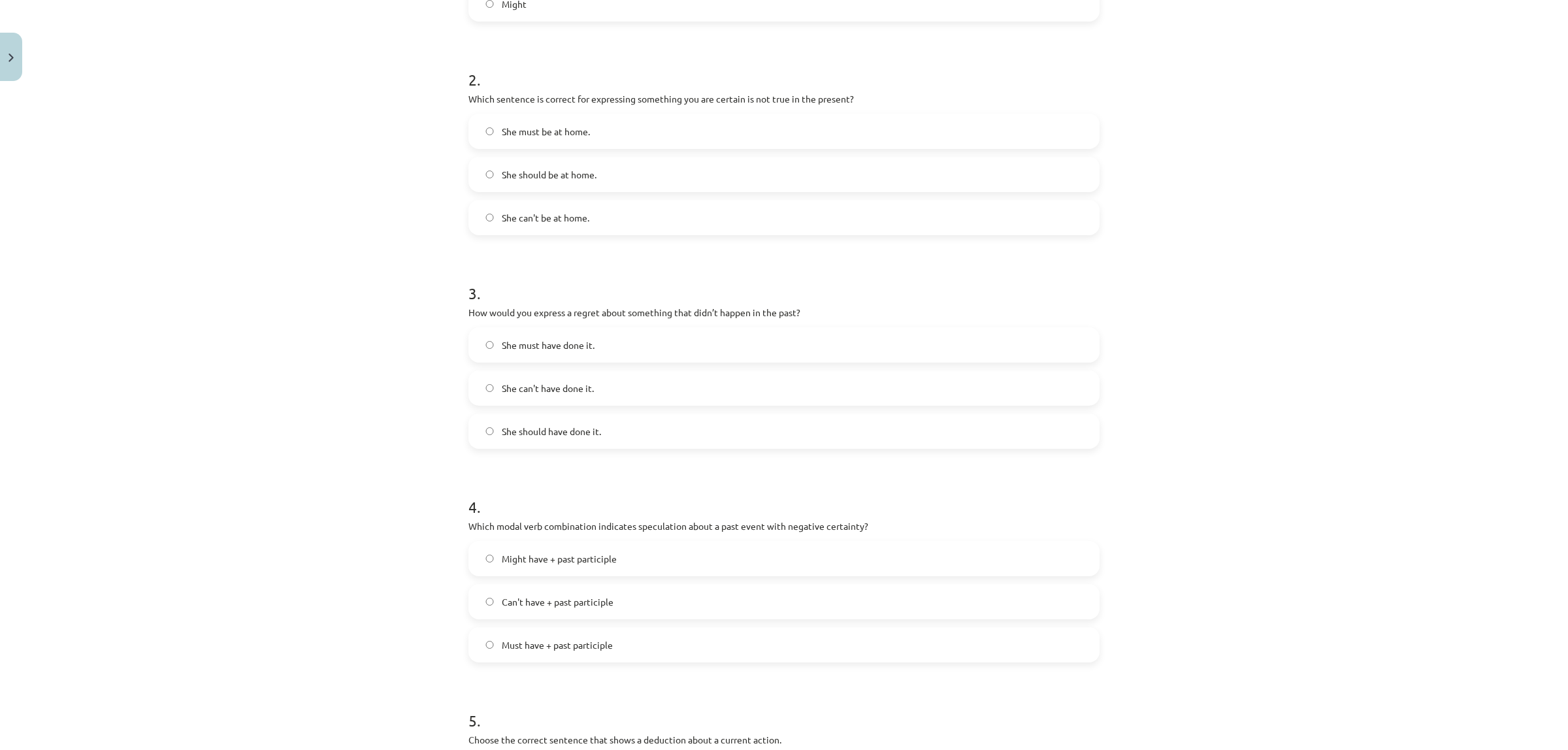
scroll to position [441, 0]
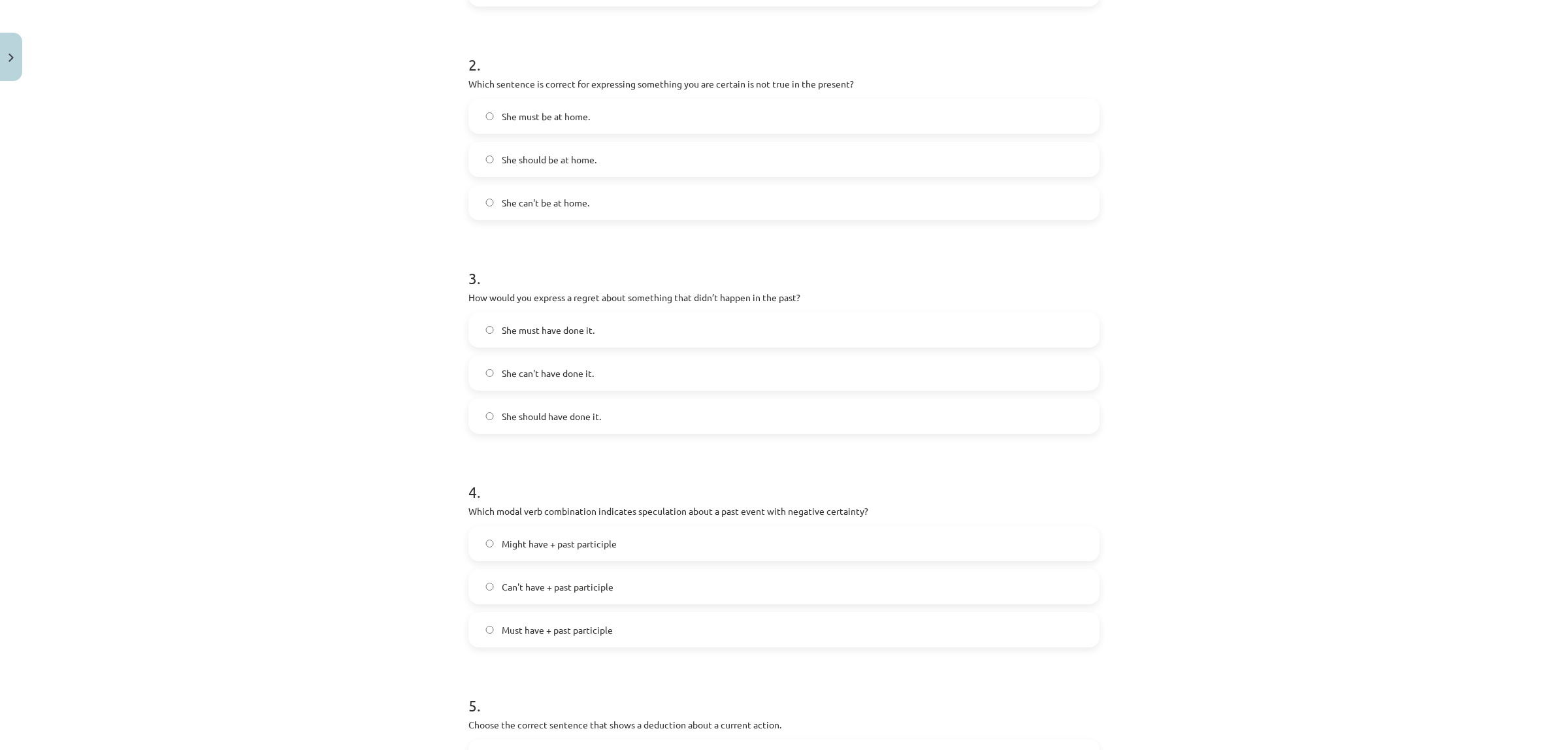
click at [538, 425] on label "She should have done it." at bounding box center [784, 416] width 628 height 32
click at [506, 449] on form "1 . Which modal verb would you use to speculate about something that is possibl…" at bounding box center [784, 340] width 631 height 1042
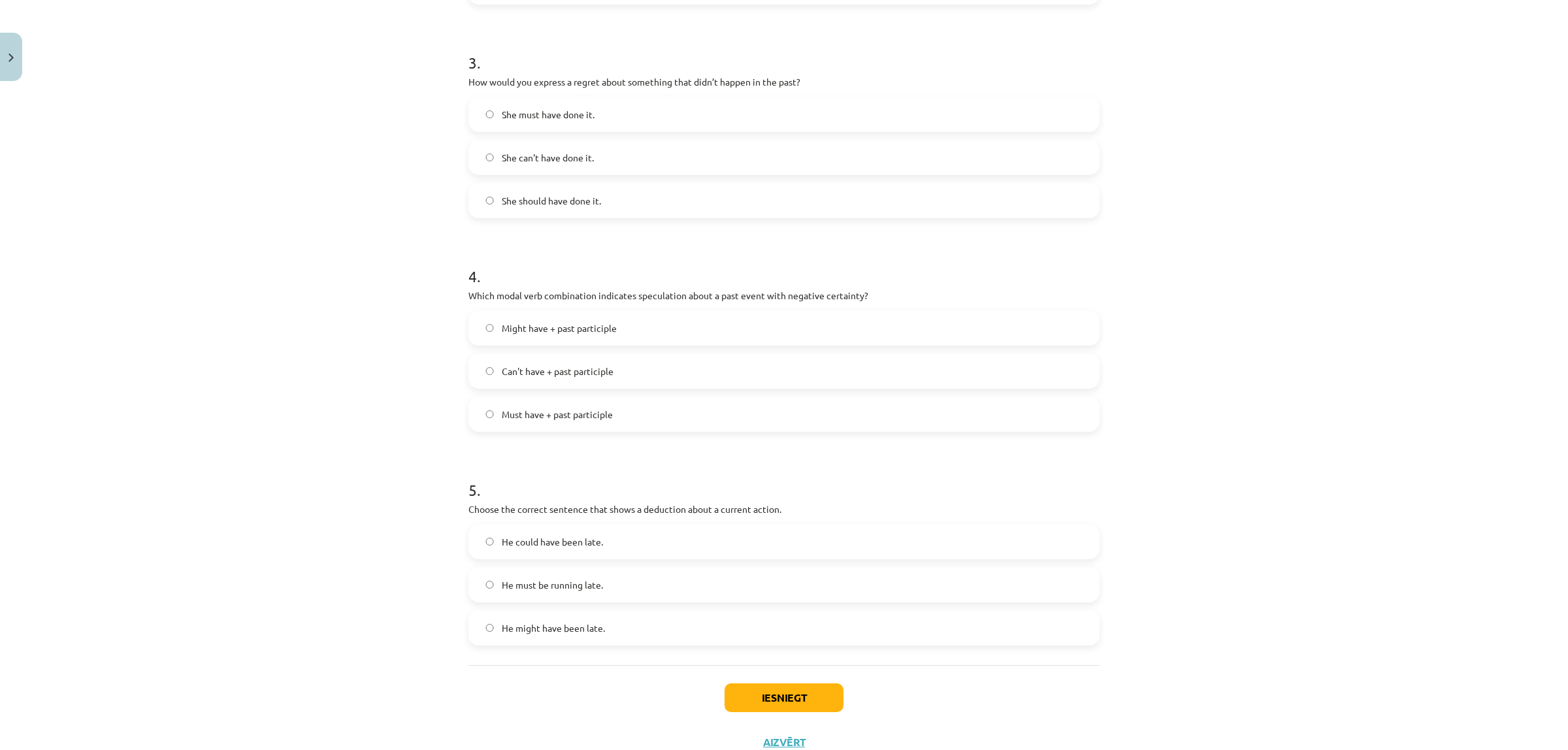
scroll to position [686, 0]
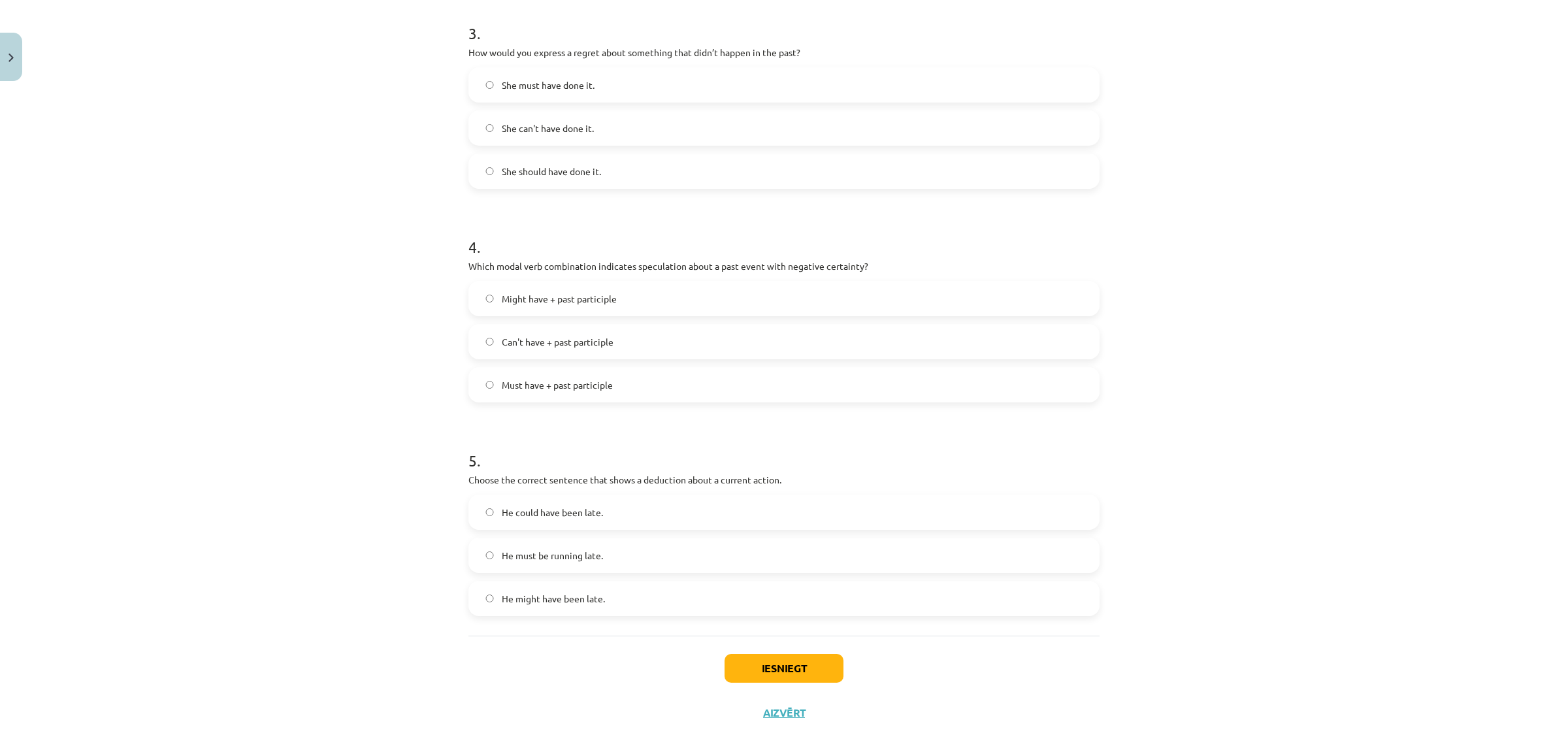
click at [488, 345] on label "Can't have + past participle" at bounding box center [784, 342] width 628 height 32
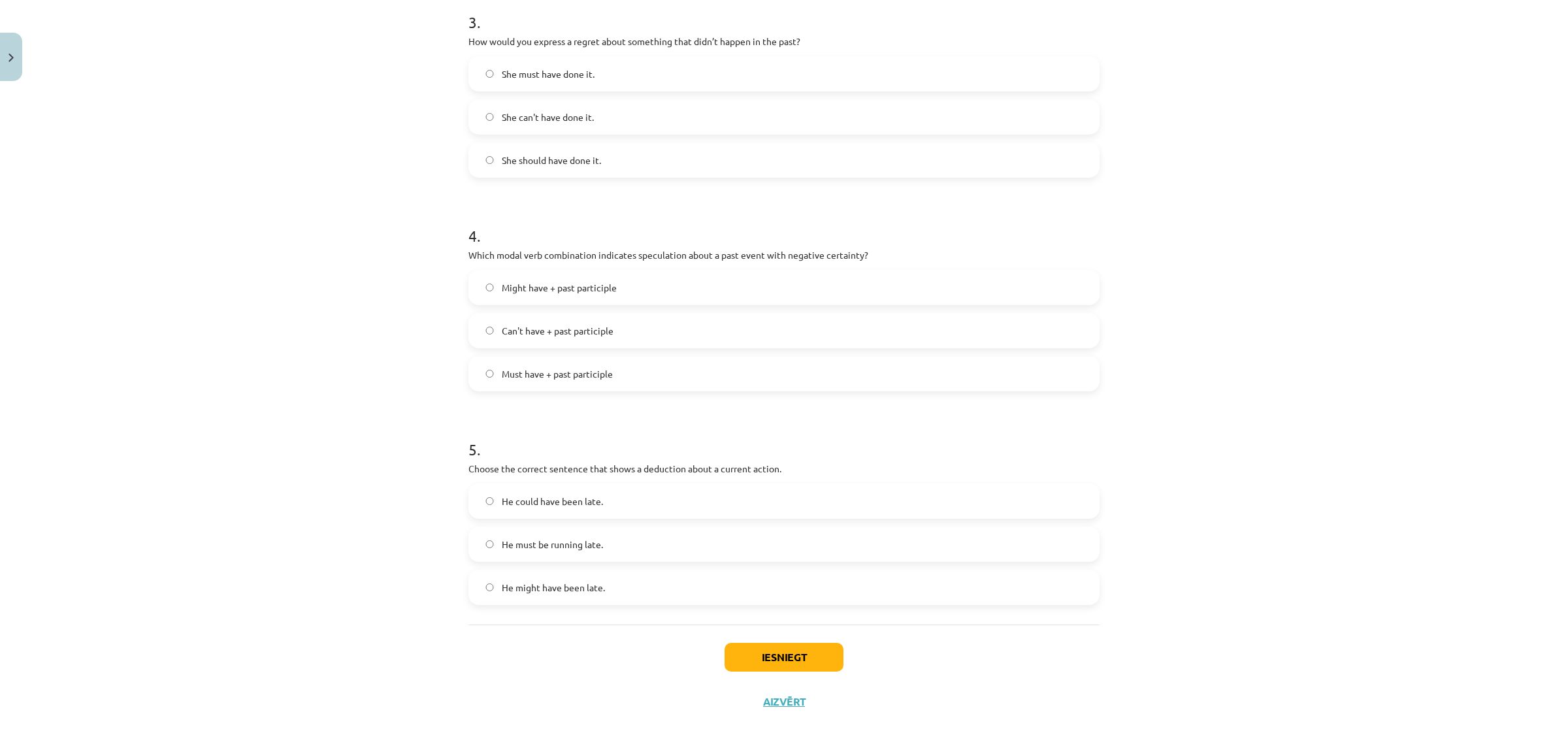
scroll to position [703, 0]
click at [502, 541] on span "He must be running late." at bounding box center [552, 539] width 101 height 14
click at [785, 659] on button "Iesniegt" at bounding box center [784, 651] width 119 height 29
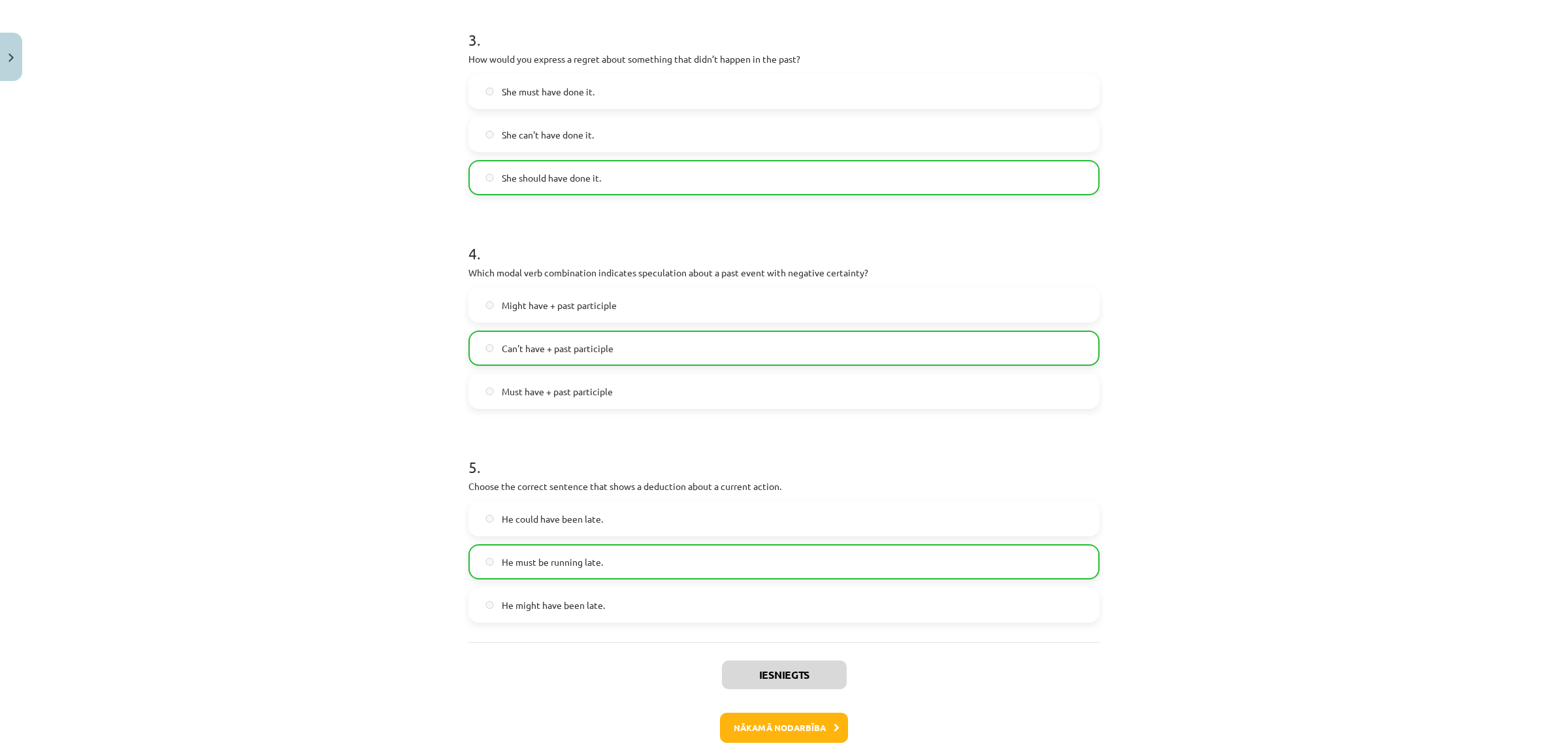
scroll to position [745, 0]
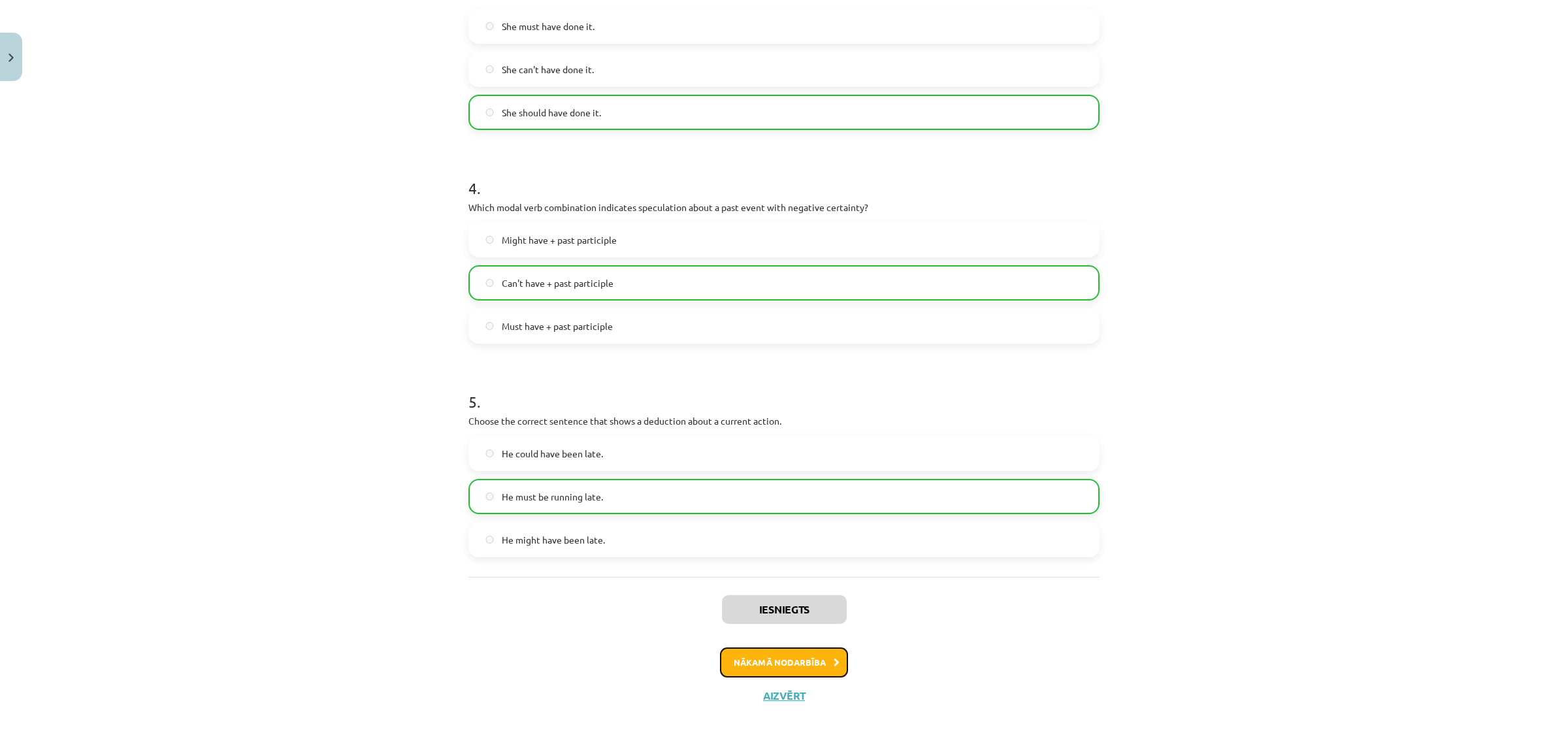
click at [812, 663] on button "Nākamā nodarbība" at bounding box center [784, 662] width 128 height 30
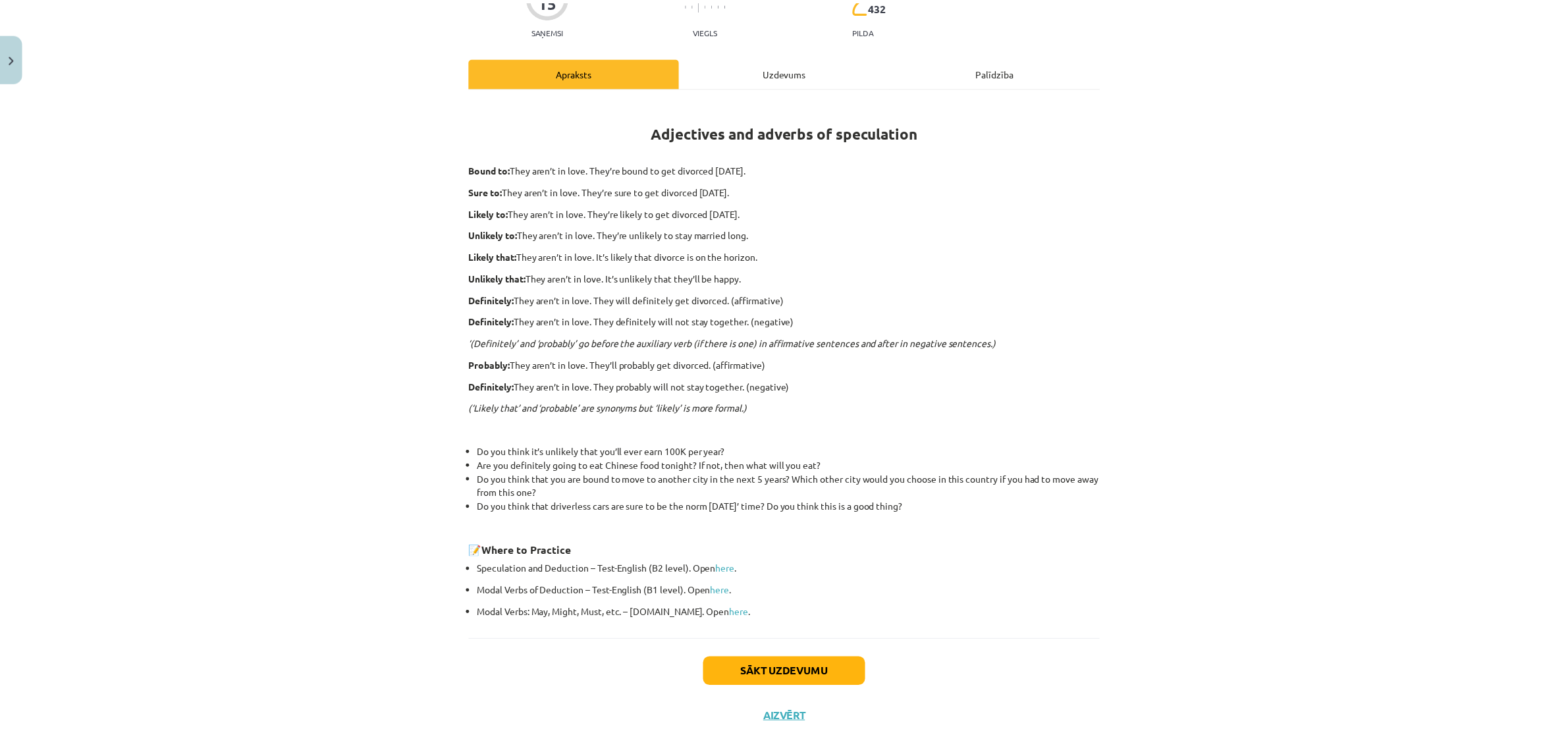
scroll to position [151, 0]
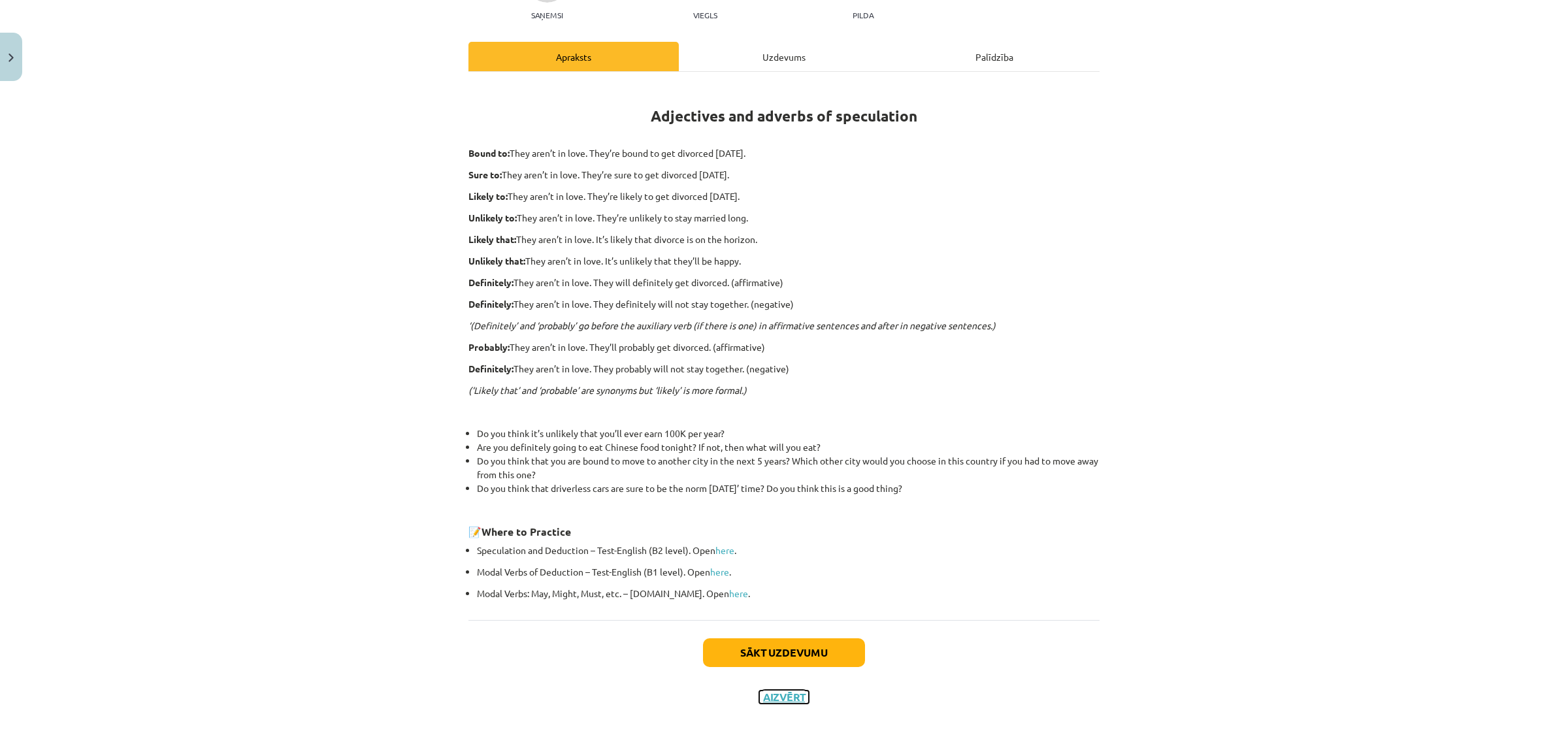
click at [790, 697] on button "Aizvērt" at bounding box center [784, 698] width 49 height 13
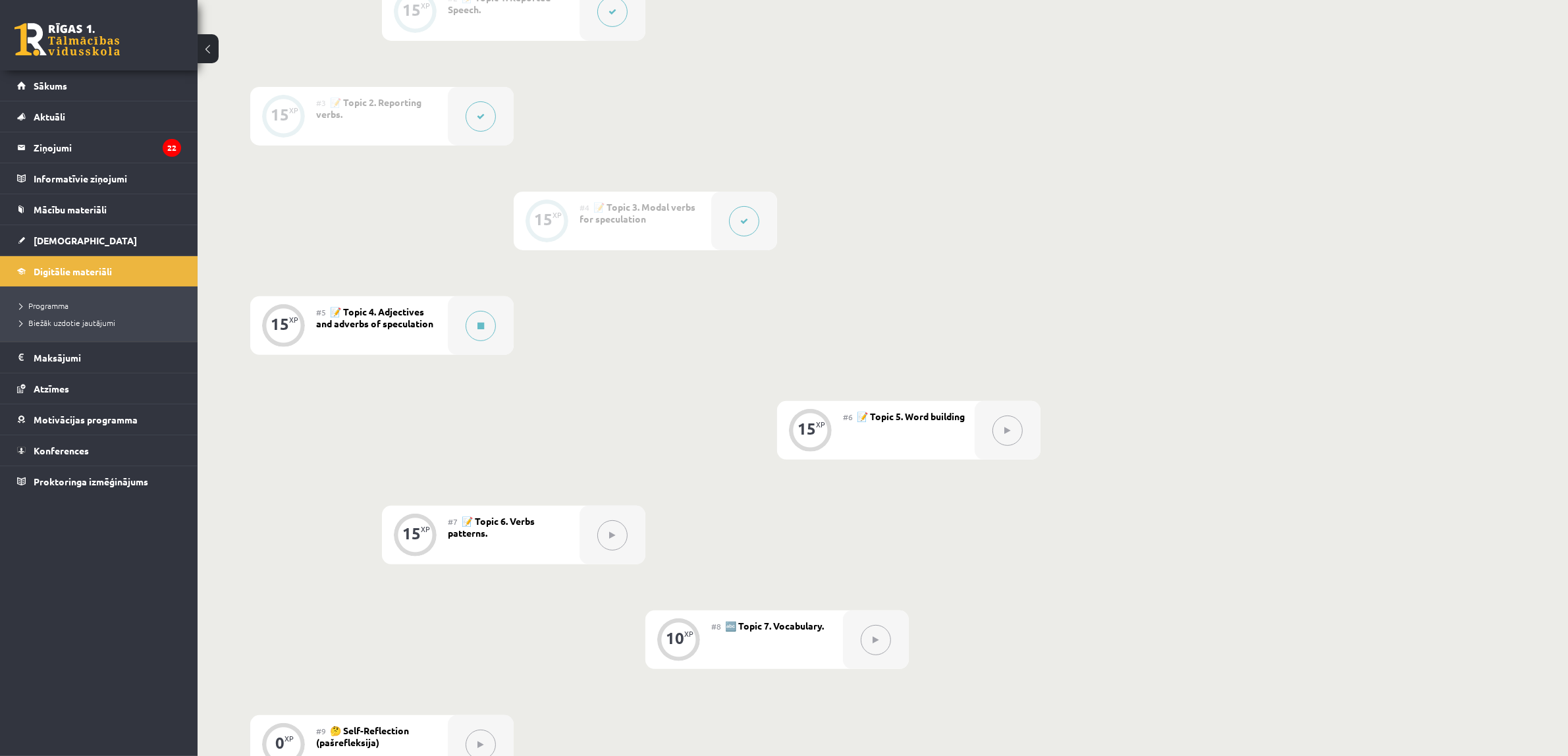
scroll to position [659, 0]
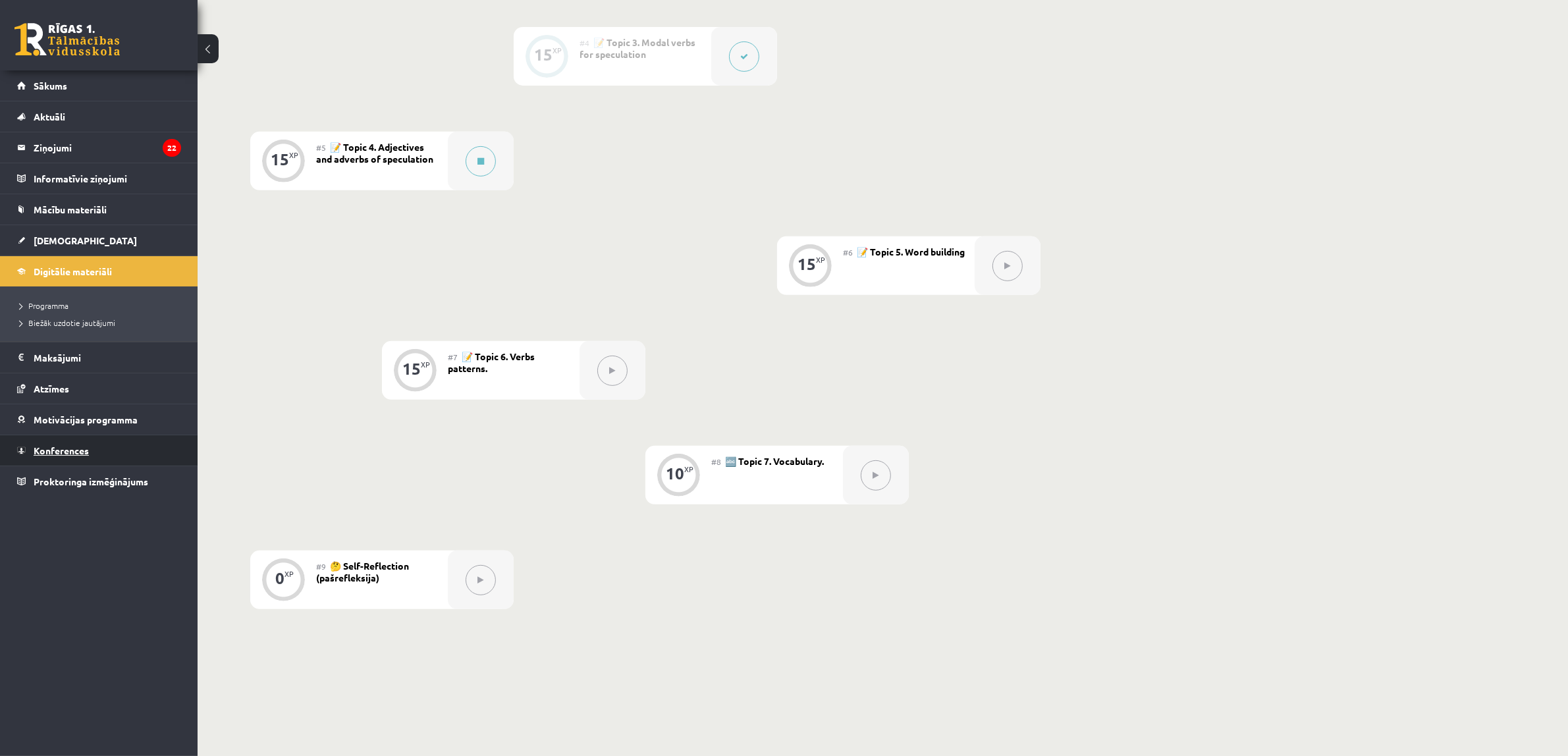
click at [122, 445] on link "Konferences" at bounding box center [99, 450] width 164 height 30
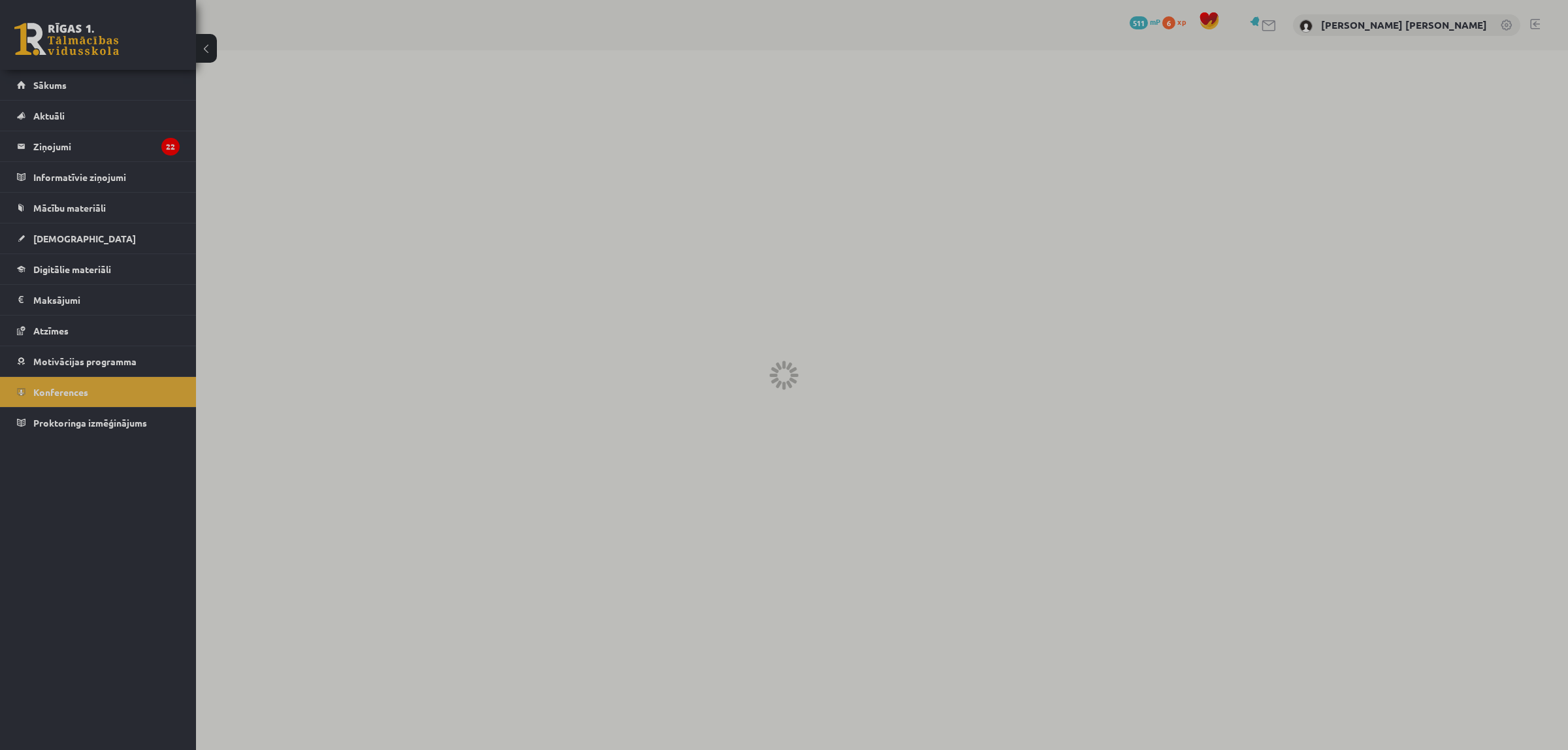
click at [115, 84] on div at bounding box center [784, 375] width 1568 height 750
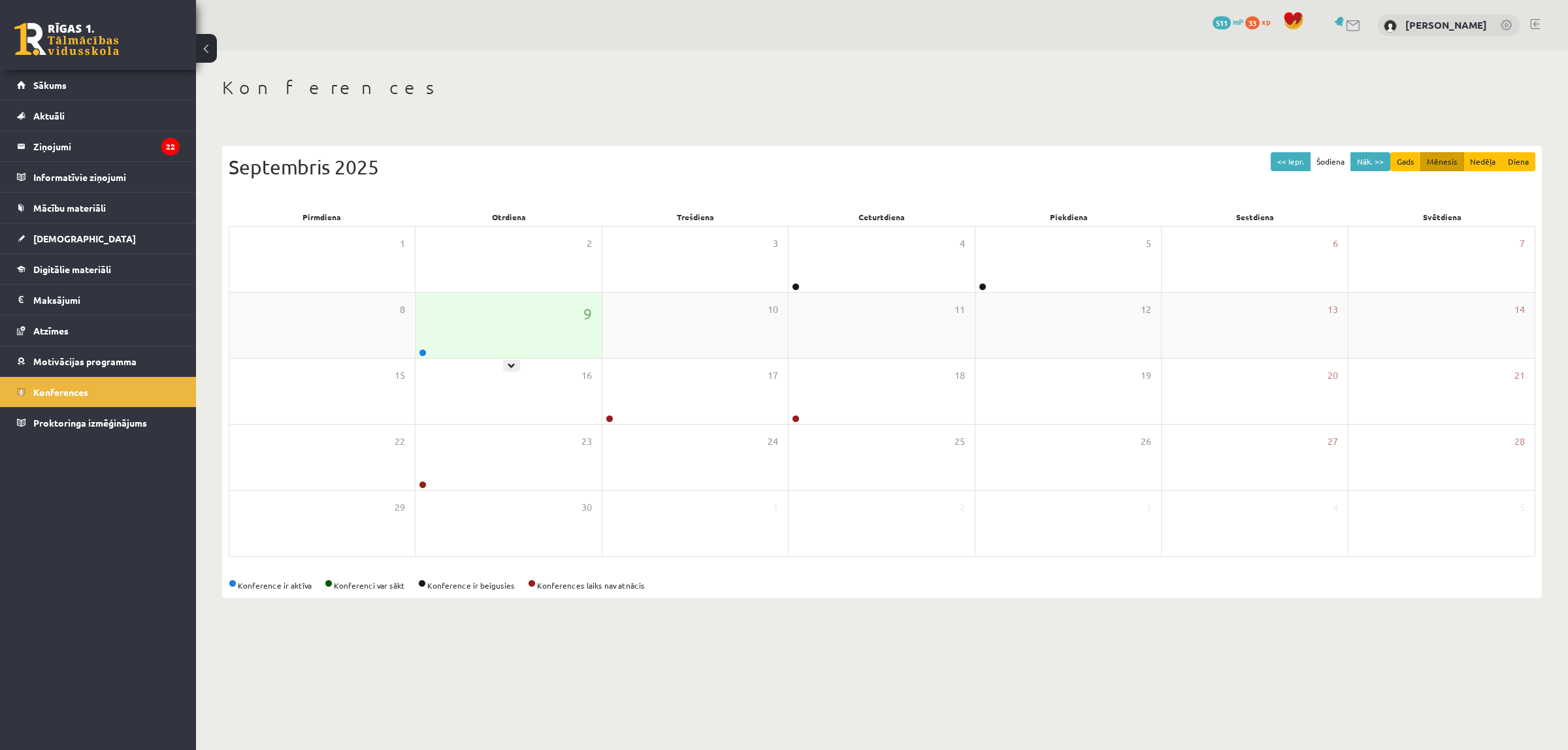
click at [547, 320] on div "9" at bounding box center [508, 325] width 186 height 66
